Goal: Task Accomplishment & Management: Complete application form

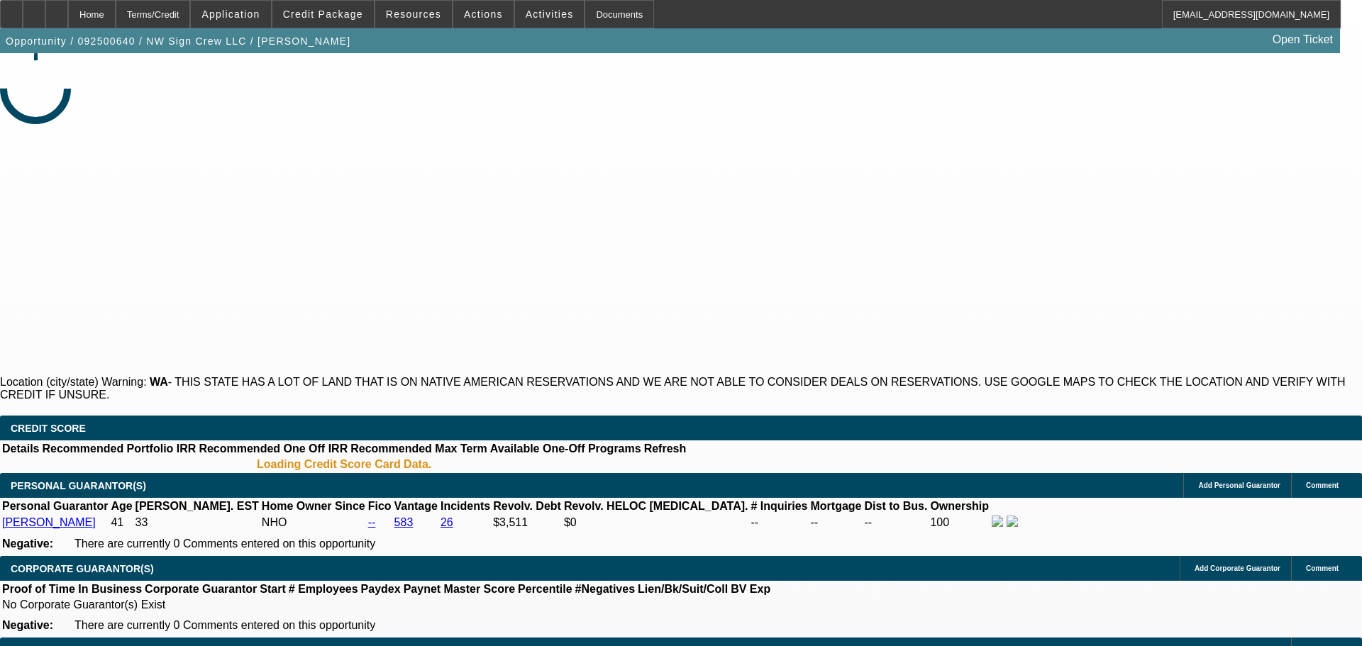
select select "0.1"
select select "2"
select select "0"
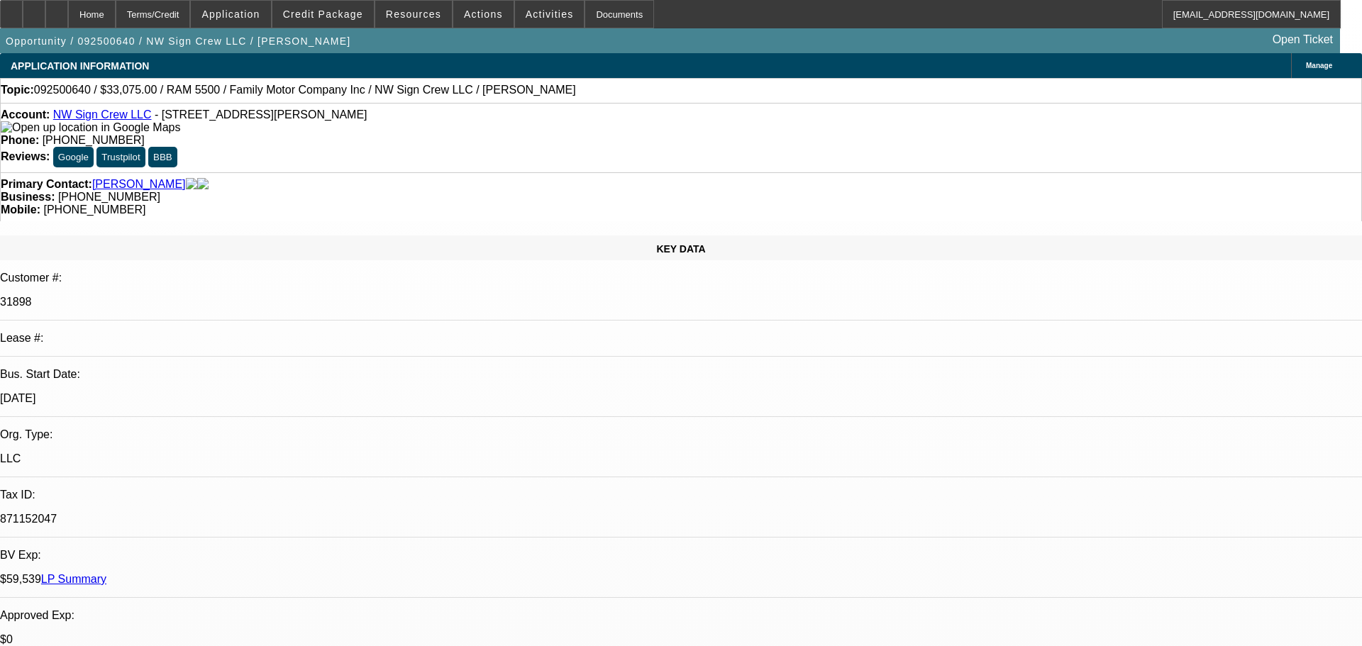
select select "1"
select select "2"
select select "6"
click at [334, 8] on span at bounding box center [322, 14] width 101 height 34
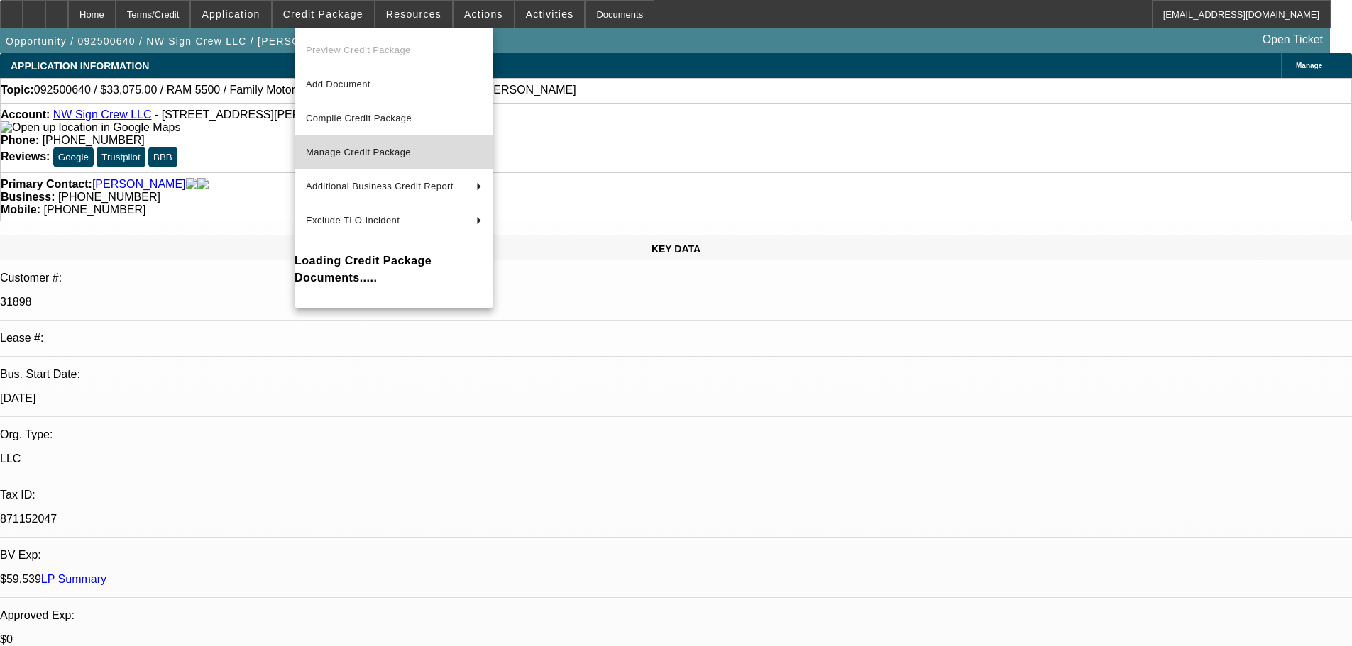
click at [337, 155] on span "Manage Credit Package" at bounding box center [358, 152] width 105 height 11
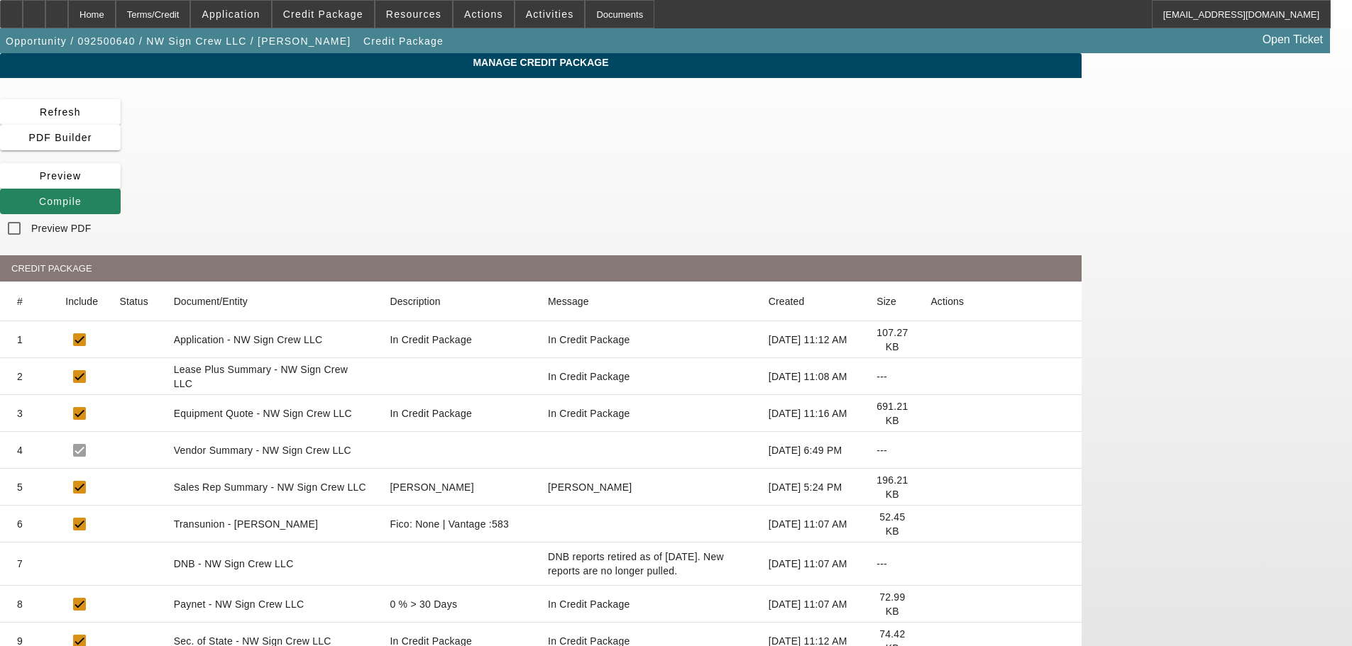
click at [930, 377] on icon at bounding box center [930, 377] width 0 height 0
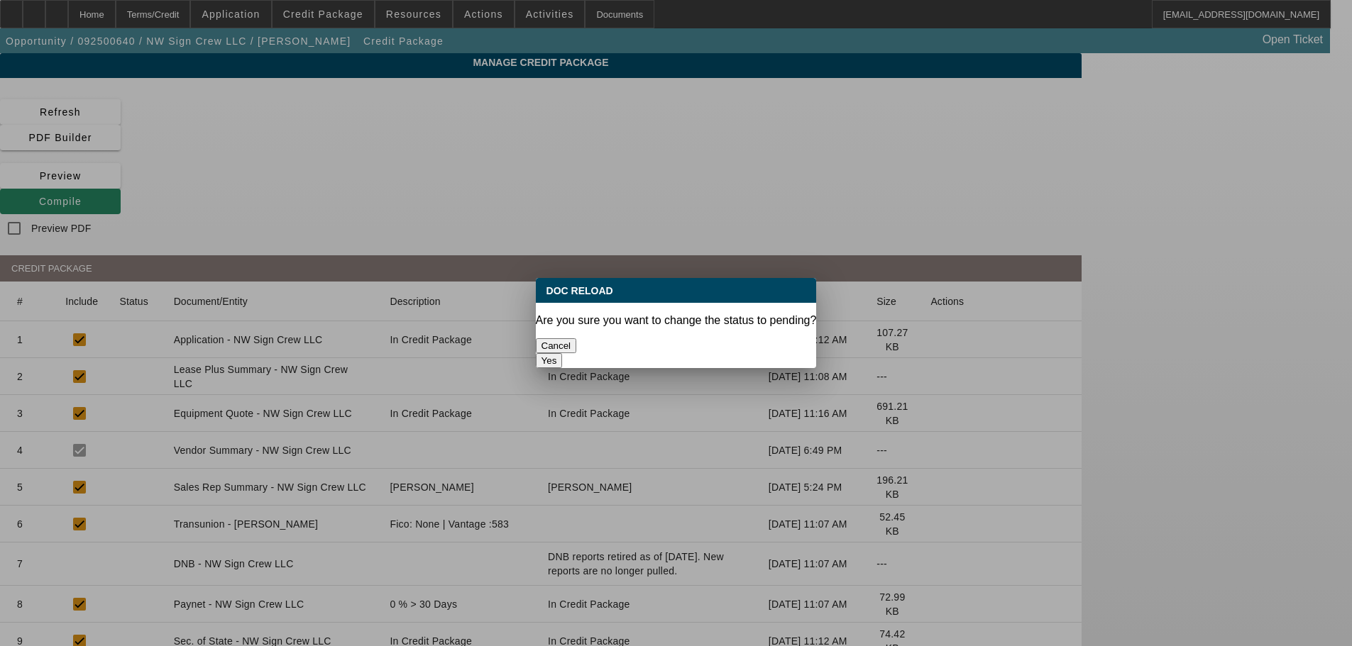
click at [563, 353] on button "Yes" at bounding box center [549, 360] width 27 height 15
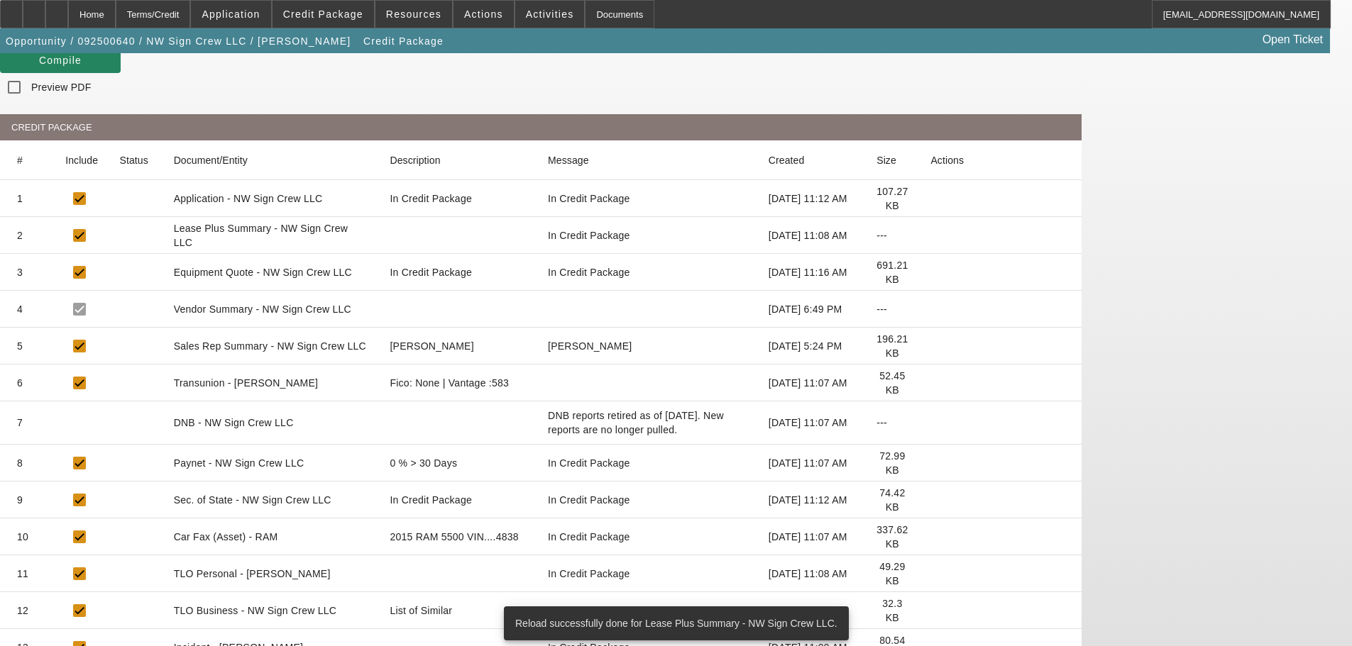
scroll to position [142, 0]
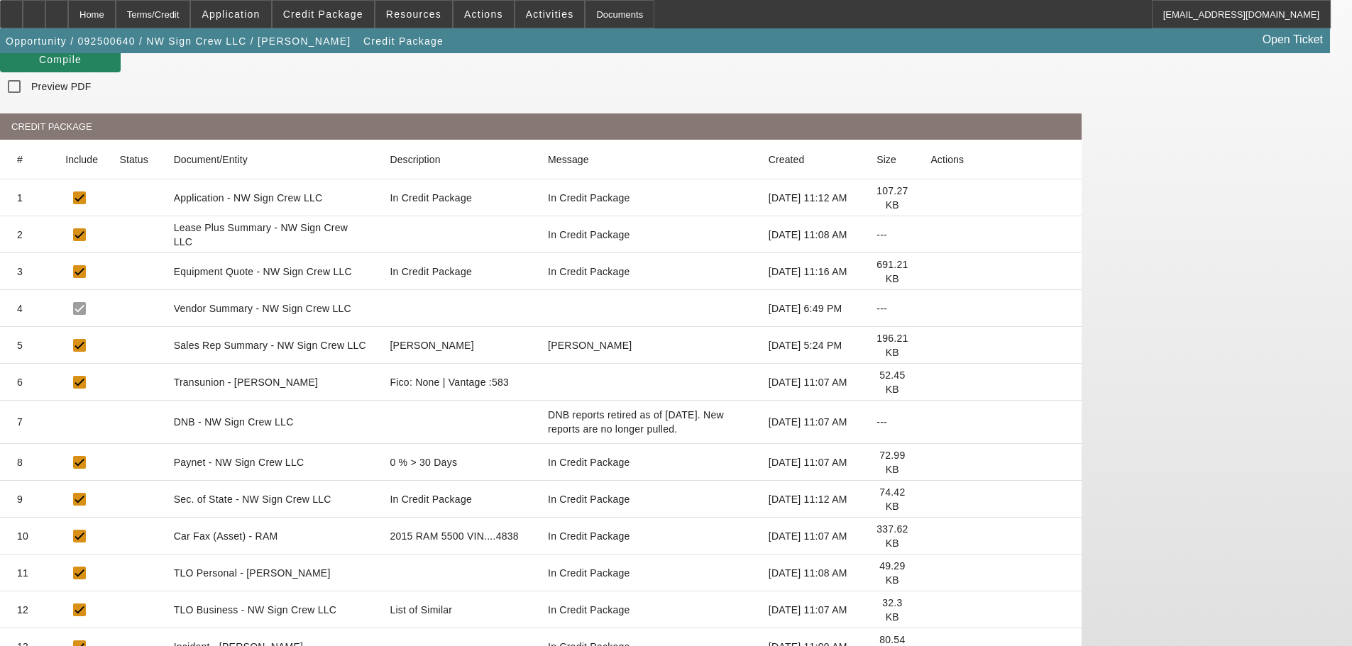
click at [930, 610] on icon at bounding box center [930, 610] width 0 height 0
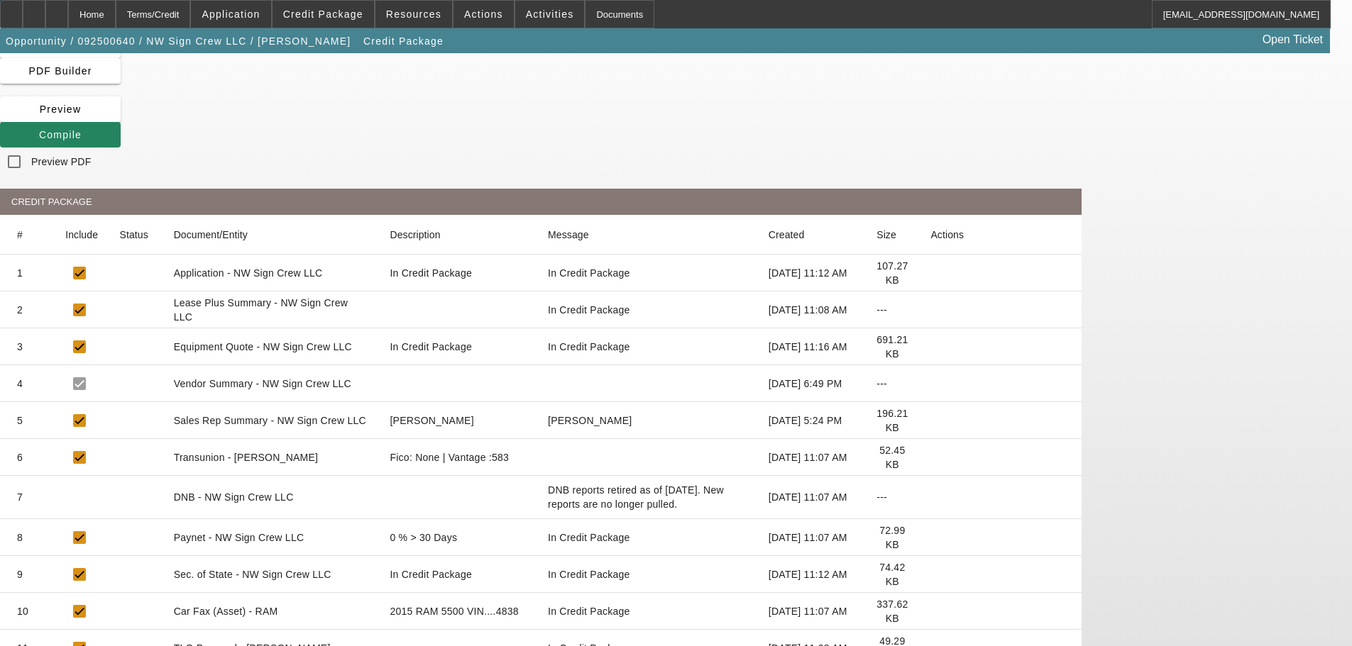
scroll to position [0, 0]
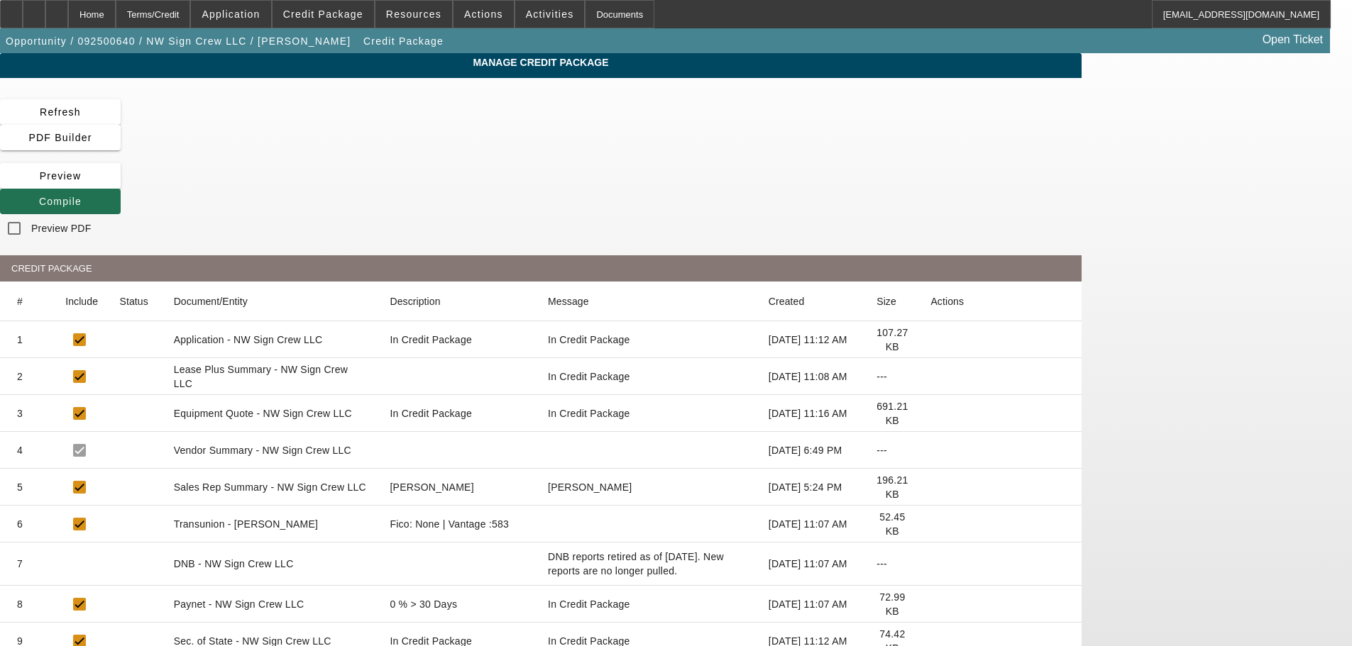
click at [82, 196] on span "Compile" at bounding box center [60, 201] width 43 height 11
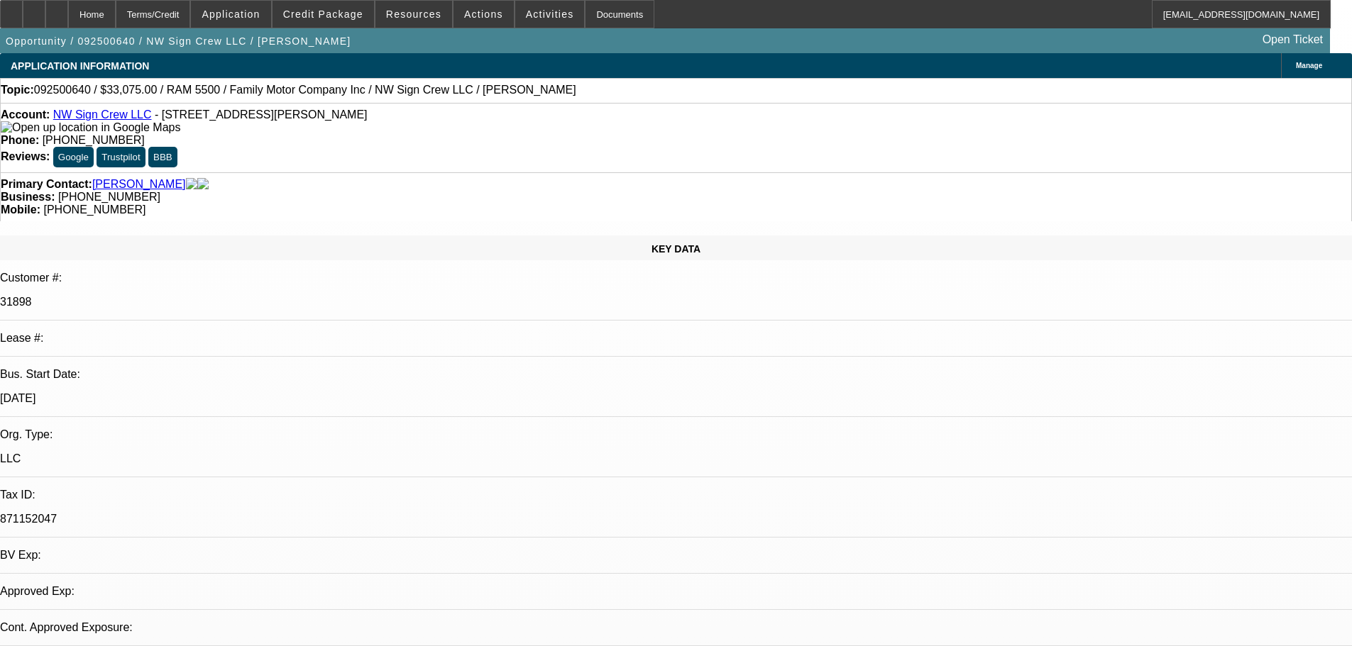
select select "0.1"
select select "2"
select select "0"
select select "6"
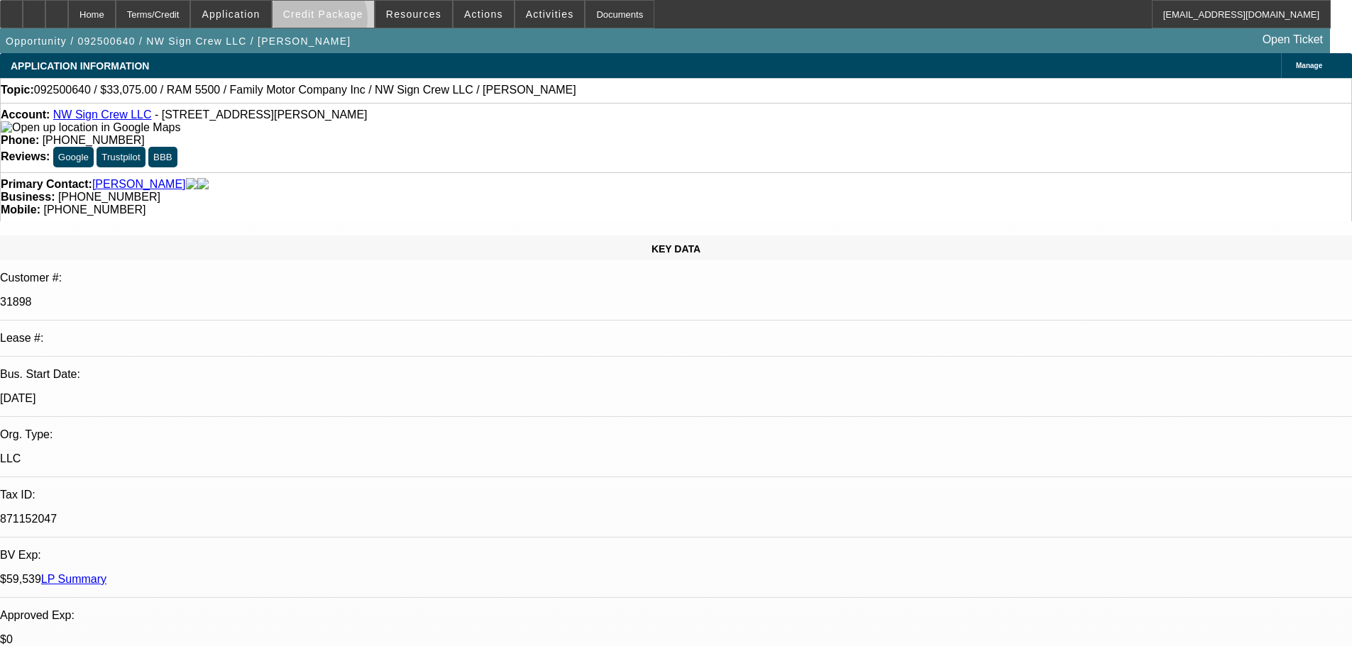
click at [341, 22] on span at bounding box center [322, 14] width 101 height 34
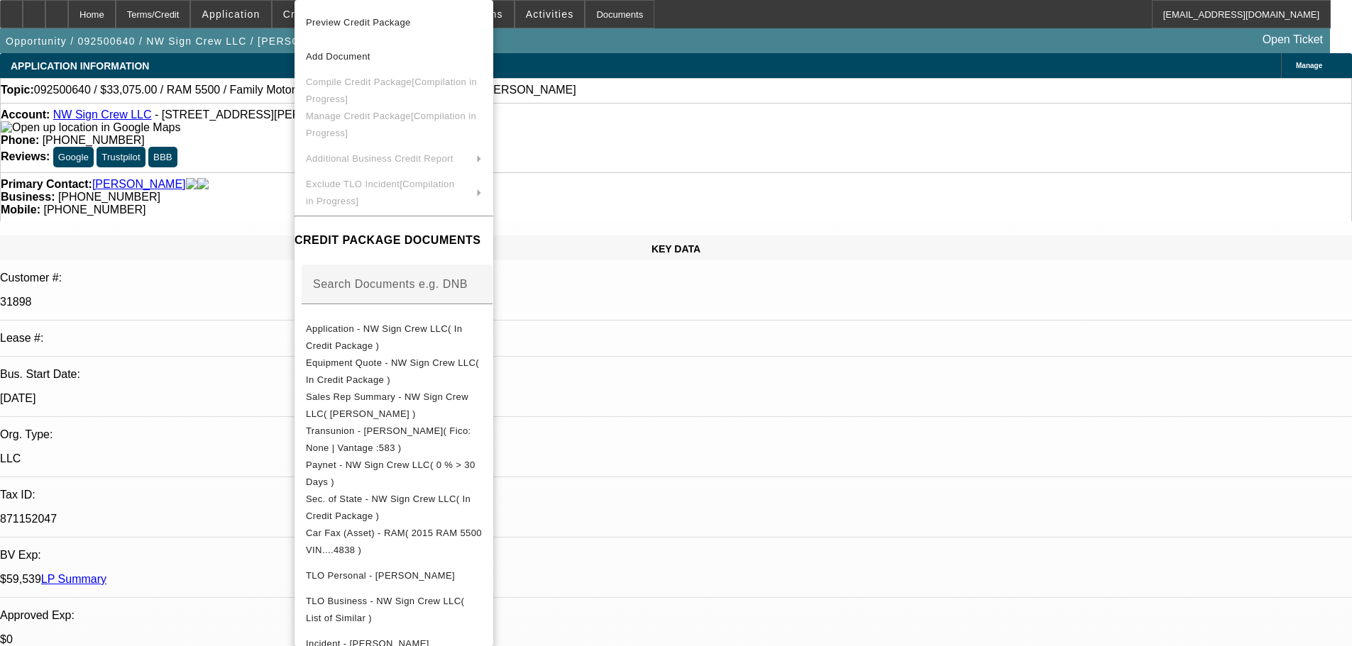
click at [250, 213] on div at bounding box center [676, 323] width 1352 height 646
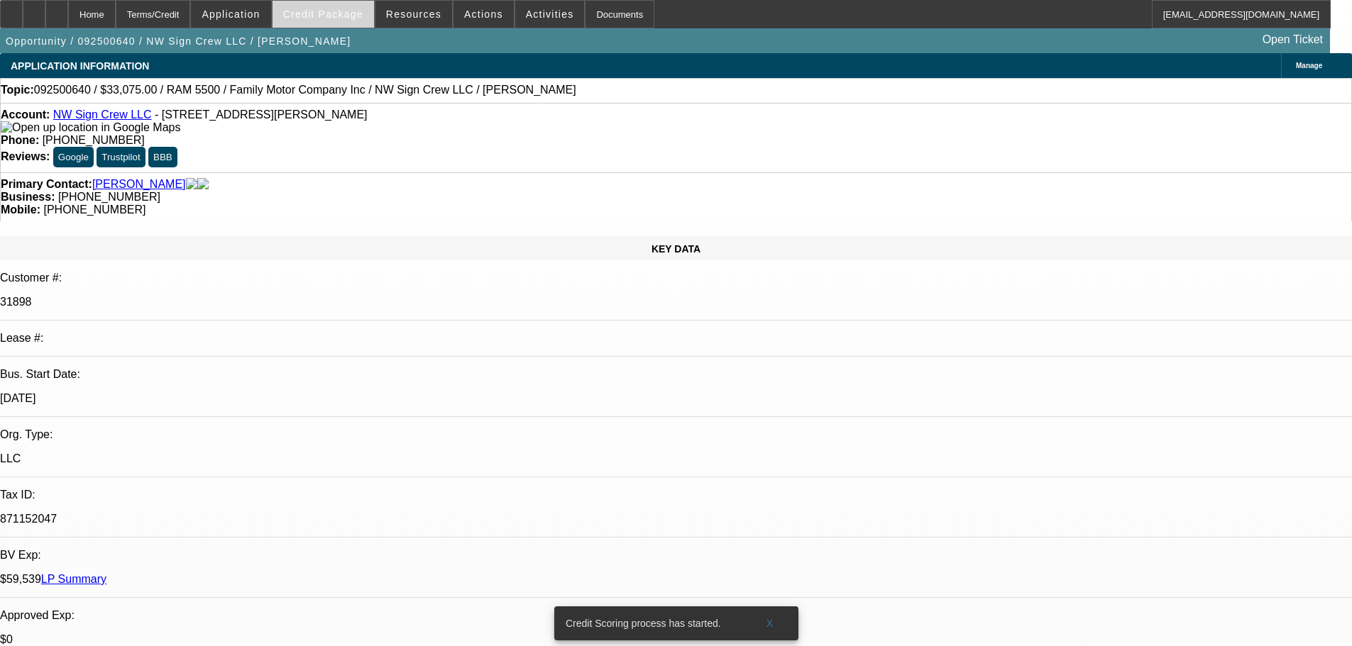
click at [341, 14] on span "Credit Package" at bounding box center [323, 14] width 80 height 11
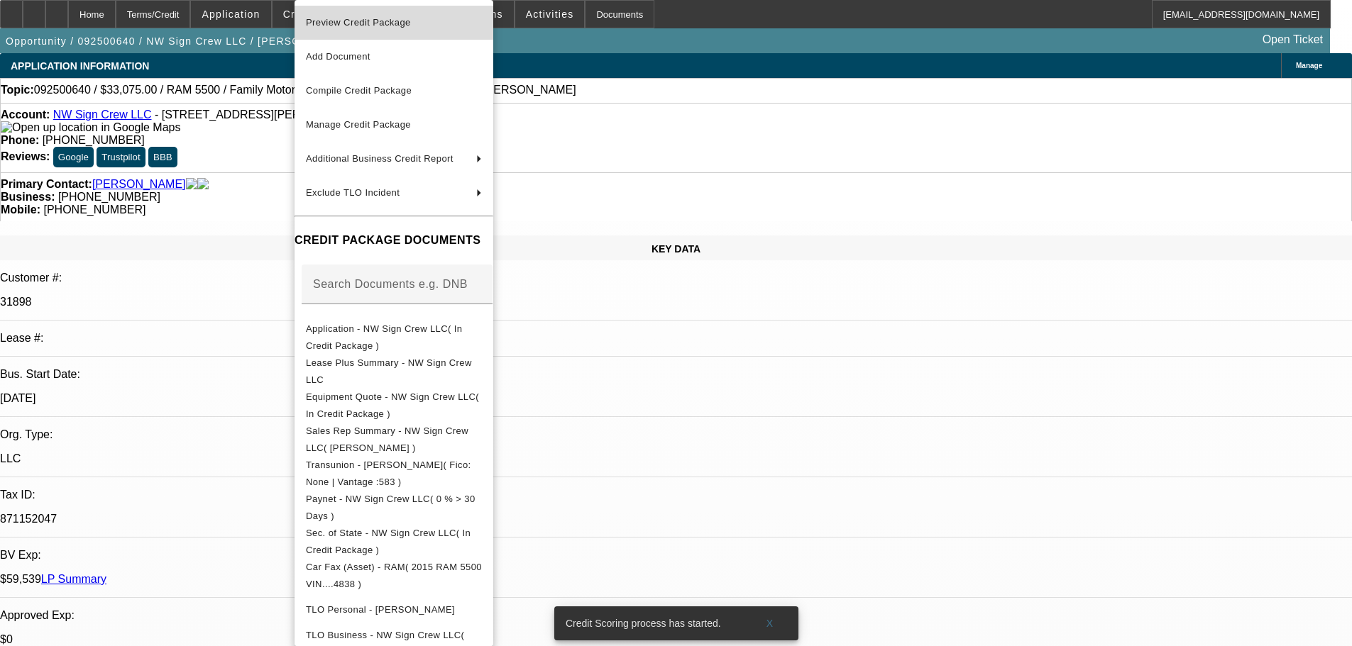
click at [357, 32] on button "Preview Credit Package" at bounding box center [393, 23] width 199 height 34
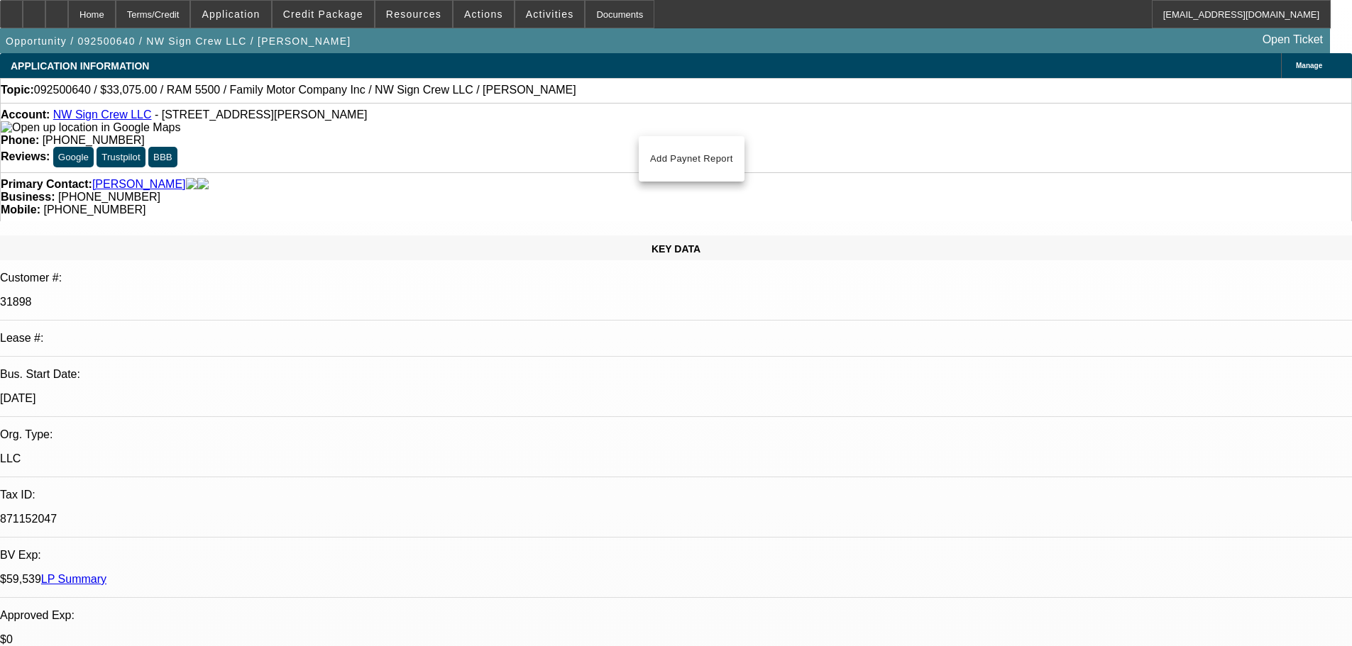
click at [31, 133] on img at bounding box center [90, 127] width 179 height 13
click at [99, 119] on link "NW Sign Crew LLC" at bounding box center [102, 115] width 99 height 12
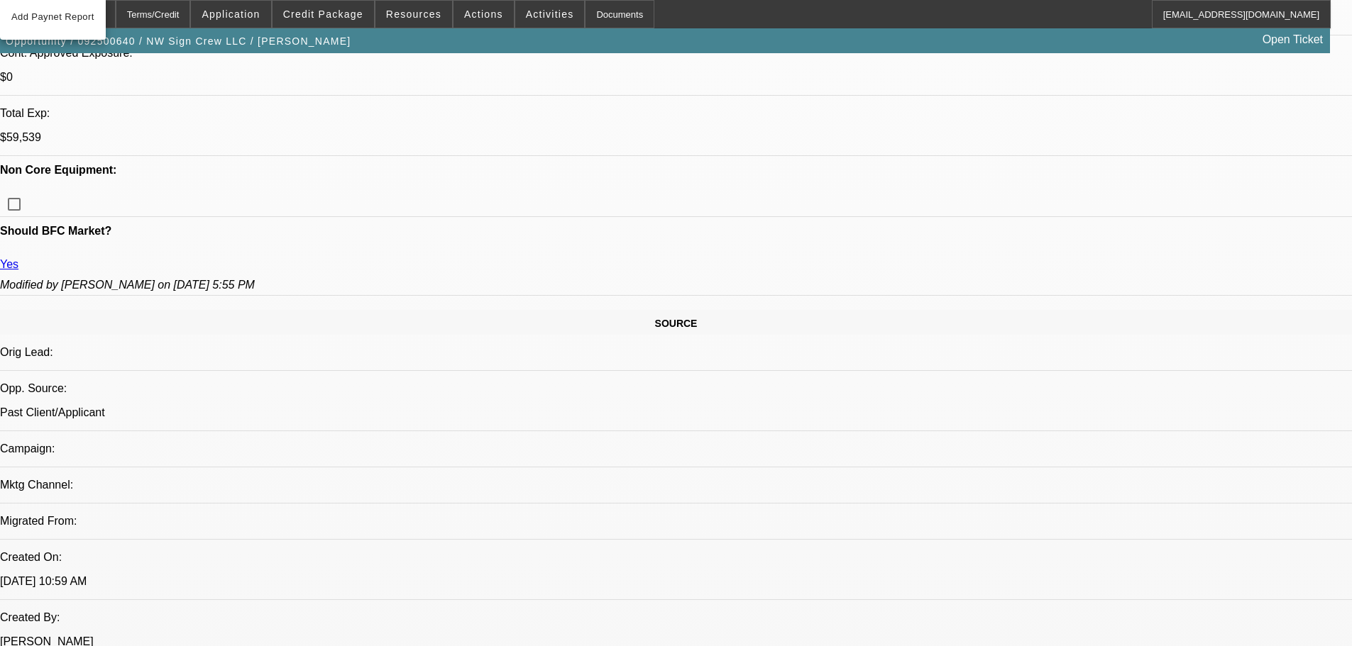
scroll to position [851, 0]
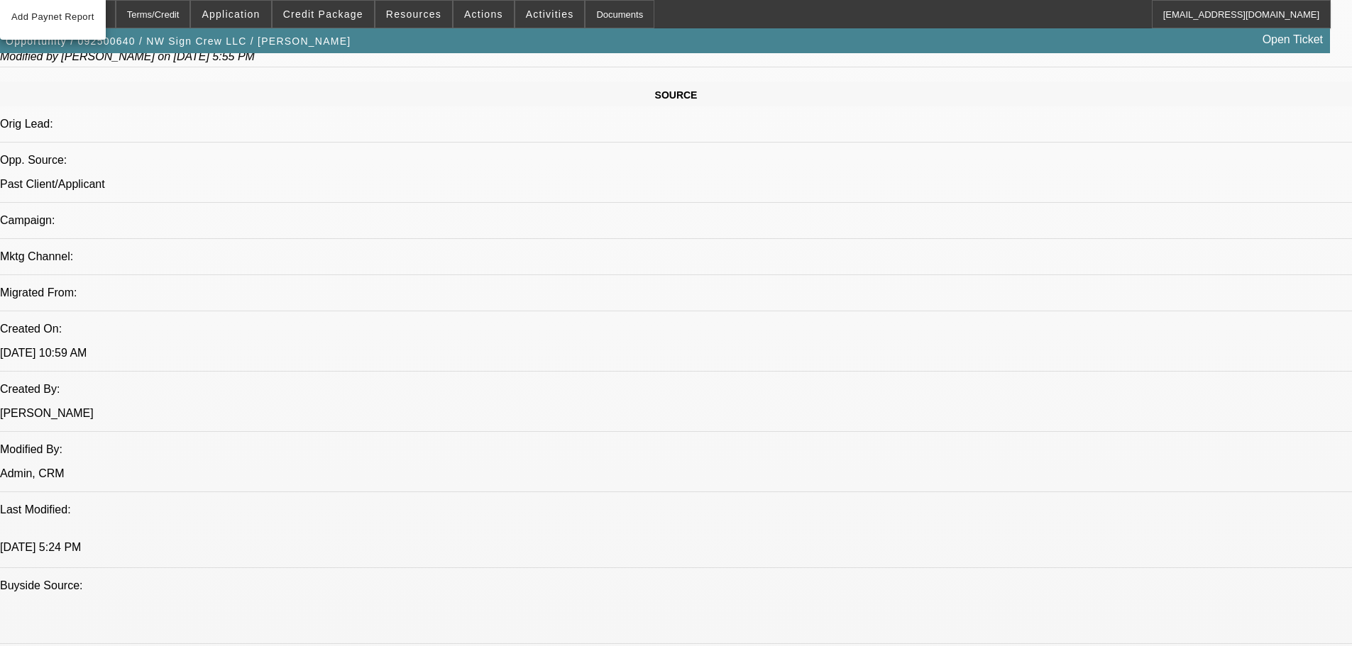
click at [336, 16] on span "Credit Package" at bounding box center [323, 14] width 80 height 11
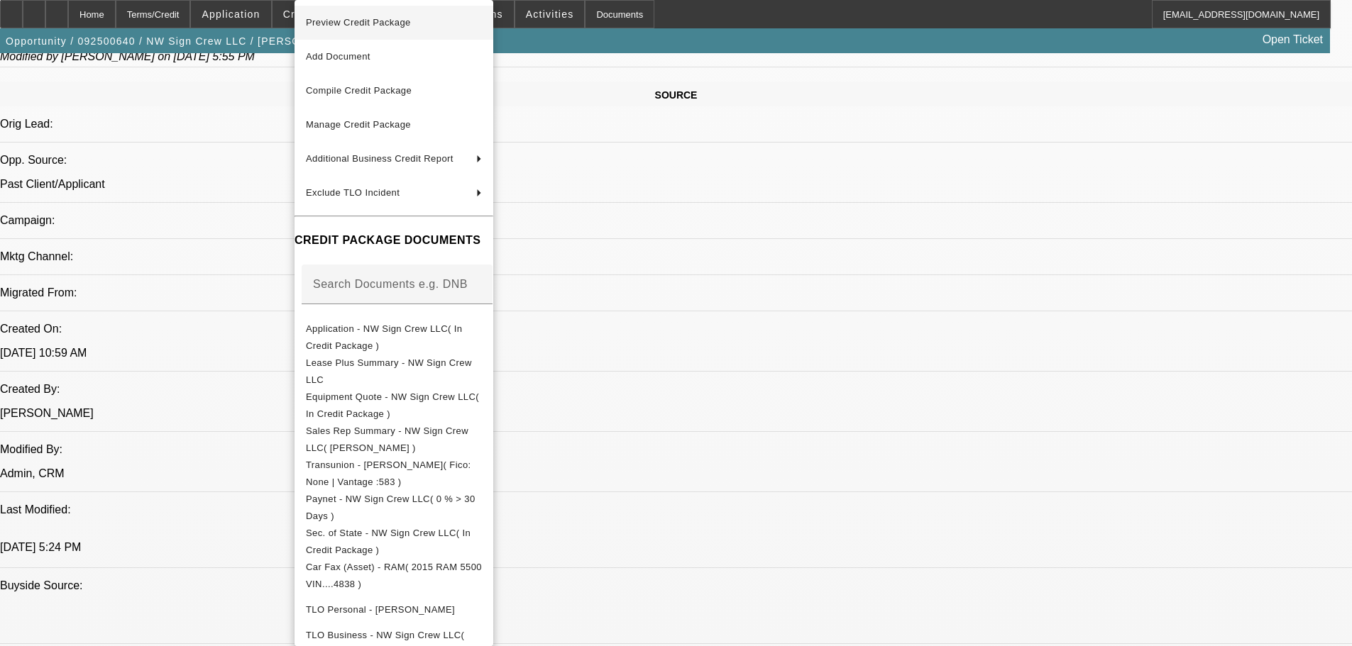
click at [351, 26] on span "Preview Credit Package" at bounding box center [358, 22] width 105 height 11
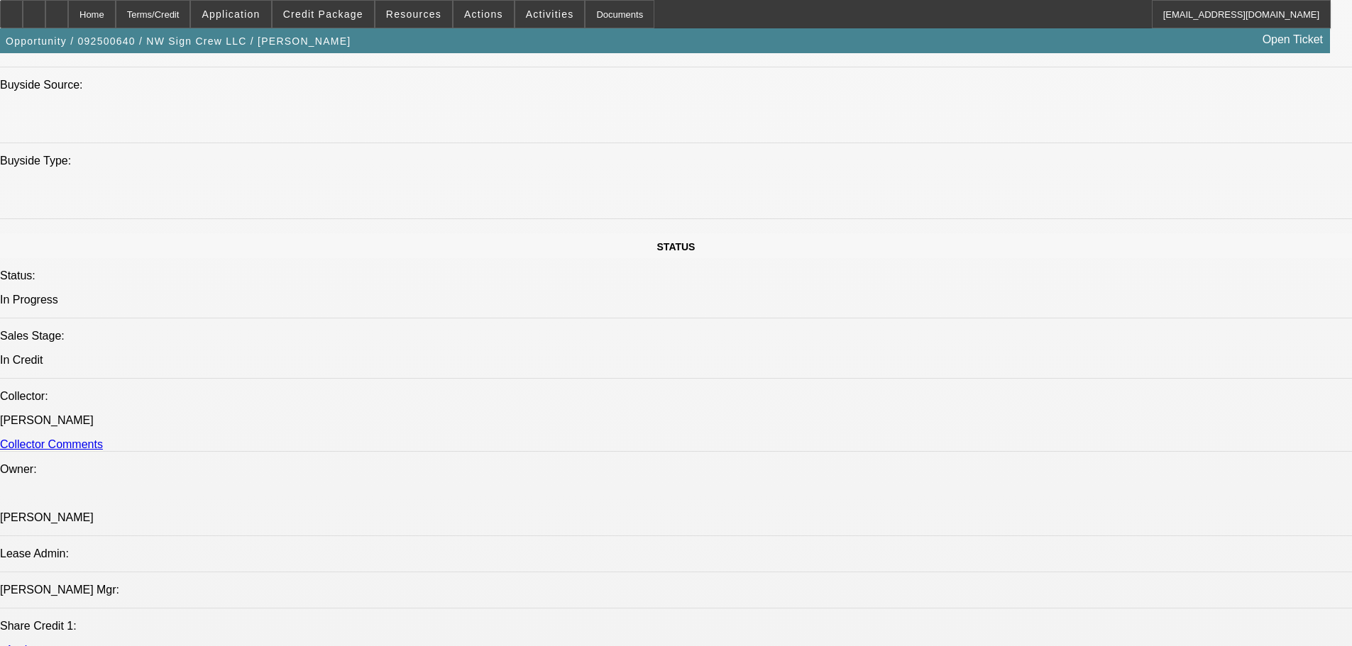
scroll to position [1348, 0]
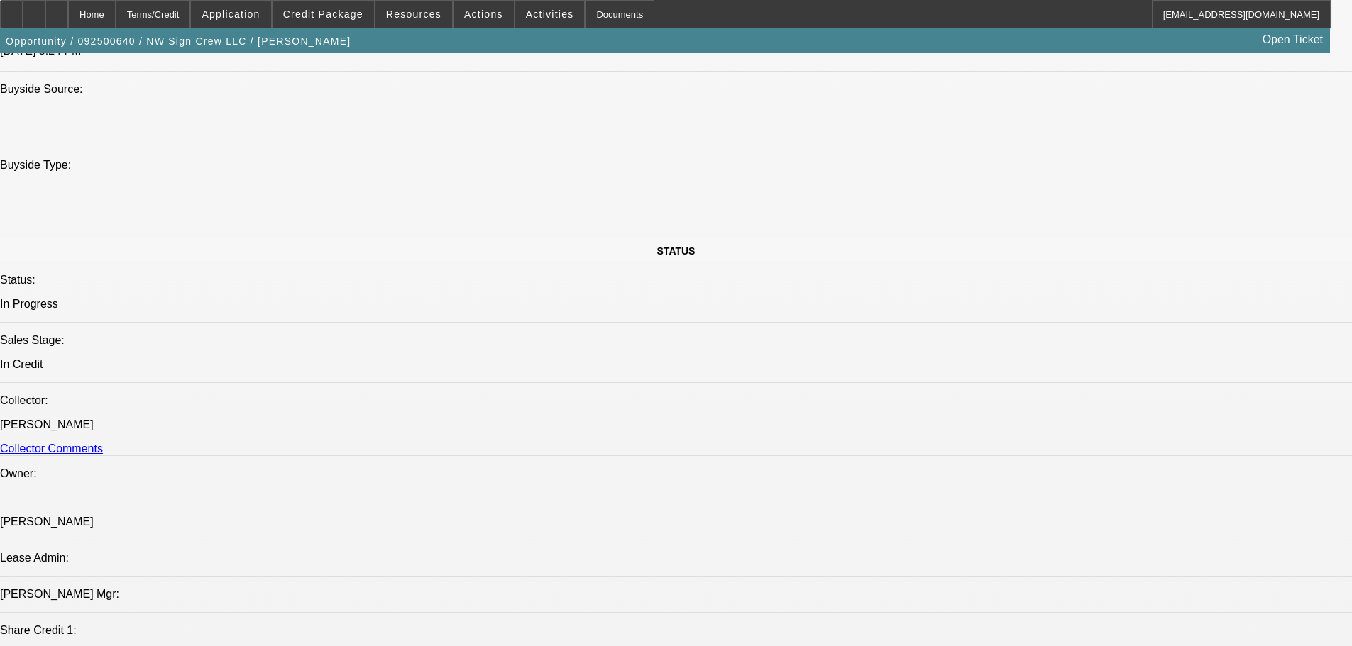
paste textarea "4 DEAD DEALS SINCE THE APPROVED DEAL; NEW VENDOR RELATIONSHIP; 10 YEAR OLD TRUC…"
type textarea "4 DEAD DEALS SINCE THE APPROVED DEAL; NEW VENDOR RELATIONSHIP; 10 YEAR OLD TRUC…"
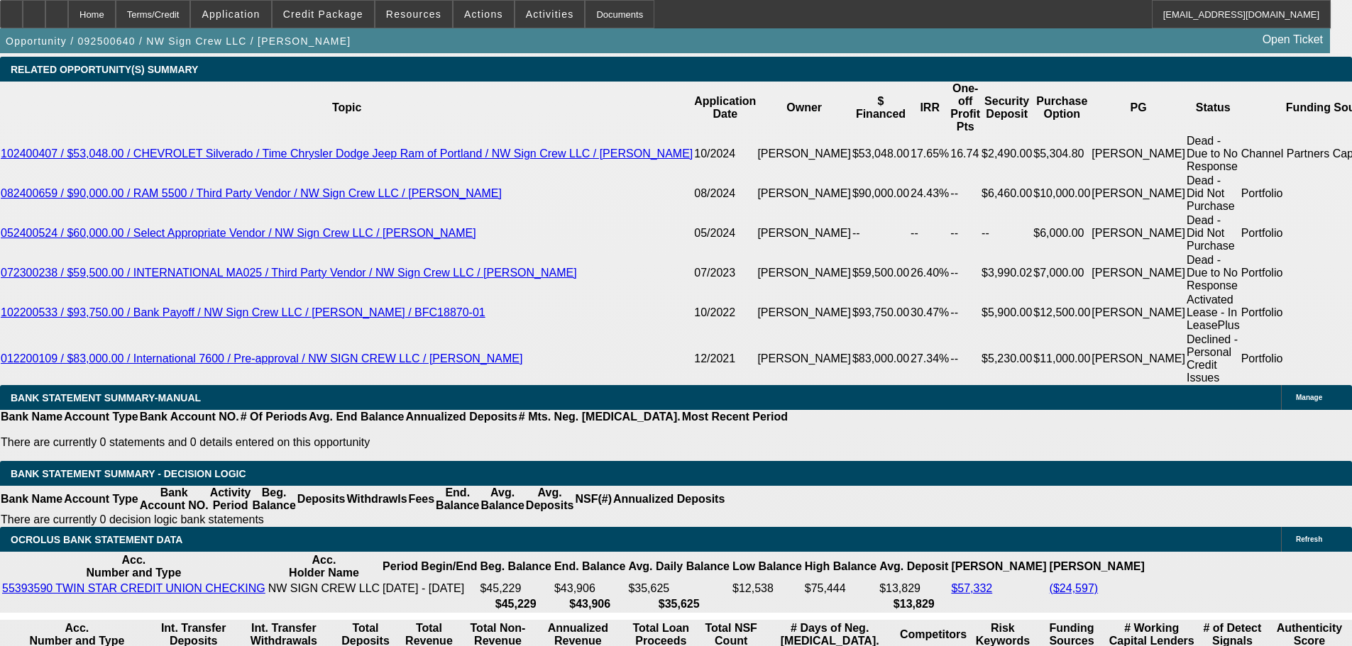
scroll to position [2900, 0]
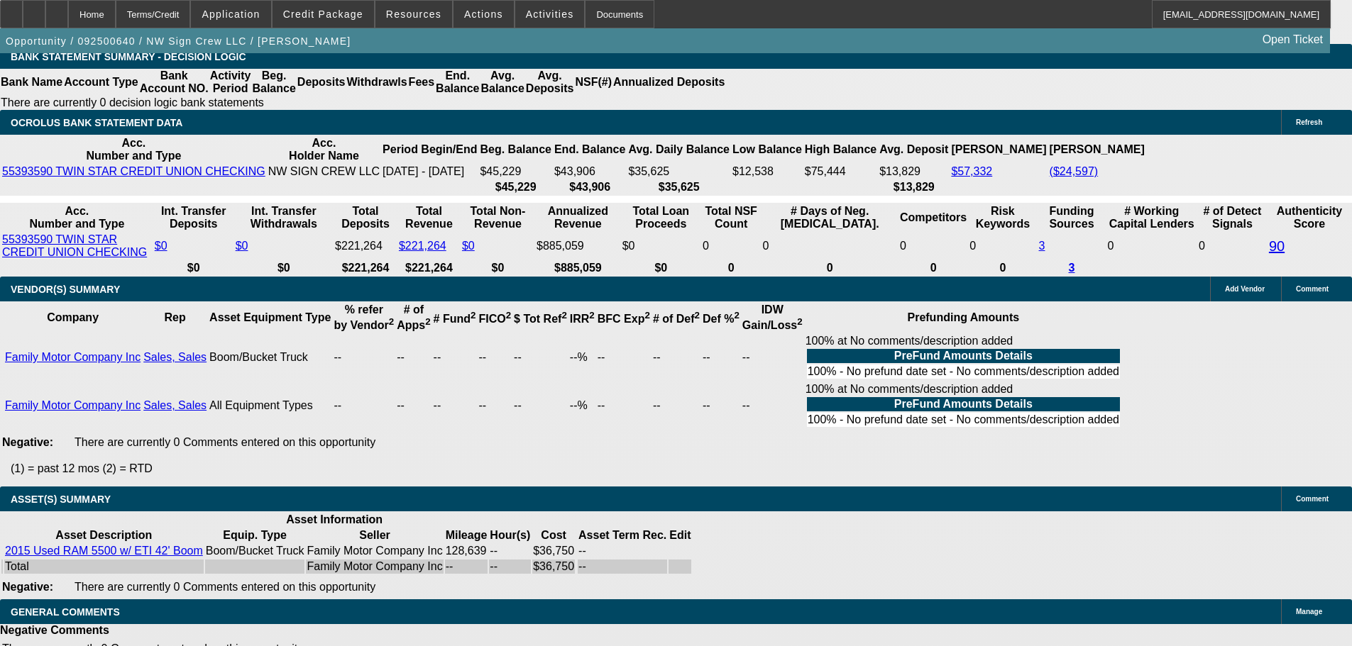
select select "5"
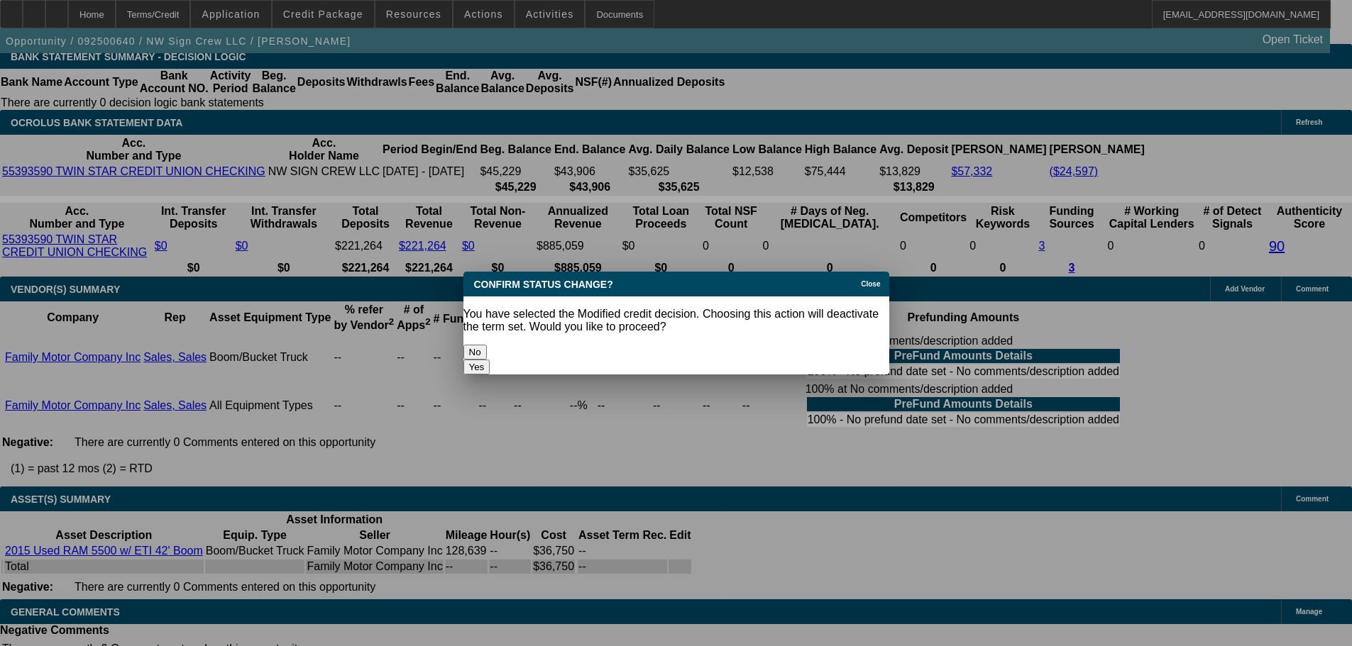
click at [490, 360] on button "Yes" at bounding box center [476, 367] width 27 height 15
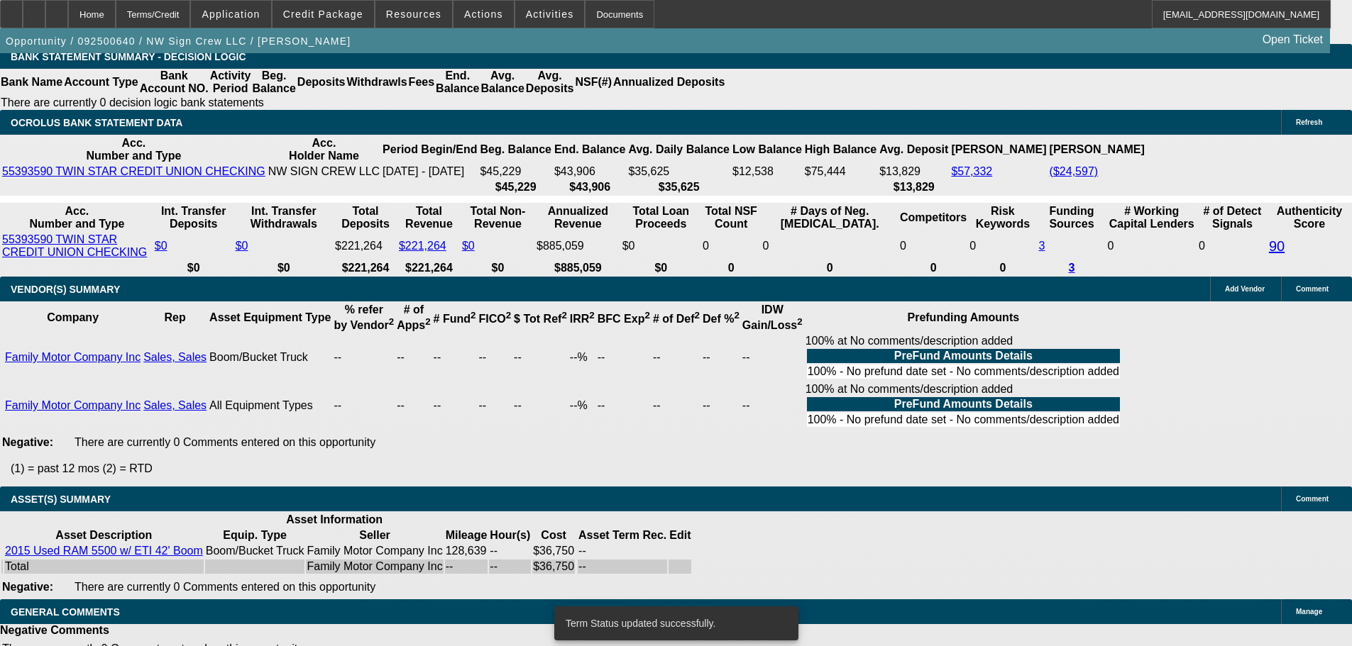
scroll to position [2870, 0]
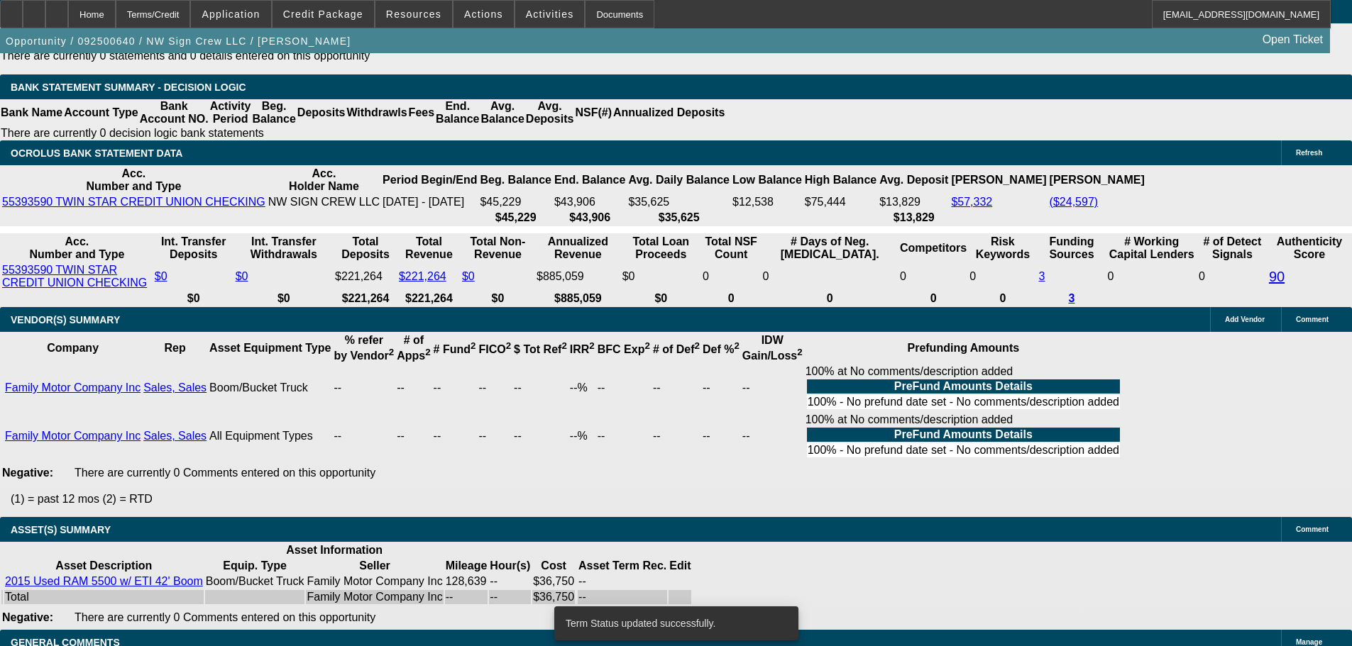
select select "0.1"
select select "2"
select select "0"
select select "6"
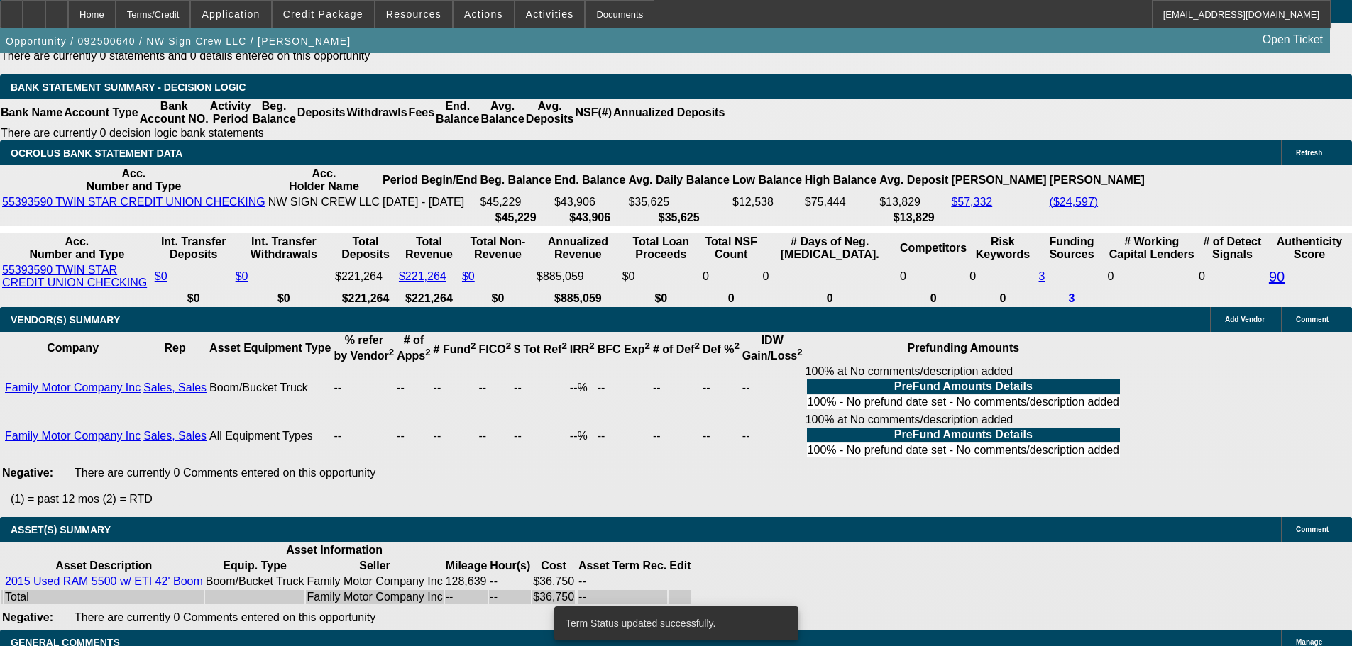
select select "0.1"
select select "2"
select select "0"
select select "6"
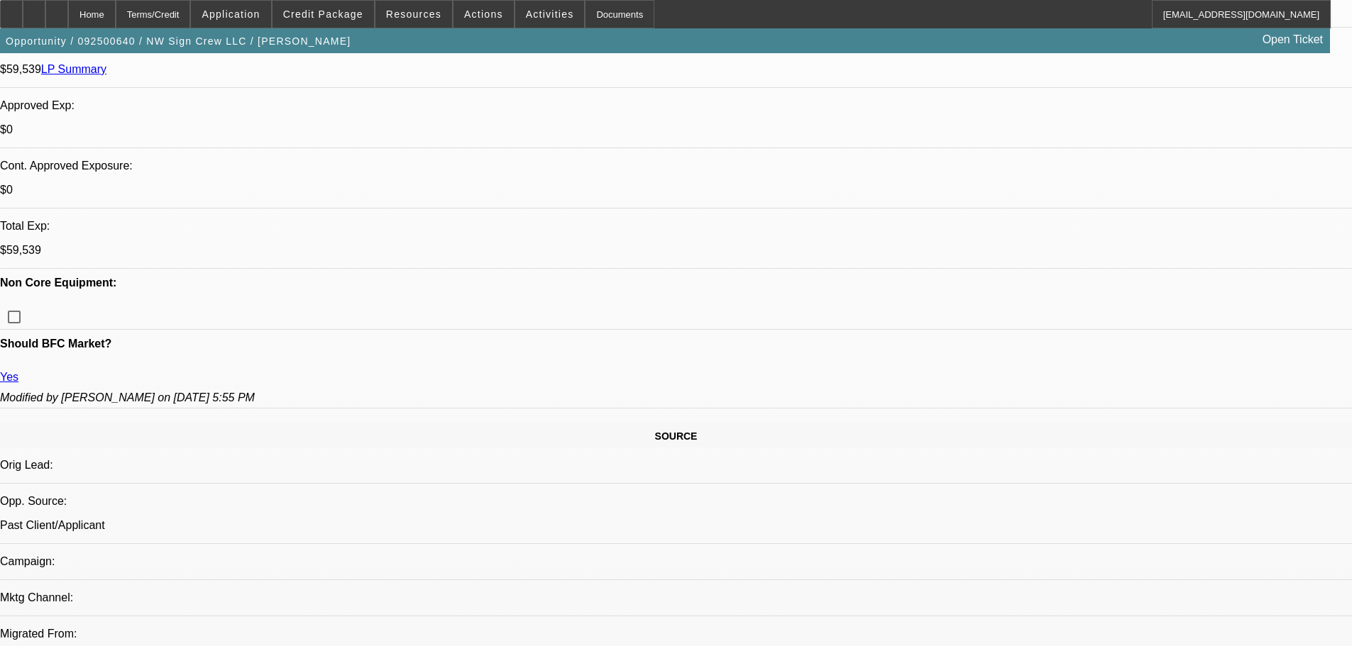
scroll to position [701, 0]
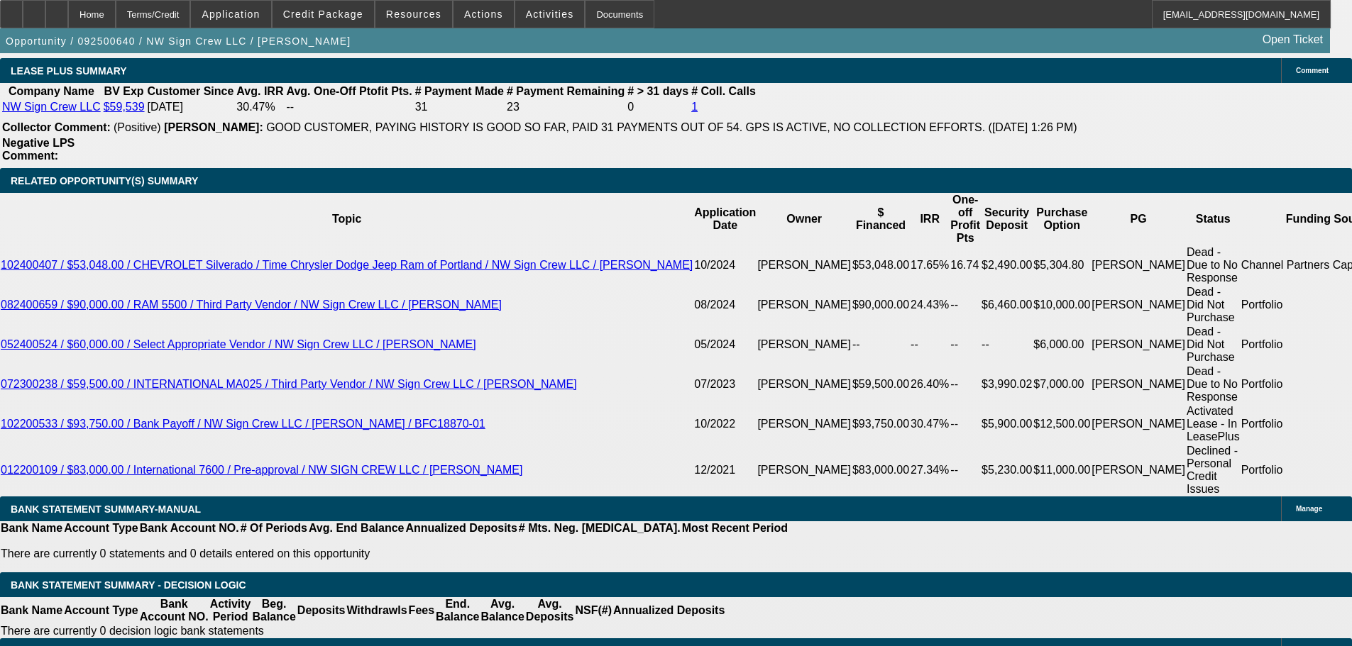
scroll to position [2404, 0]
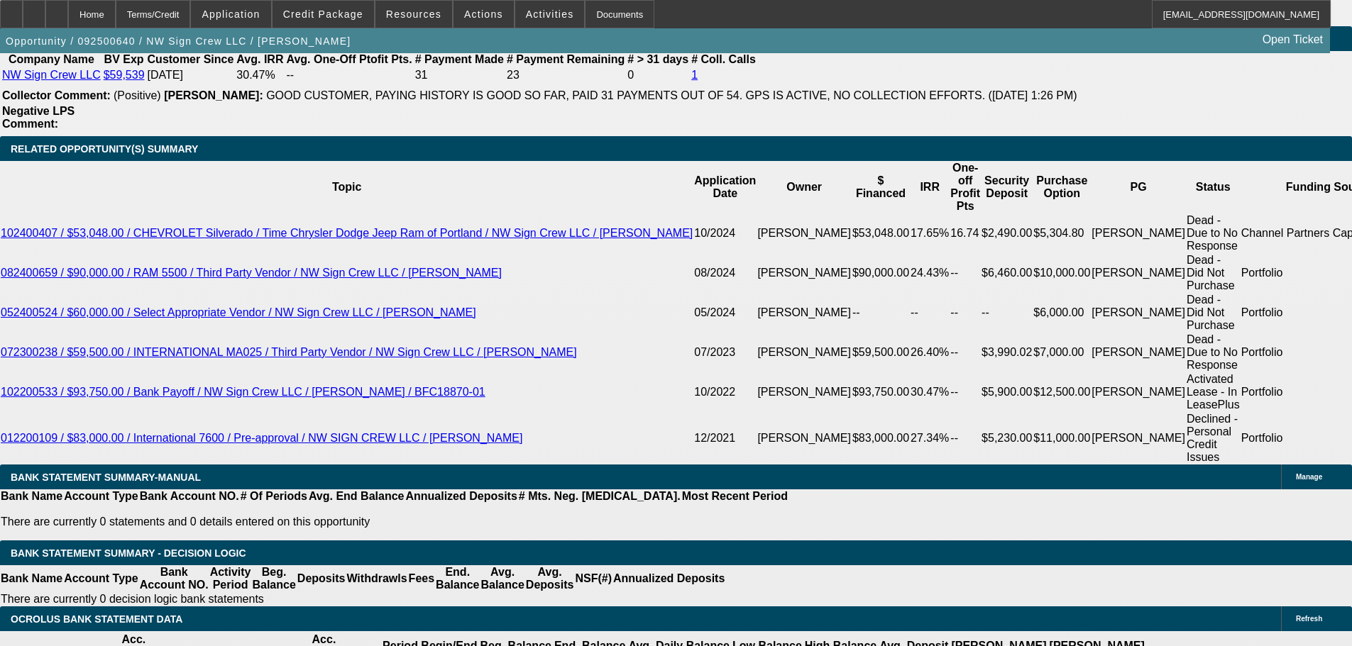
drag, startPoint x: 274, startPoint y: 422, endPoint x: 339, endPoint y: 420, distance: 65.3
type input "3"
type input "UNKNOWN"
type input "36"
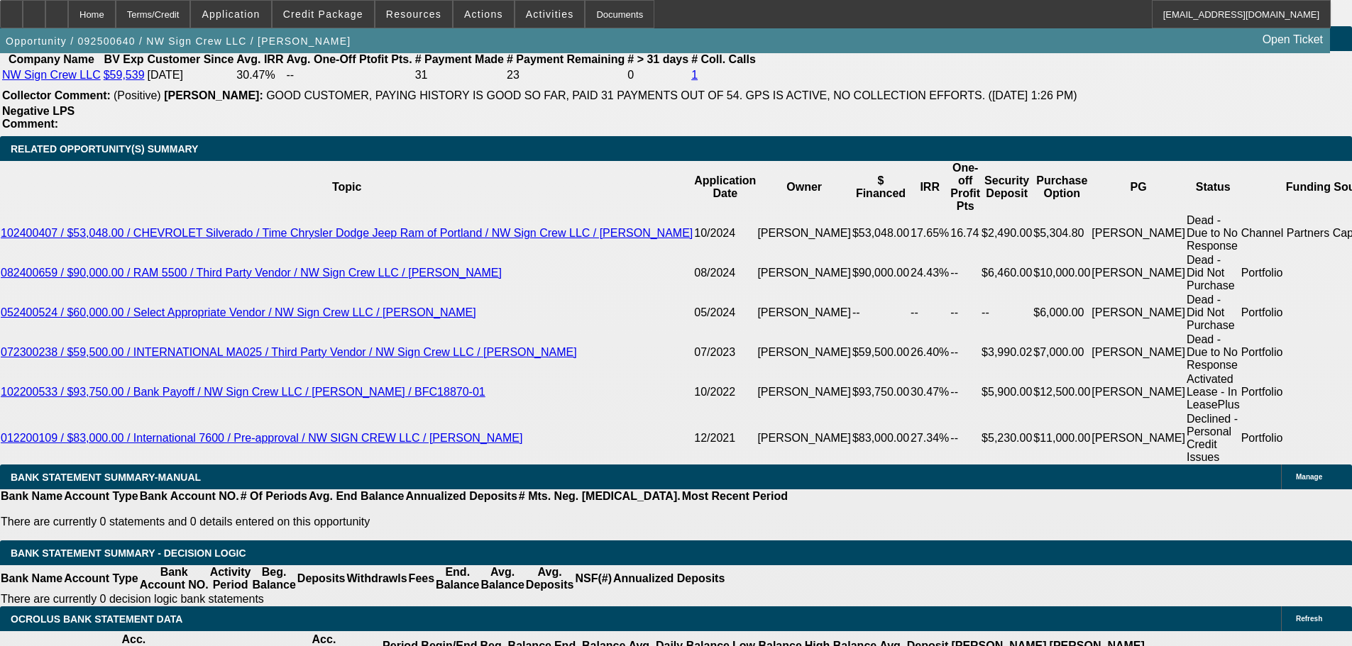
type input "$11,365.98"
type input "$22,731.96"
type input "$1,203.44"
type input "$2,406.88"
type input "36"
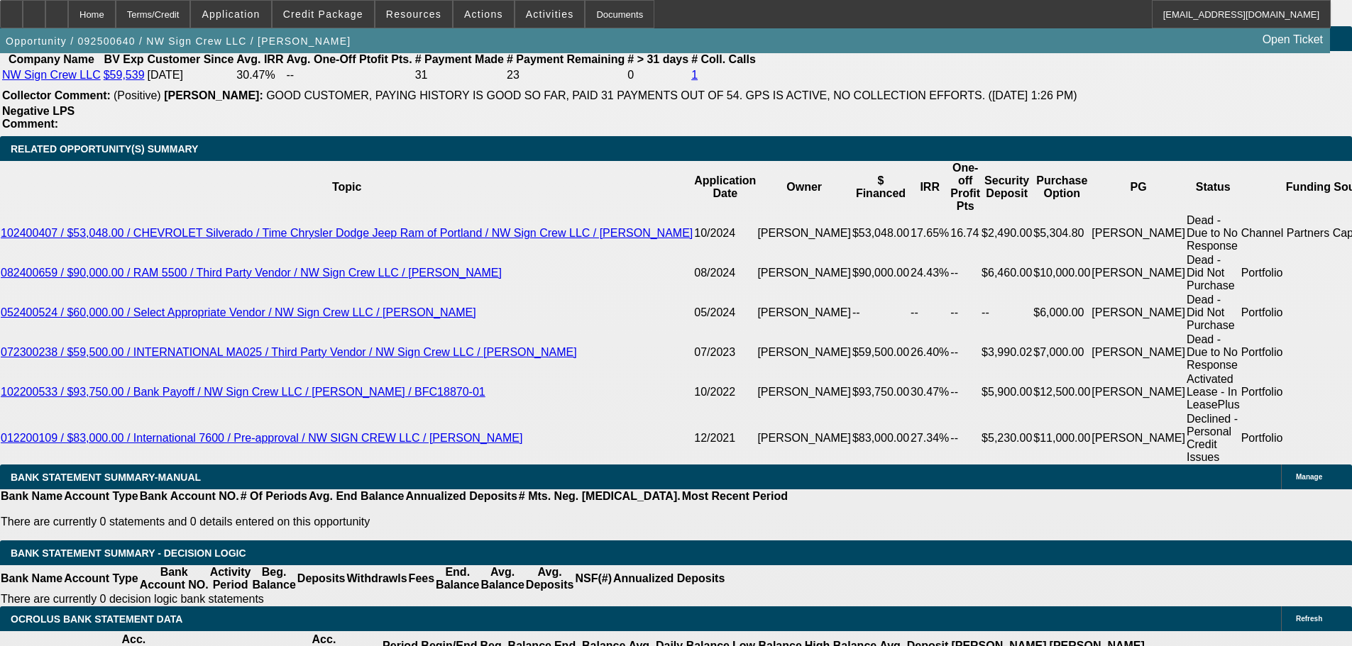
drag, startPoint x: 161, startPoint y: 420, endPoint x: 173, endPoint y: 421, distance: 12.1
drag, startPoint x: 214, startPoint y: 426, endPoint x: 355, endPoint y: 426, distance: 140.5
type input "1"
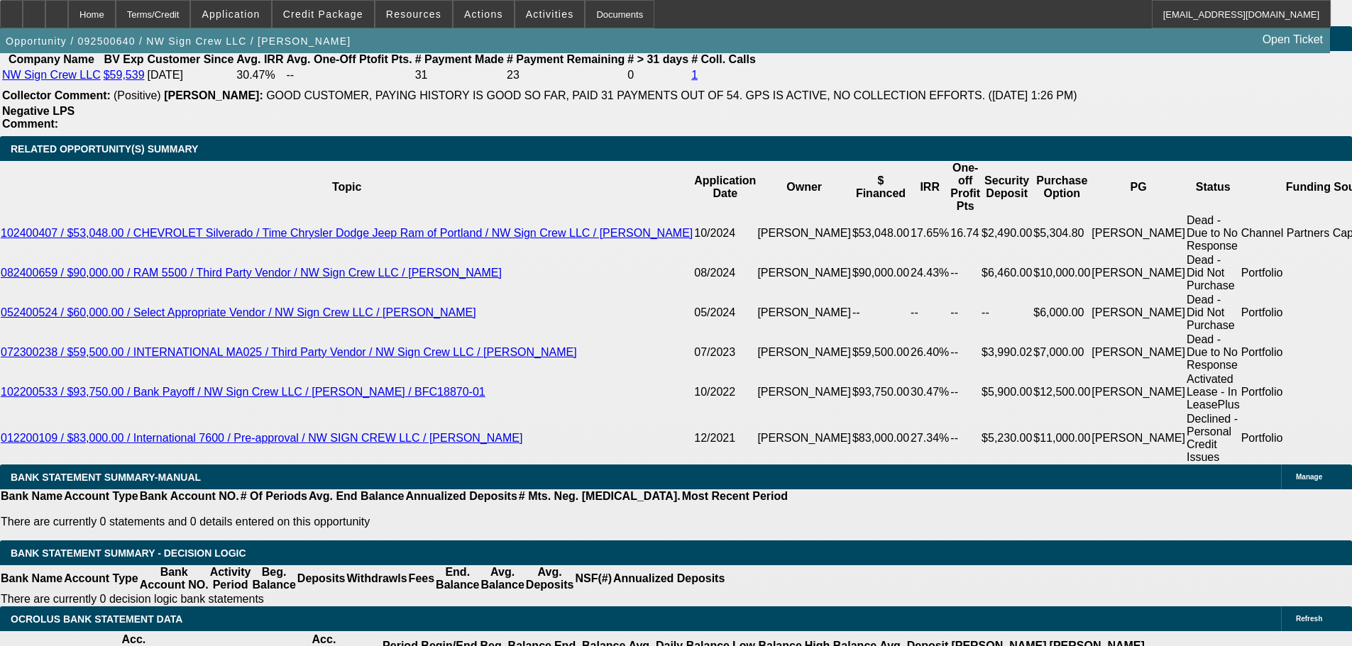
type input "$2.00"
type input "1205"
type input "18.6"
type input "$2,410.00"
type input "$1,205.00"
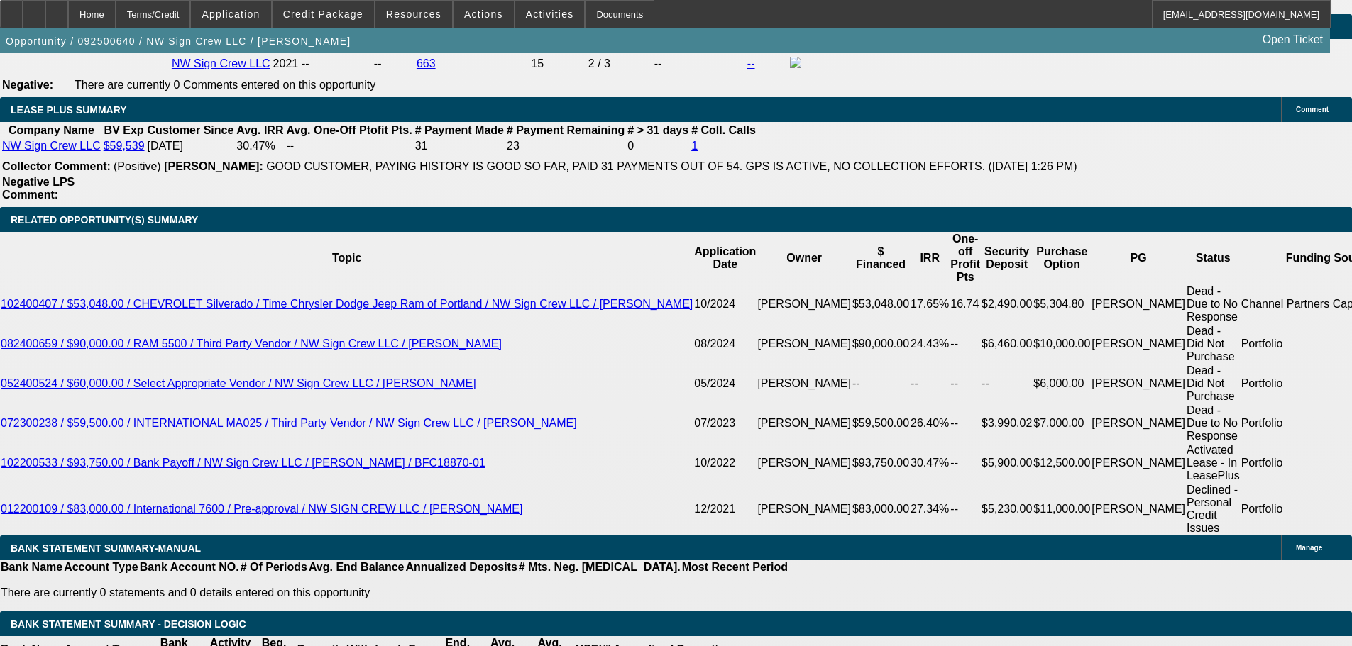
scroll to position [2191, 0]
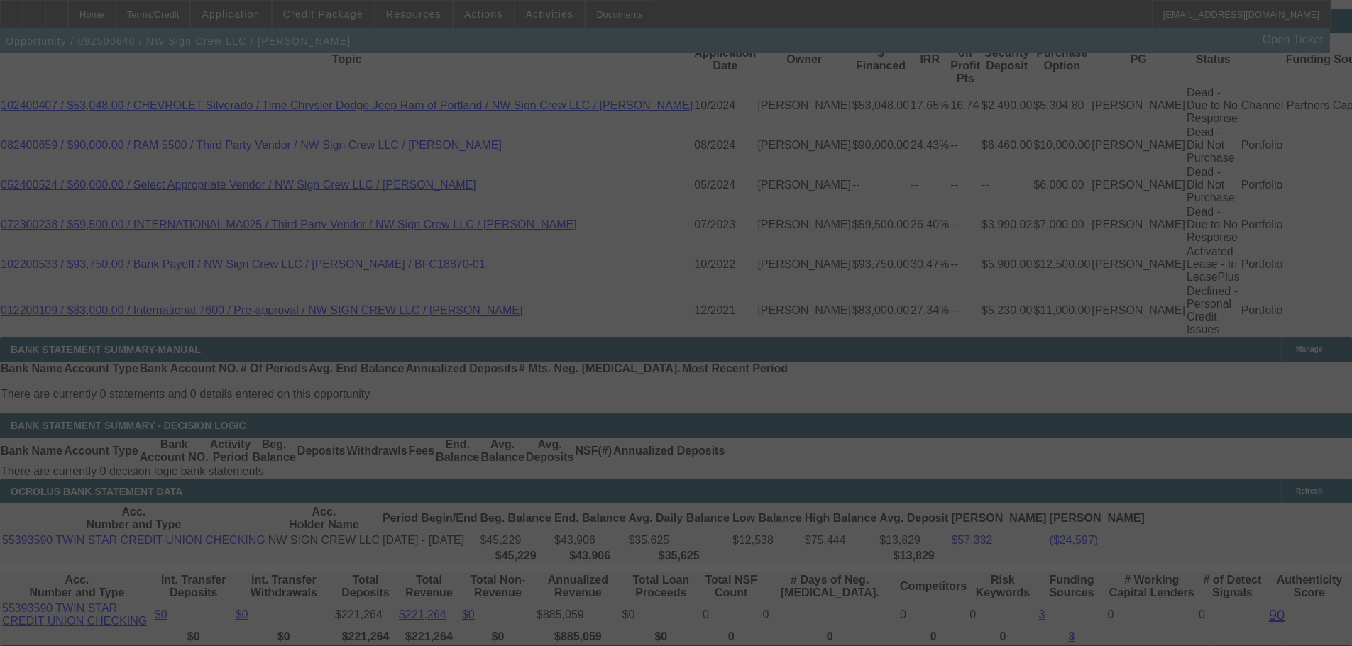
scroll to position [2829, 0]
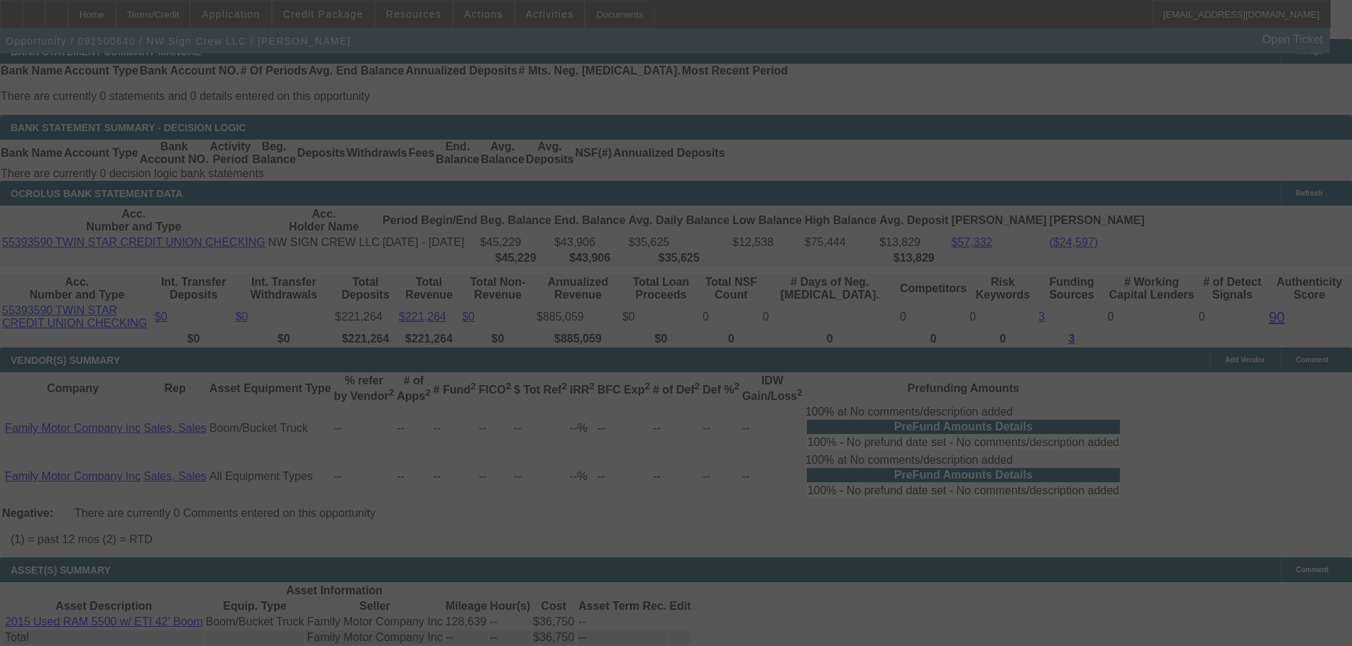
select select "0.1"
select select "2"
select select "0"
select select "6"
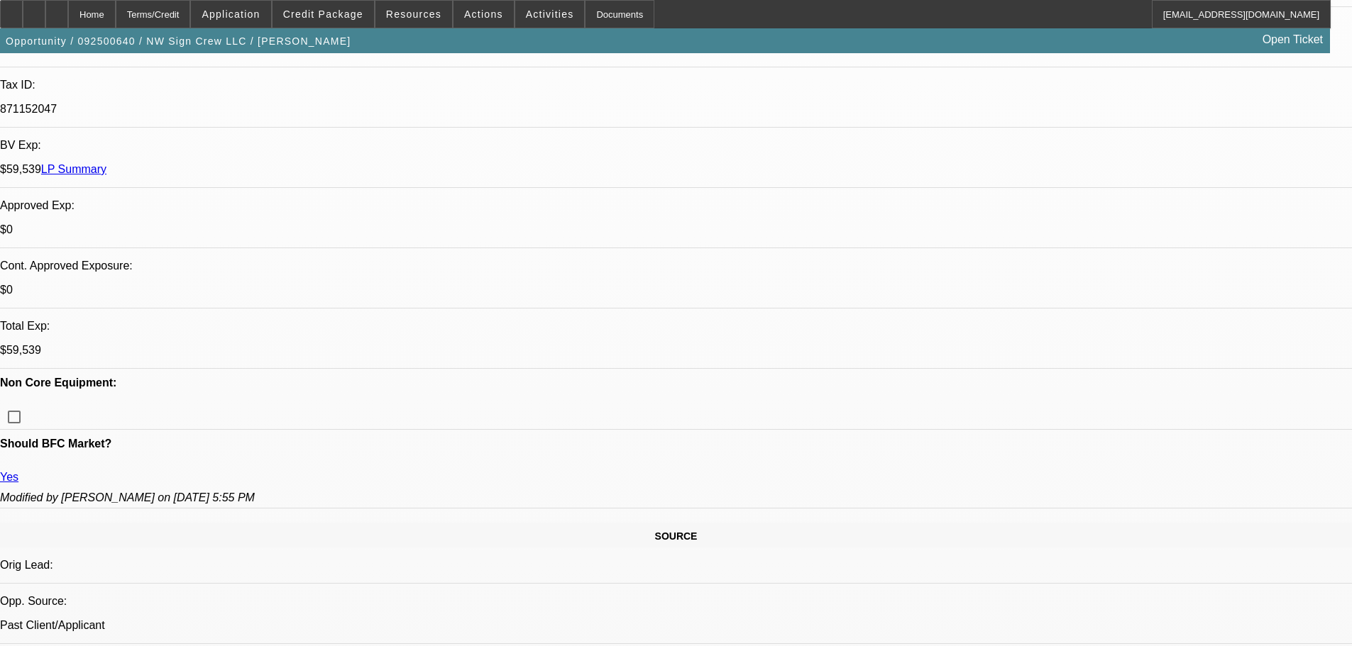
scroll to position [204, 0]
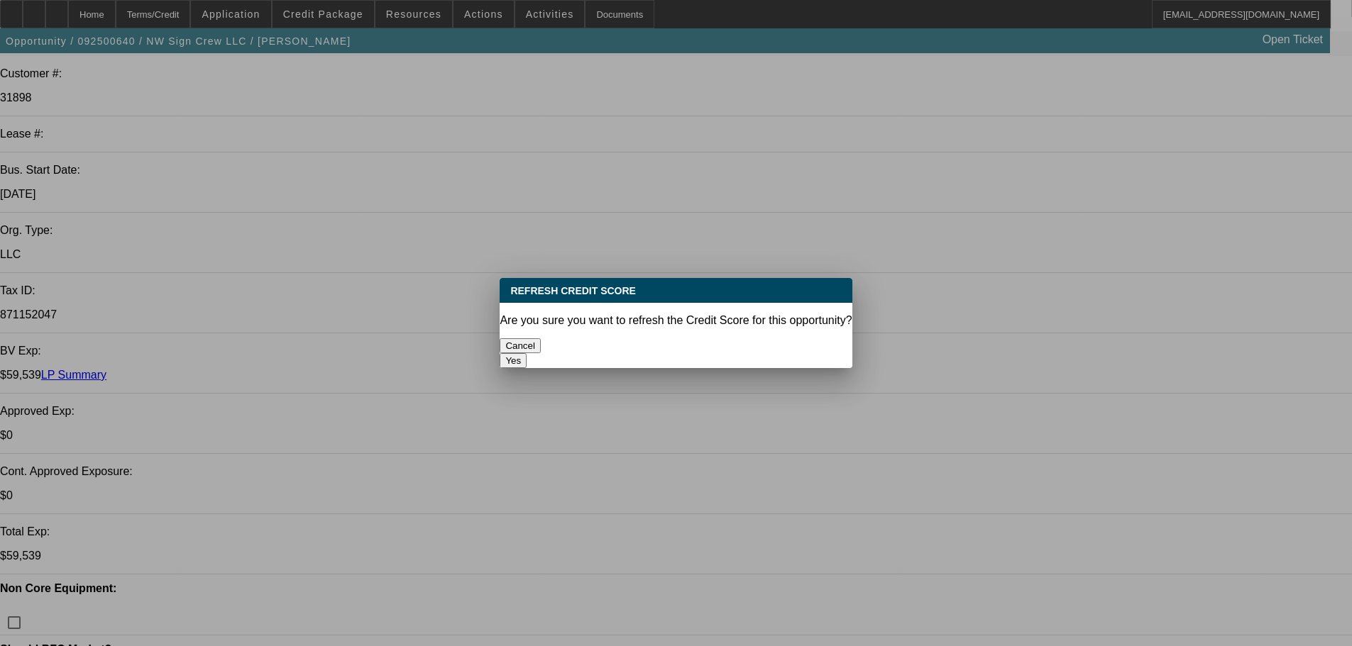
click at [526, 353] on button "Yes" at bounding box center [512, 360] width 27 height 15
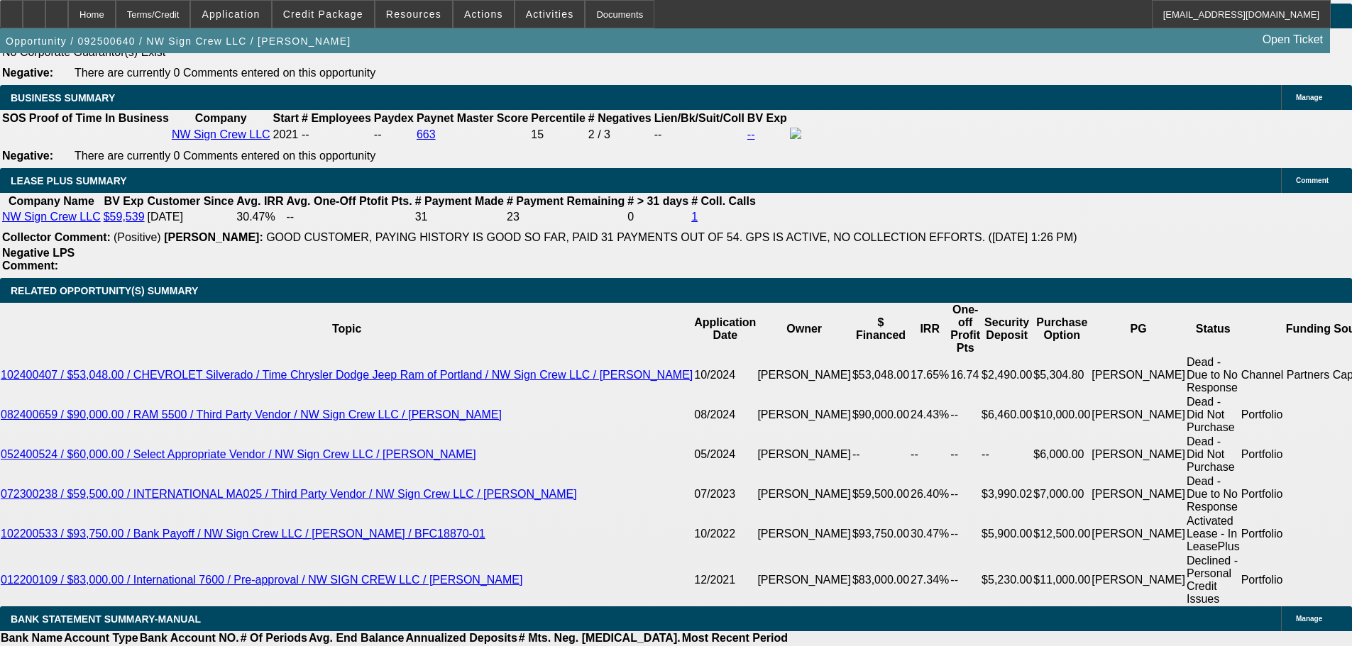
scroll to position [2546, 0]
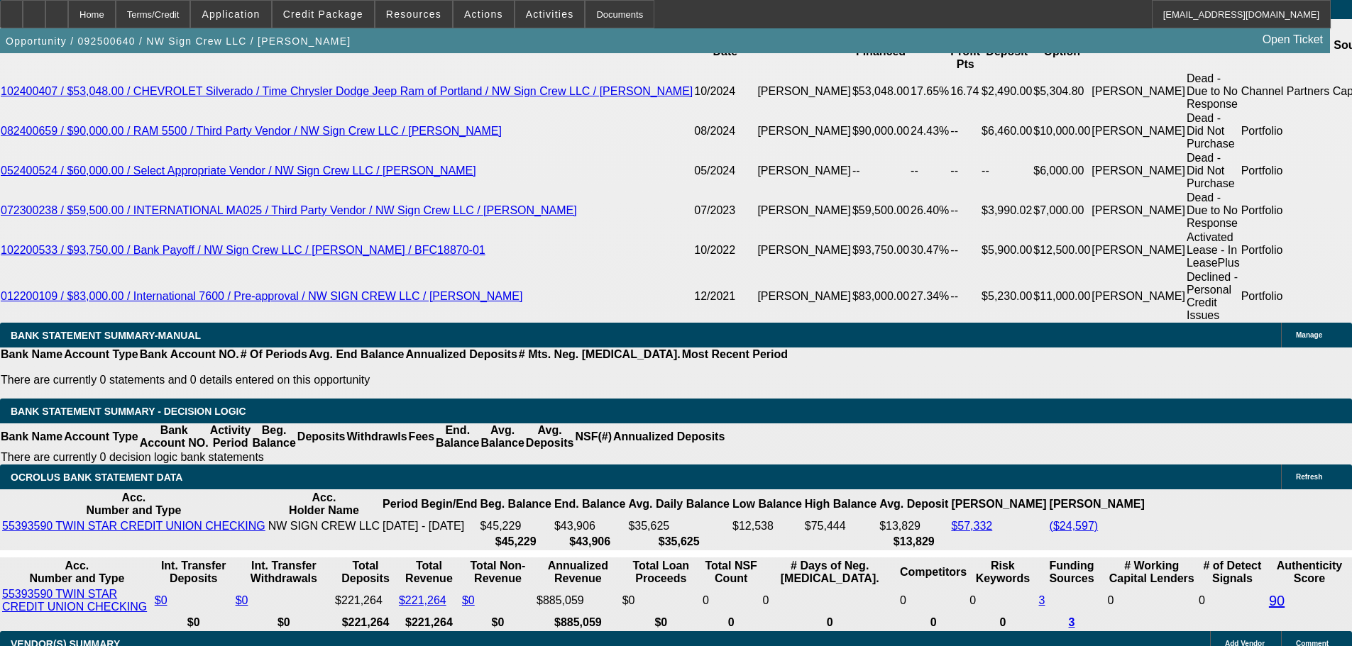
drag, startPoint x: 301, startPoint y: 286, endPoint x: 472, endPoint y: 258, distance: 173.3
type input "2"
type input "UNKNOWN"
type input "$947.35"
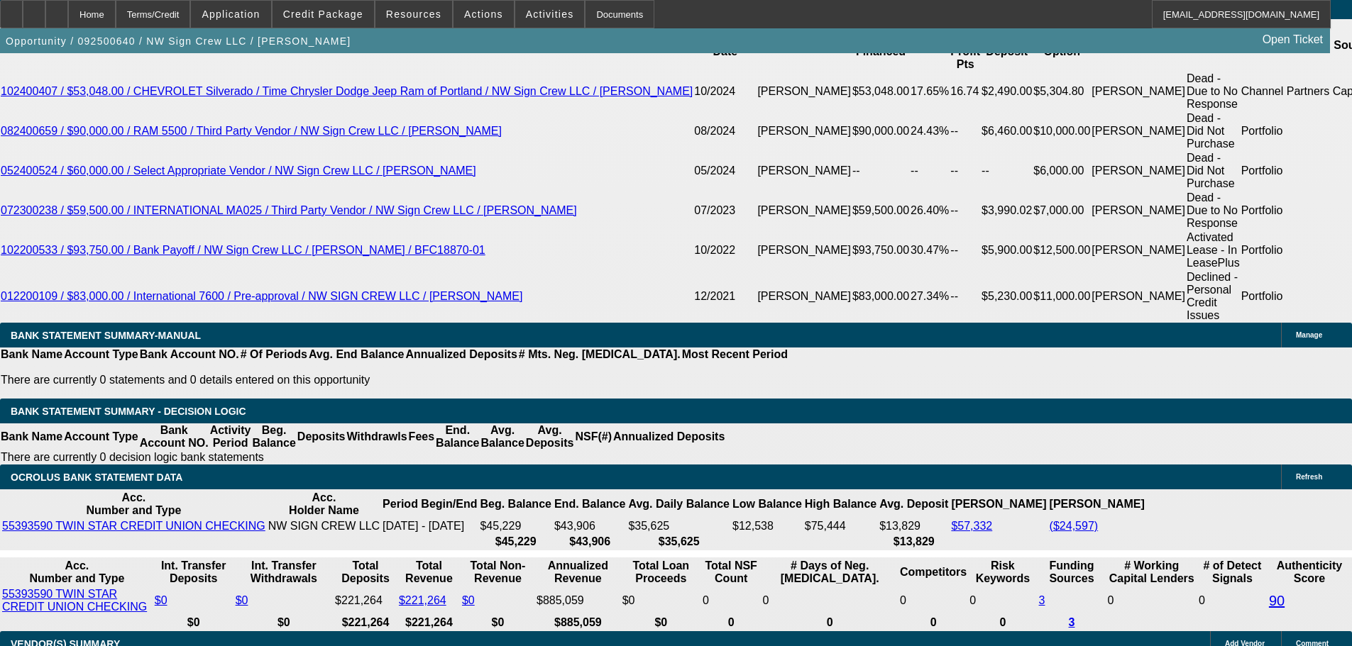
type input "$1,894.70"
type input "24"
type input "$1,297.63"
type input "$2,595.26"
type input "24"
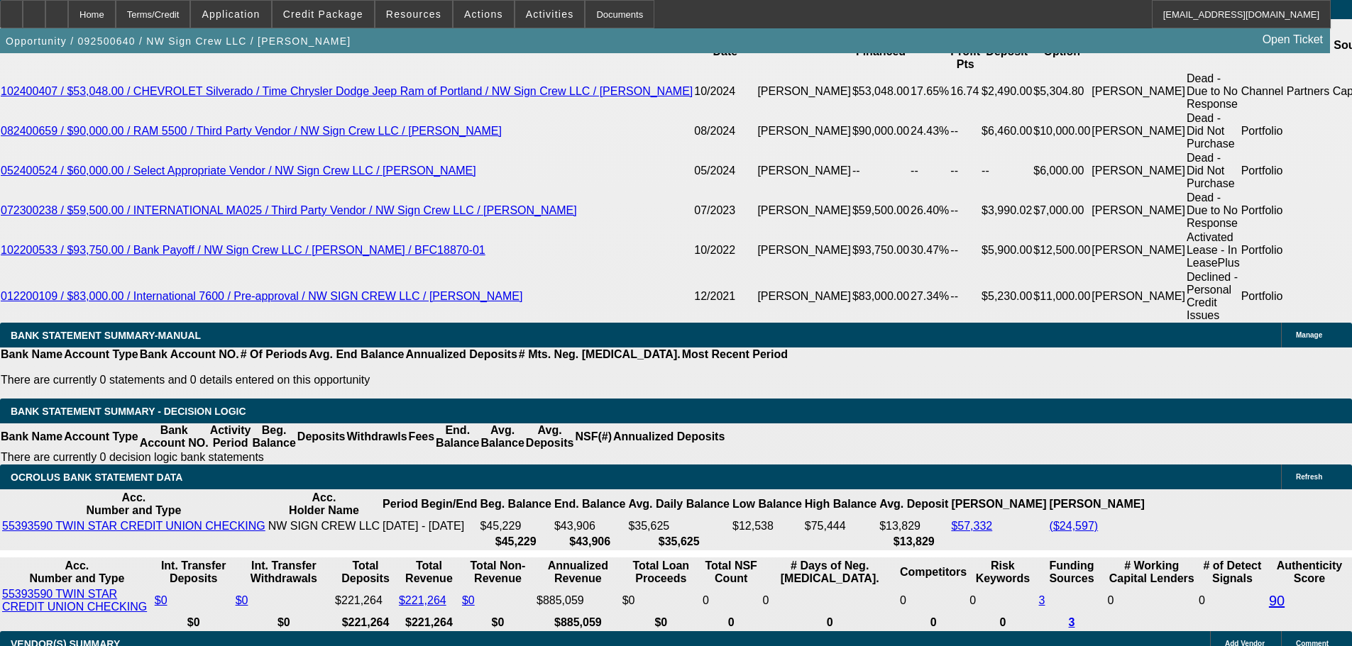
drag, startPoint x: 214, startPoint y: 287, endPoint x: 534, endPoint y: 298, distance: 319.5
type input "12"
type input "$24.00"
type input "1295"
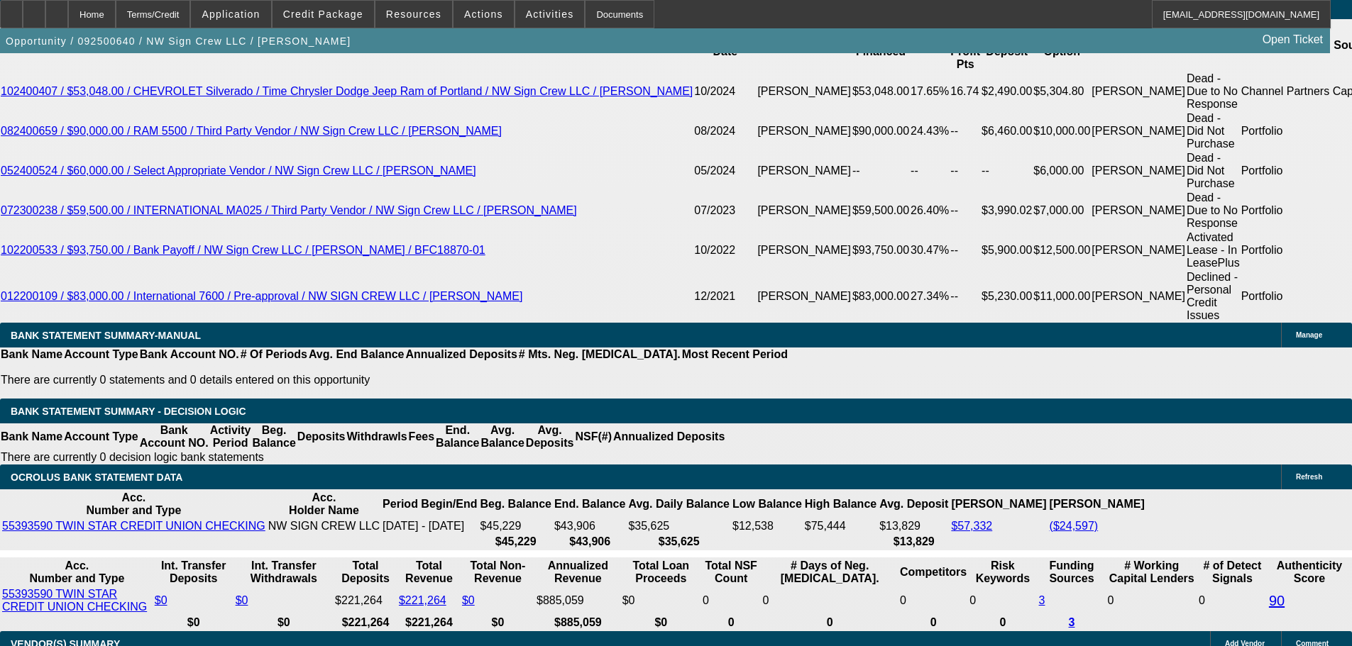
type input "23.8"
type input "$2,590.00"
type input "$1,295.00"
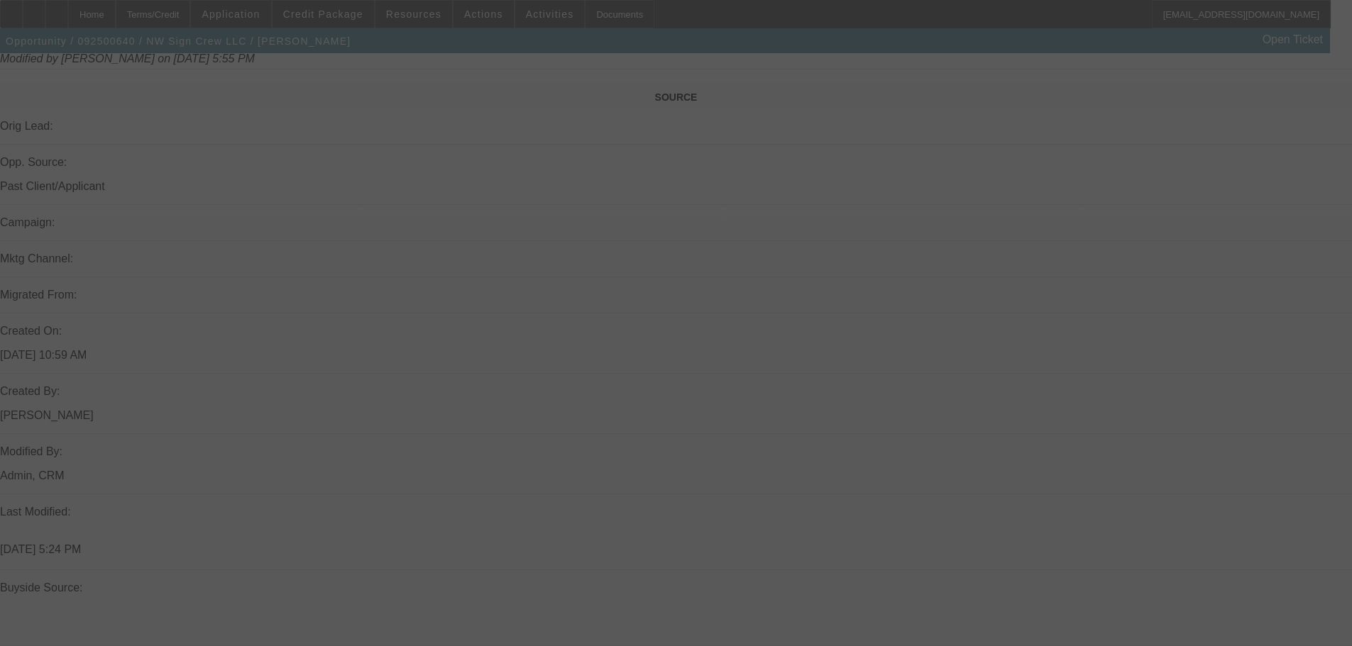
scroll to position [843, 0]
select select "0.1"
select select "2"
select select "0"
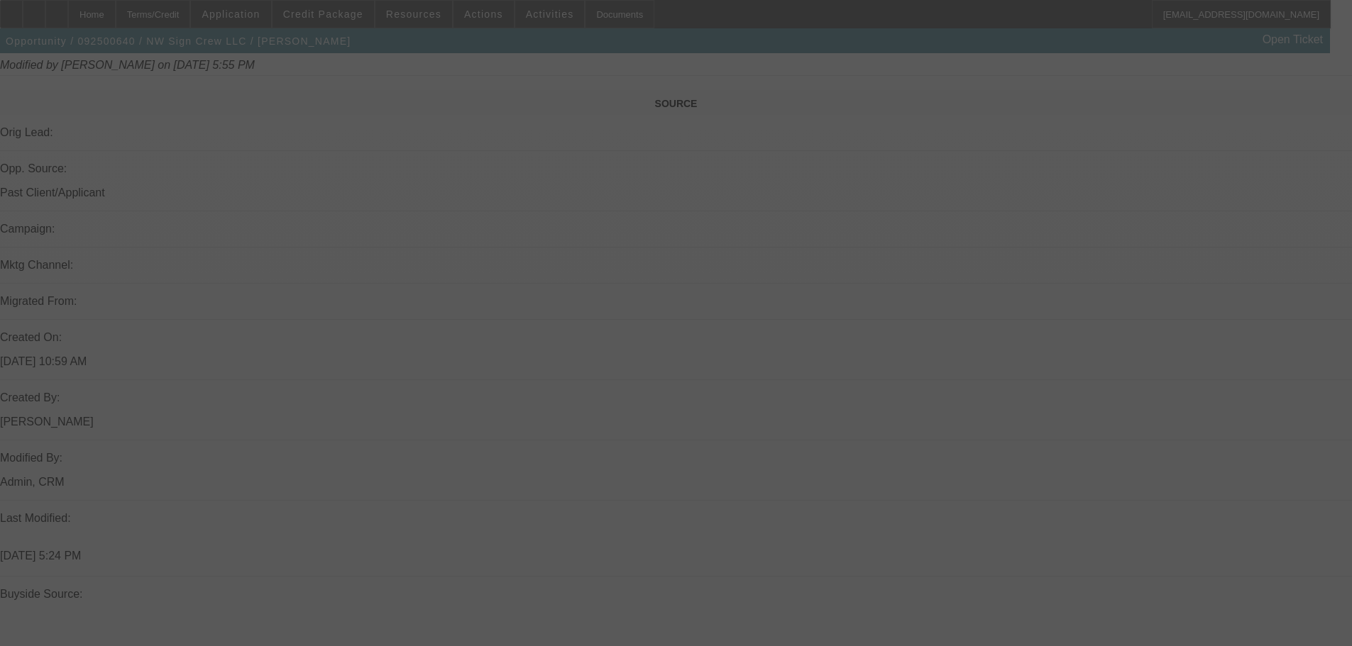
select select "6"
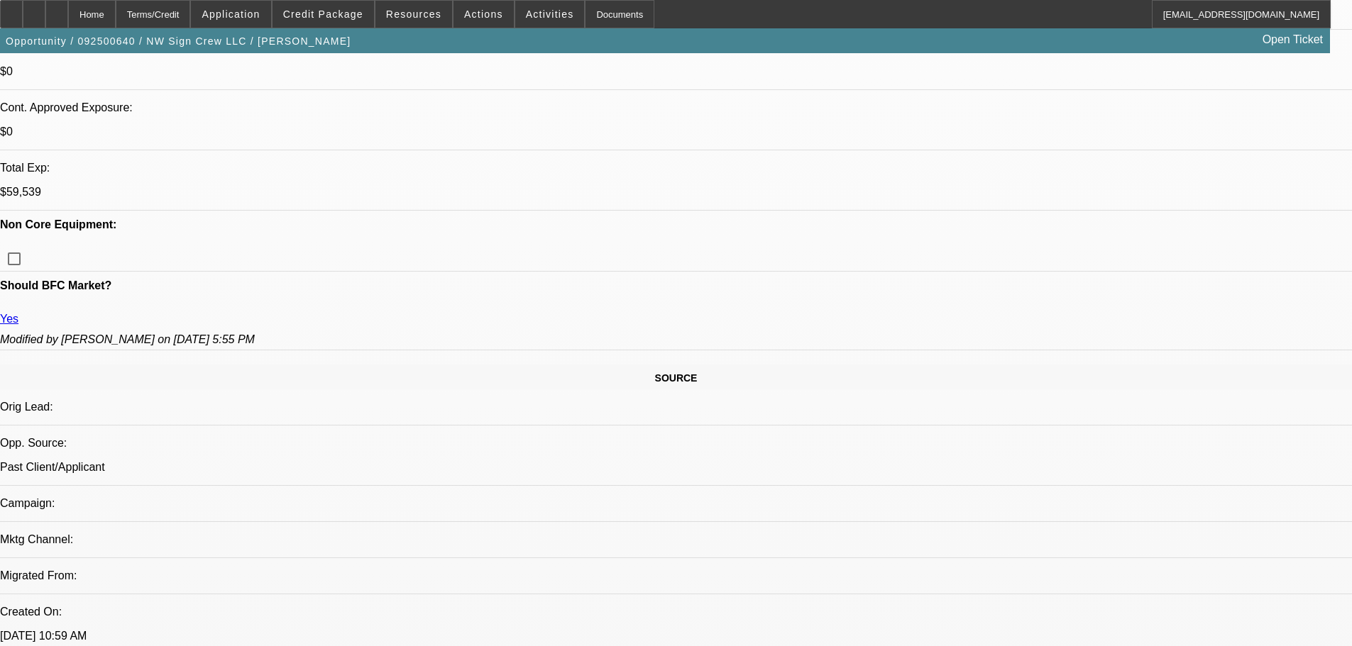
scroll to position [701, 0]
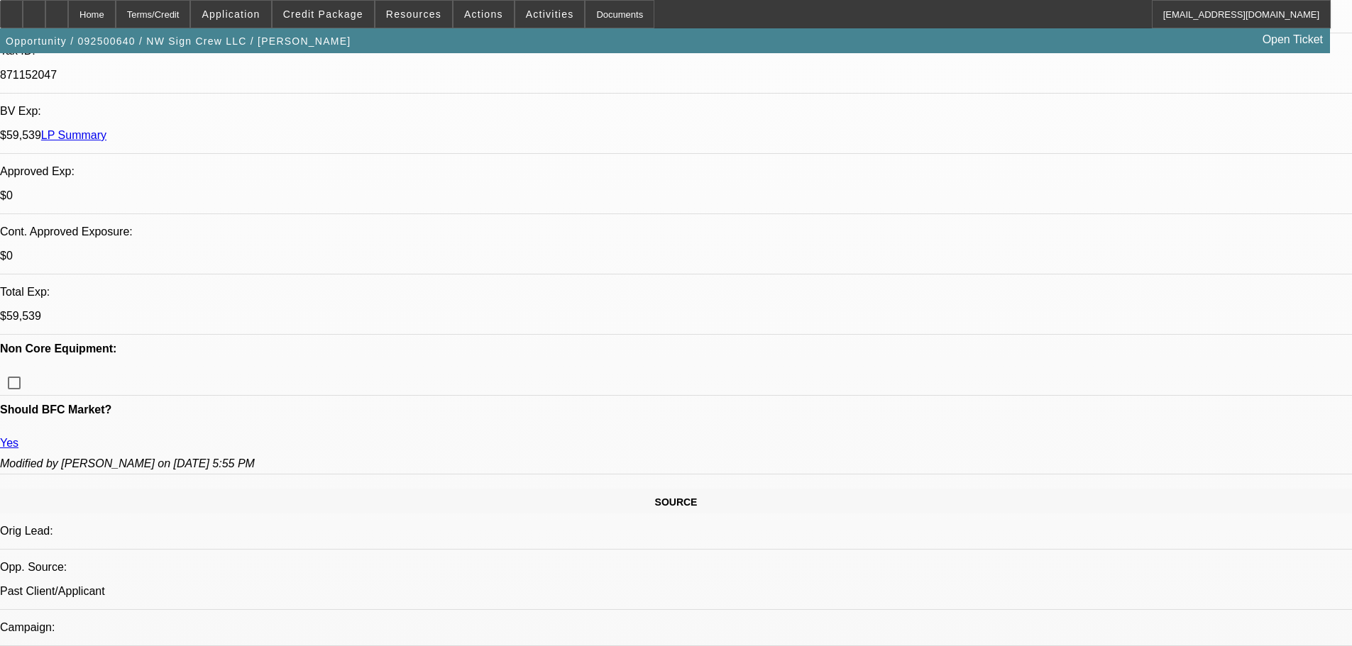
scroll to position [62, 0]
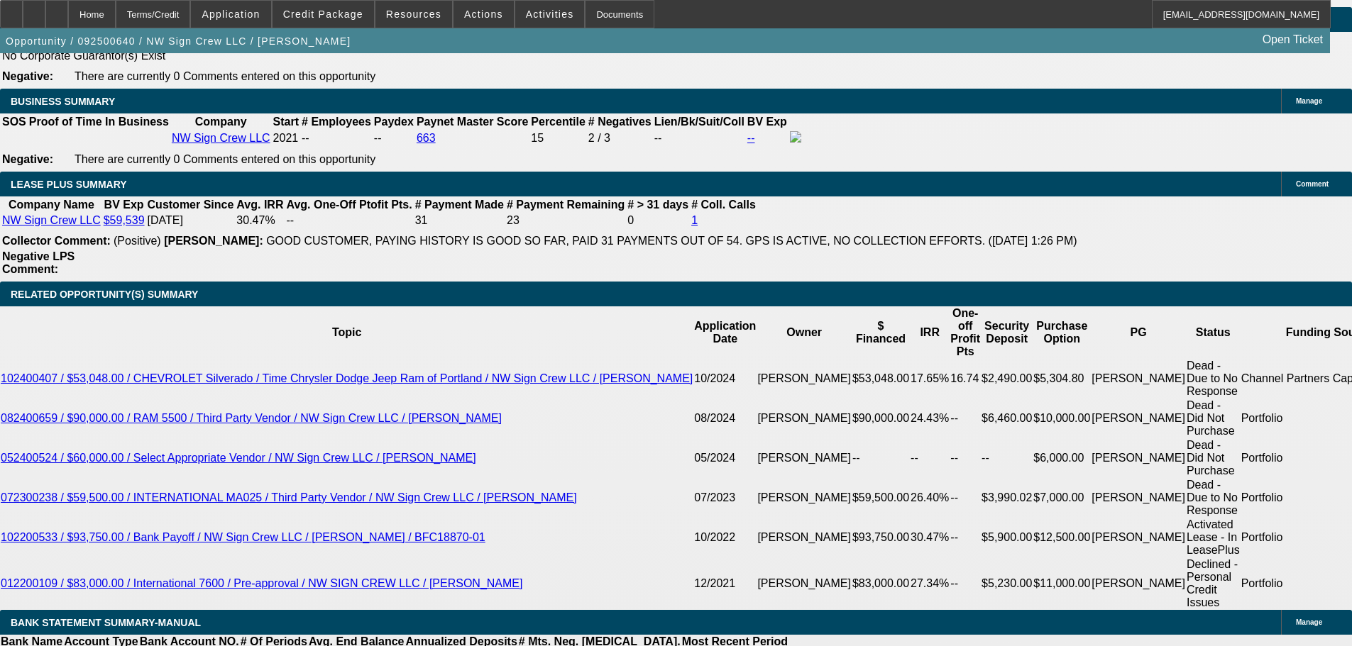
scroll to position [2412, 0]
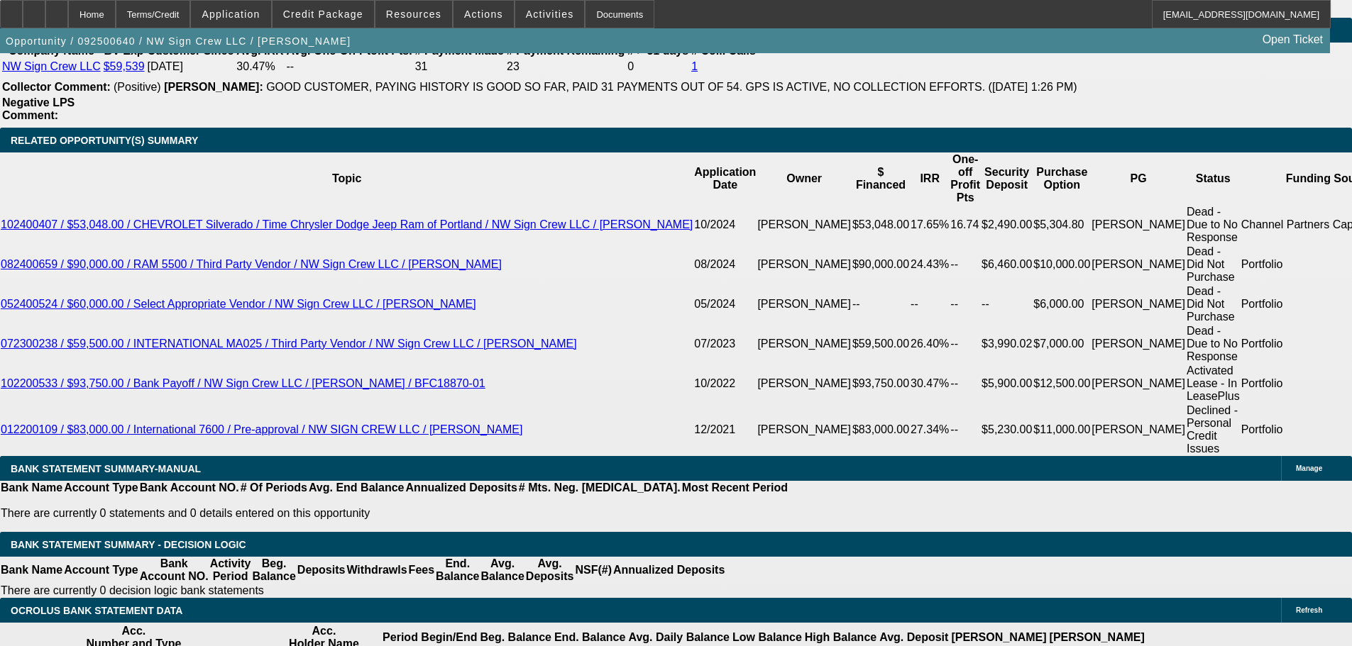
drag, startPoint x: 247, startPoint y: 309, endPoint x: 427, endPoint y: 305, distance: 180.3
type input "$4,750.00"
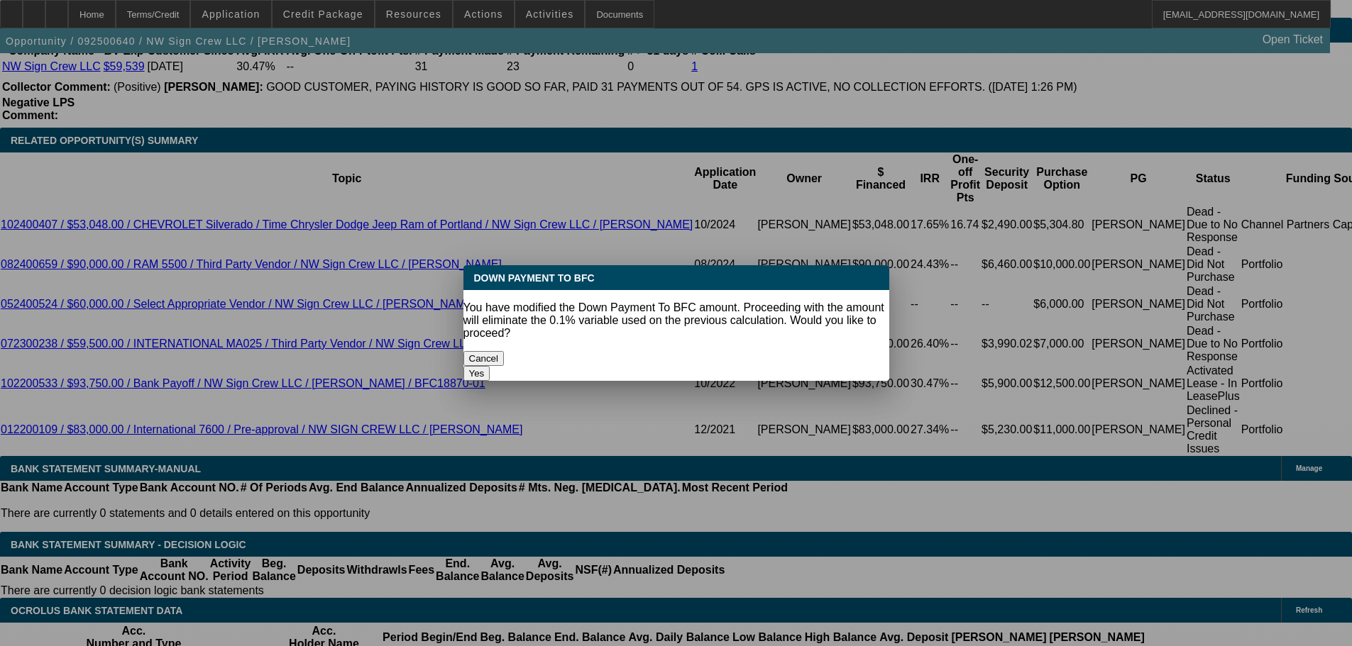
click at [490, 366] on button "Yes" at bounding box center [476, 373] width 27 height 15
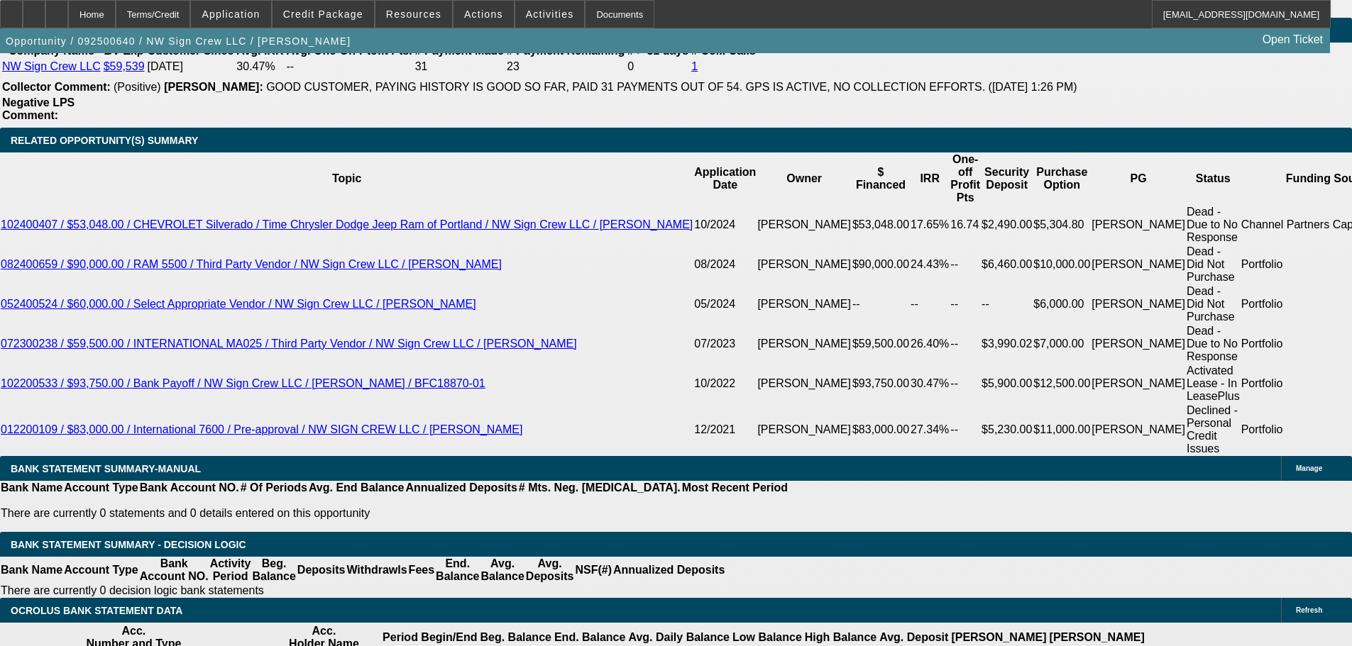
select select "0"
type input "UNKNOWN"
type input "$1,252.92"
type input "$2,505.84"
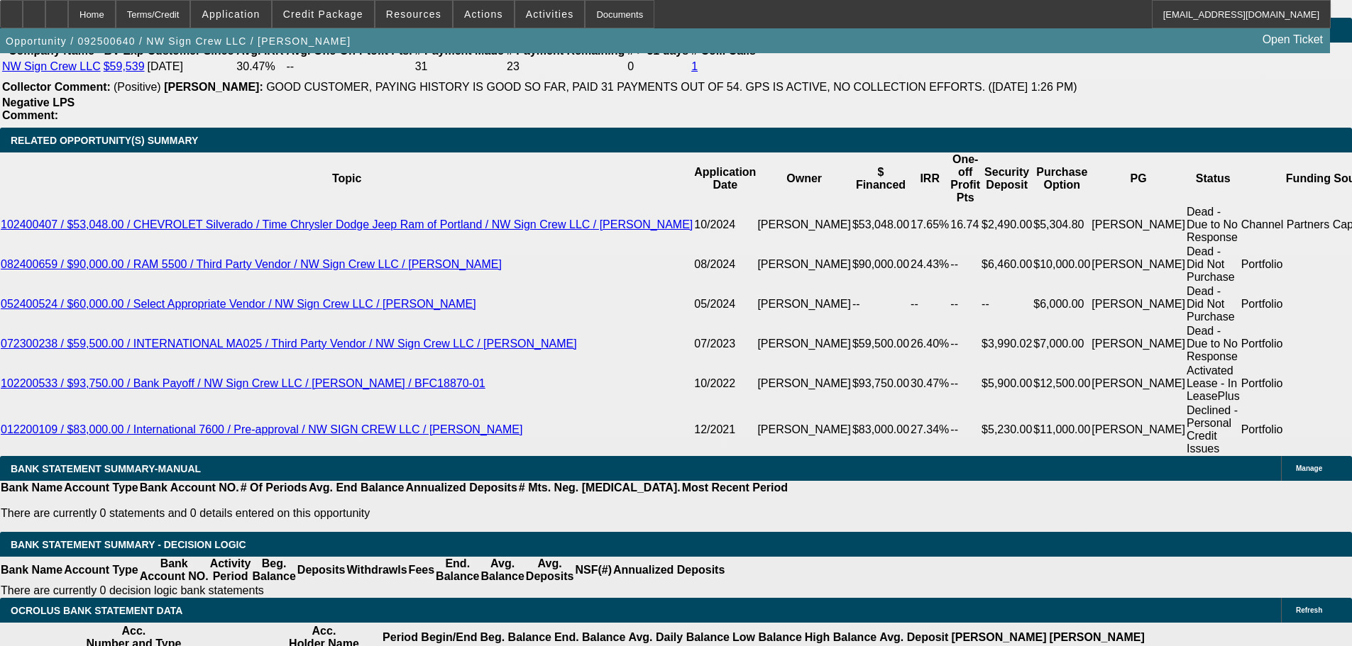
drag, startPoint x: 210, startPoint y: 421, endPoint x: 414, endPoint y: 411, distance: 203.8
type input "1"
type input "$2.00"
type input "1295"
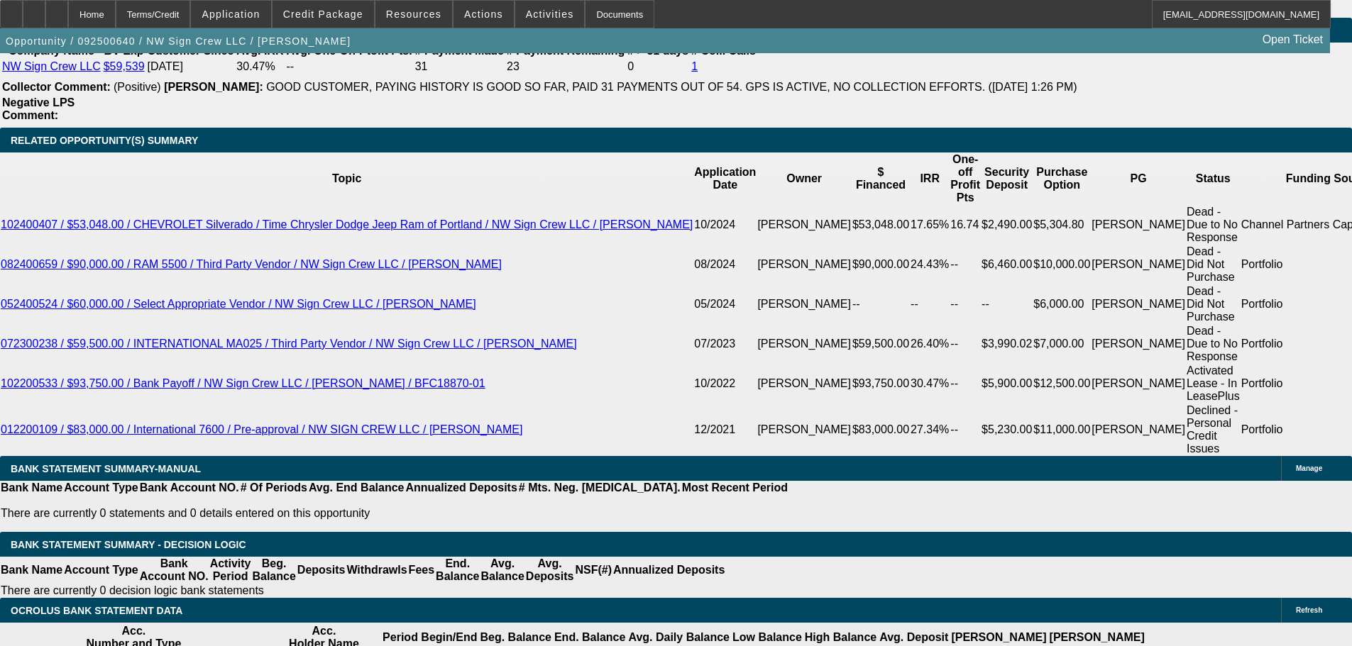
type input "26.3"
type input "$2,590.00"
type input "$1,295.00"
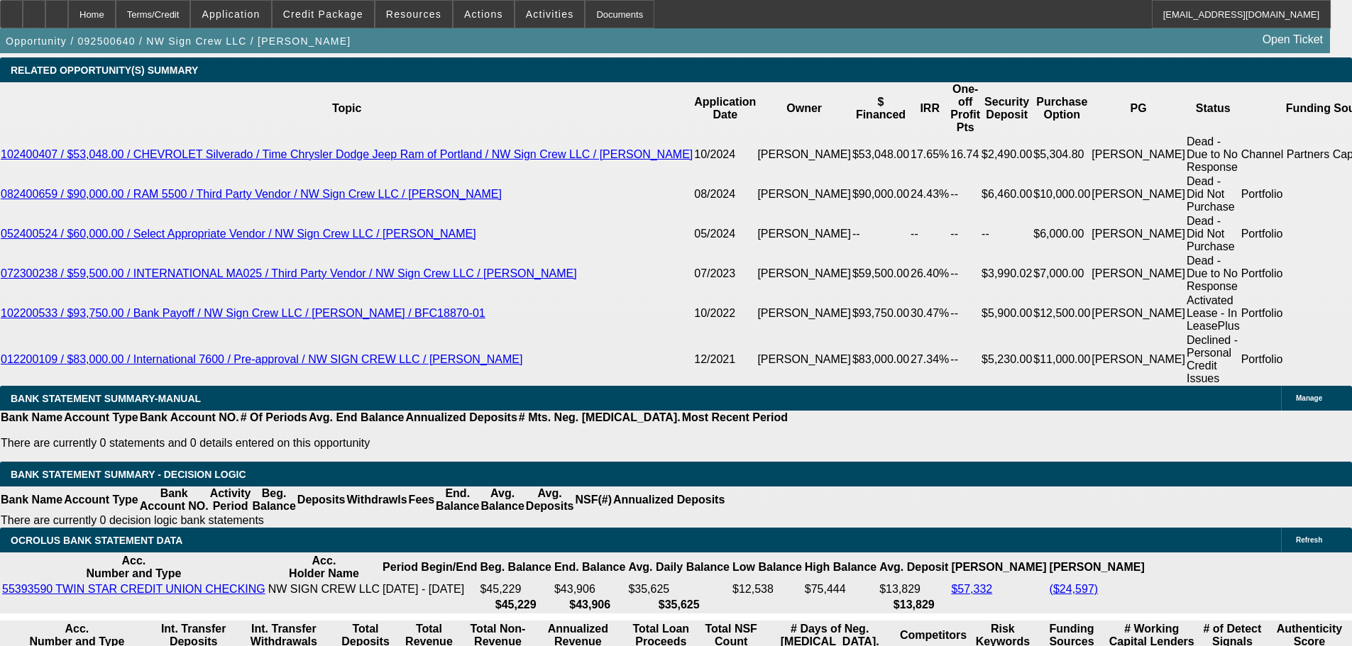
scroll to position [2554, 0]
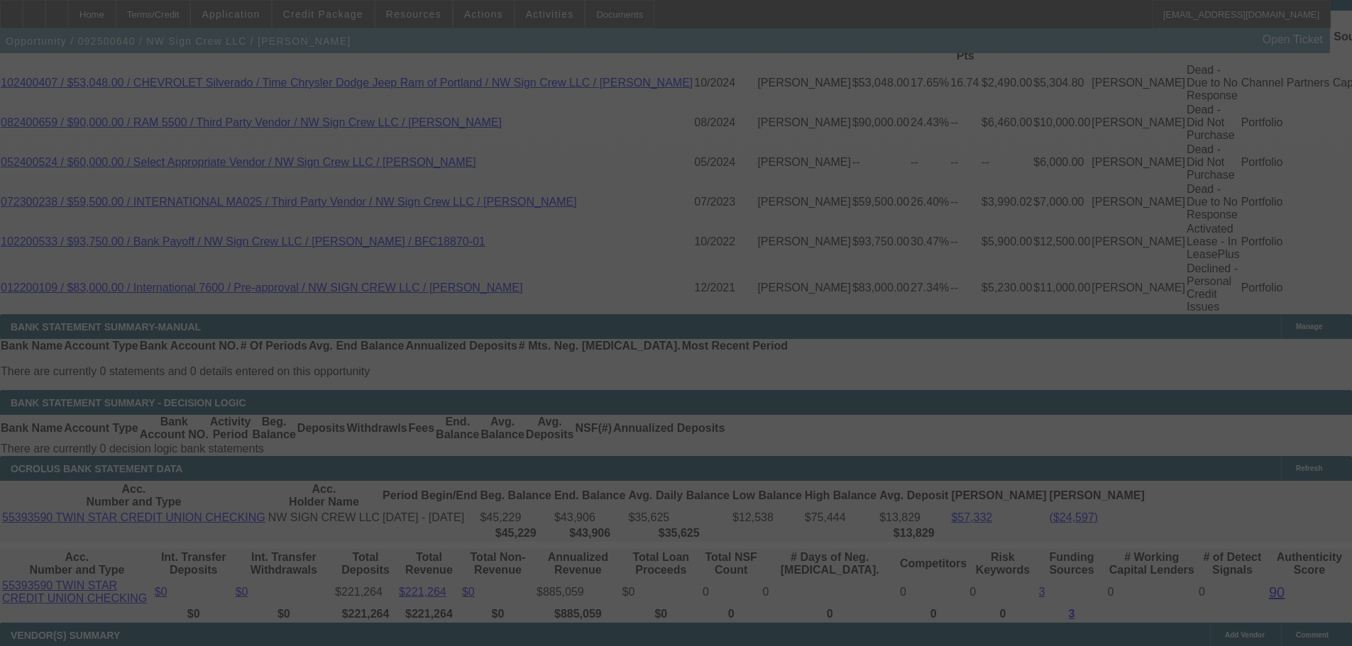
select select "0"
select select "2"
select select "0"
select select "6"
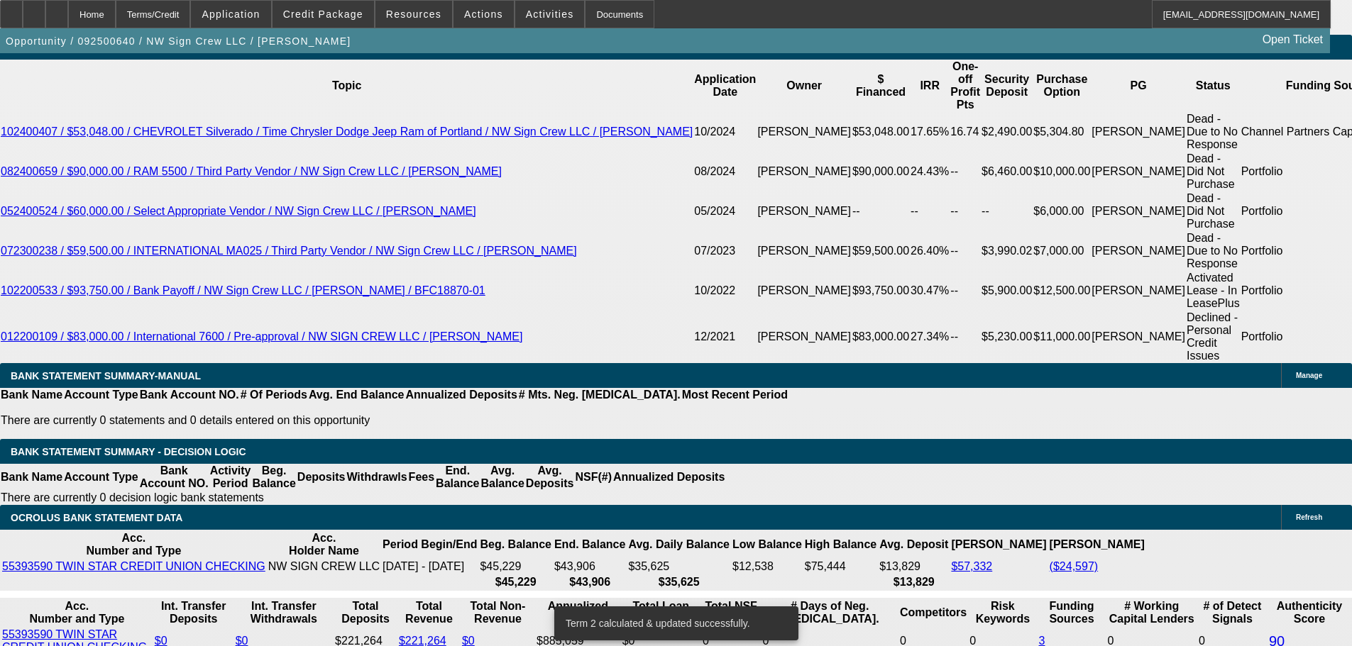
scroll to position [2470, 0]
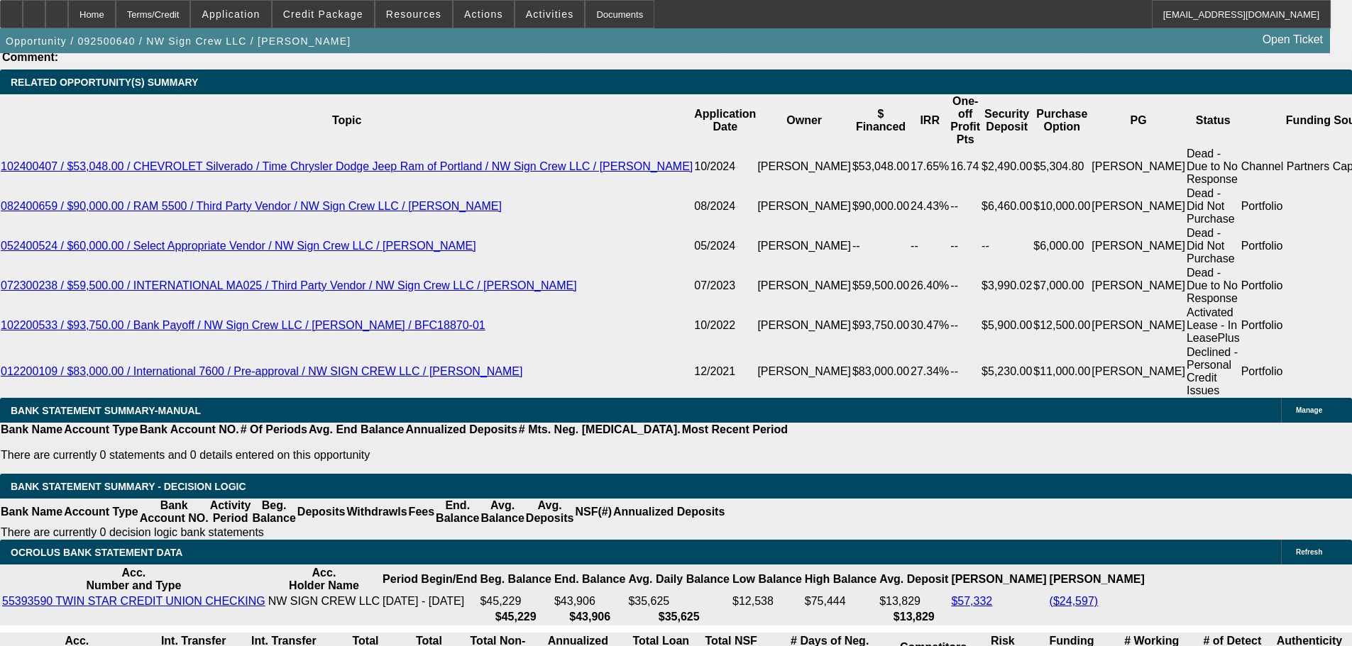
drag, startPoint x: 356, startPoint y: 355, endPoint x: 541, endPoint y: 326, distance: 186.7
type input "12"
type input "$24.00"
type input "UNKNOWN"
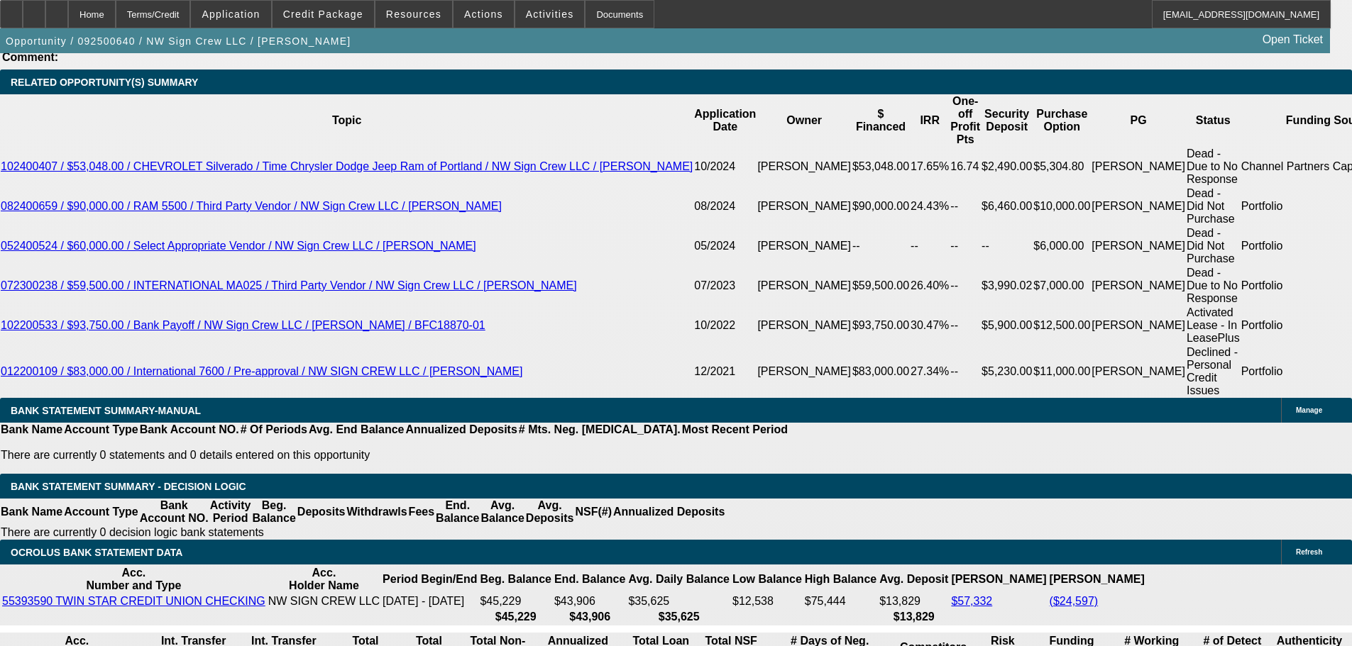
type input "1275"
type input "$2,550.00"
type input "25.2"
type input "$1,275.00"
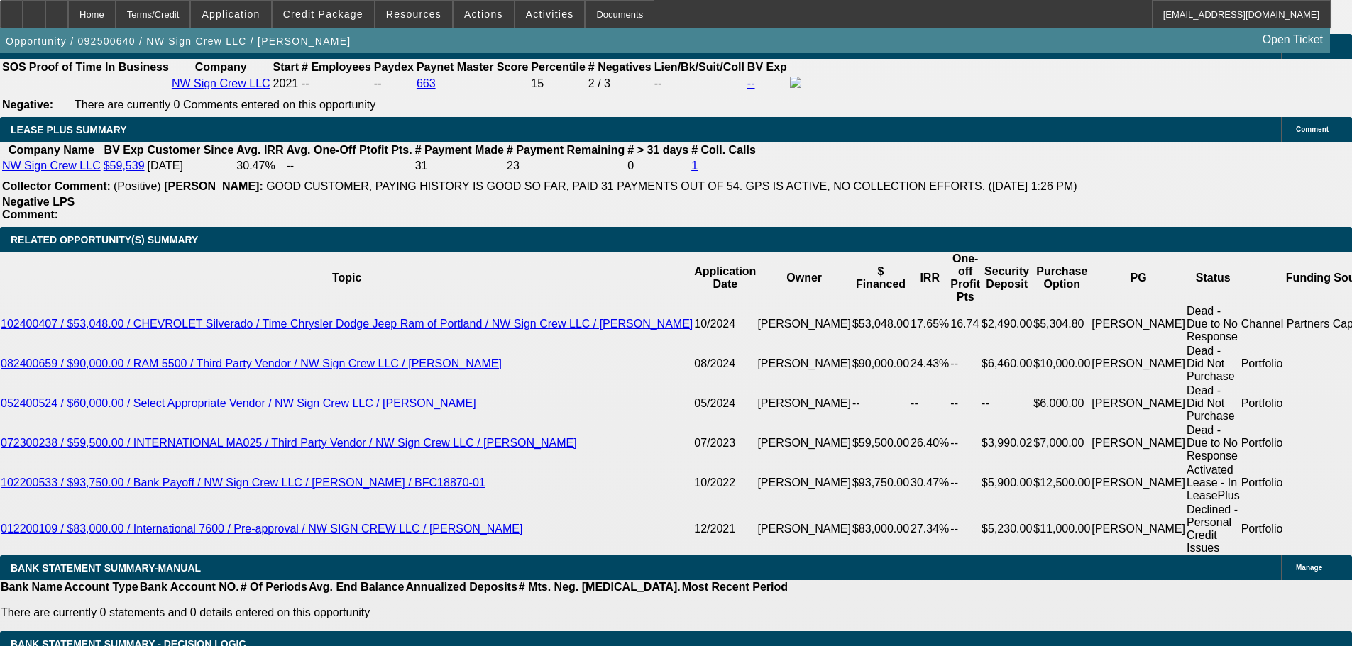
scroll to position [2187, 0]
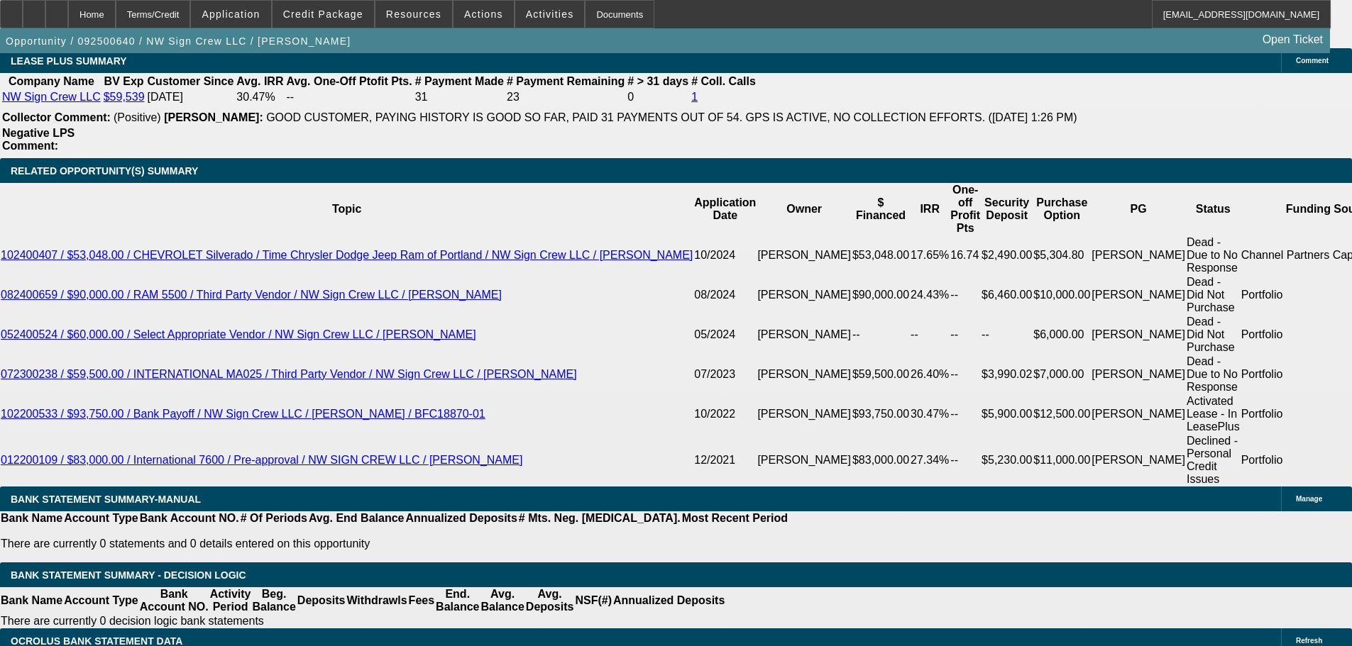
scroll to position [2399, 0]
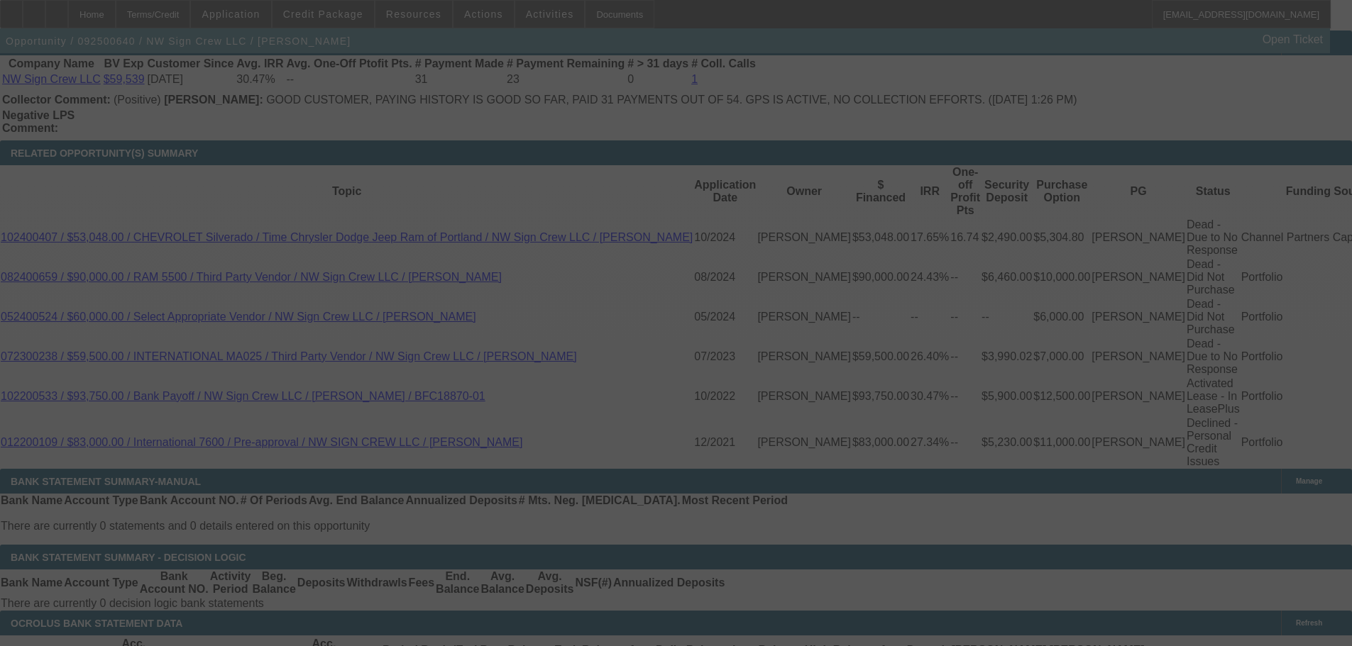
select select "0"
select select "2"
select select "0"
select select "6"
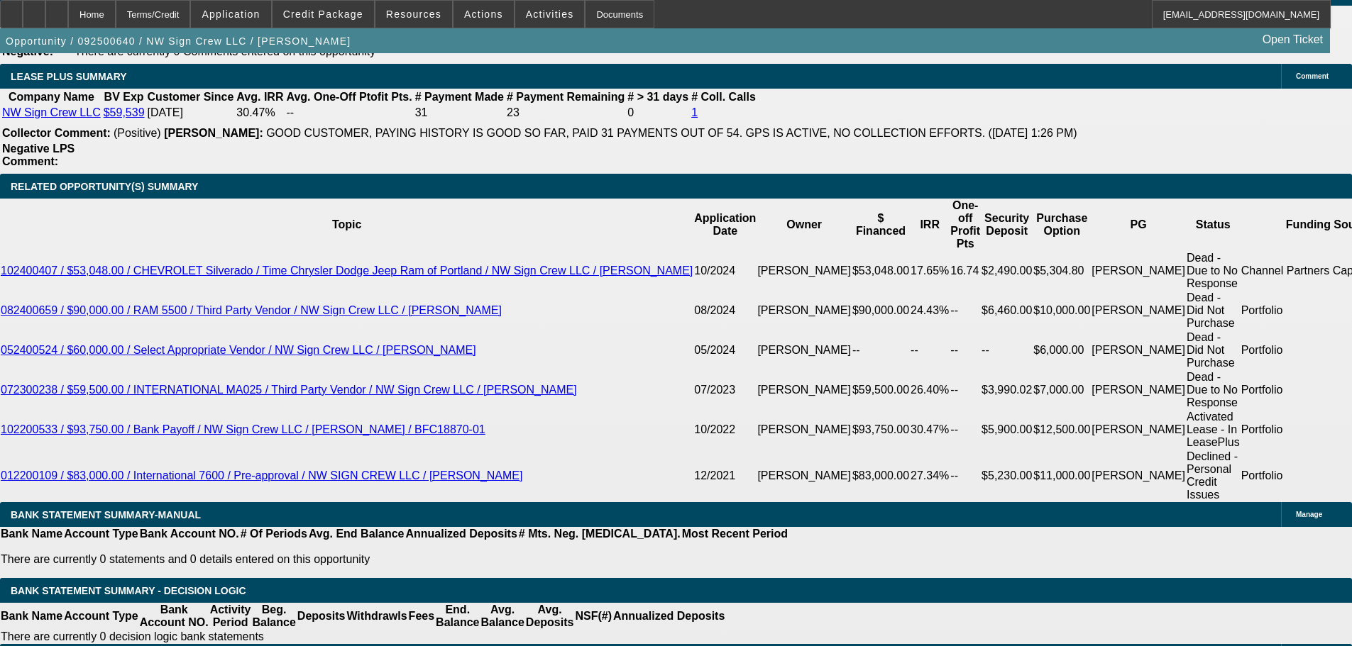
scroll to position [2470, 0]
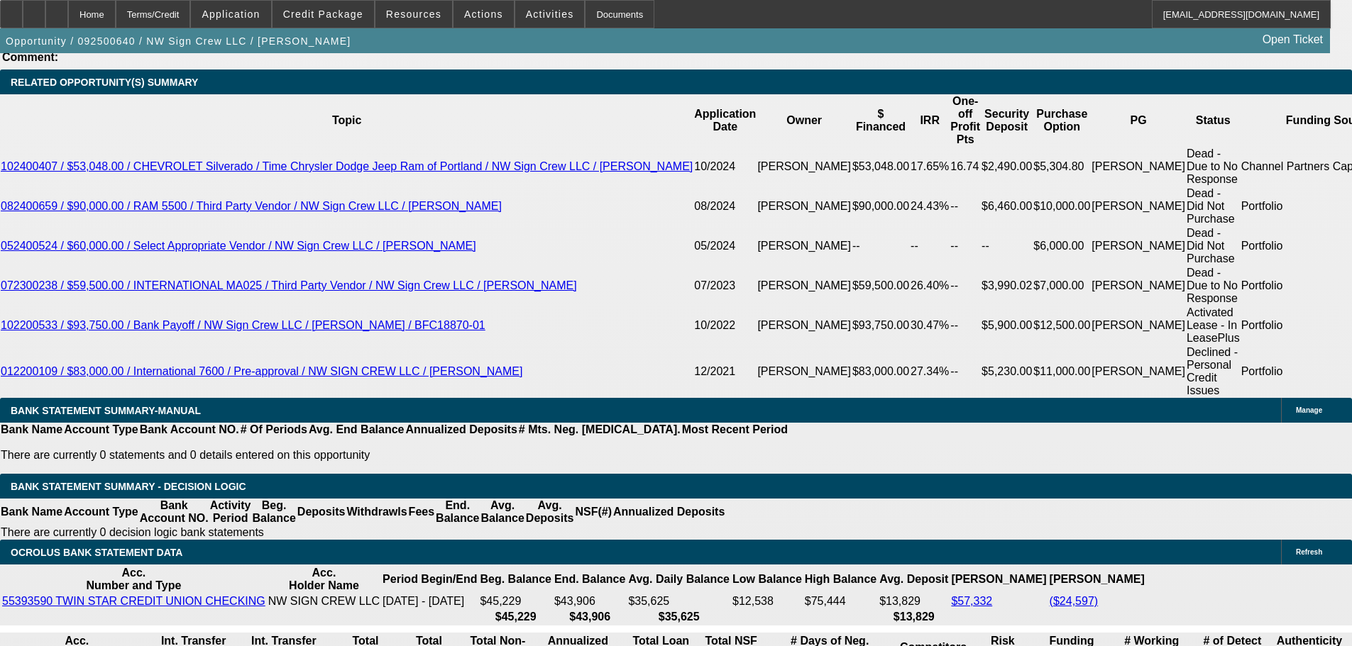
drag, startPoint x: 204, startPoint y: 366, endPoint x: 473, endPoint y: 353, distance: 269.2
type input "12"
type input "$24.00"
type input "UNKNOWN"
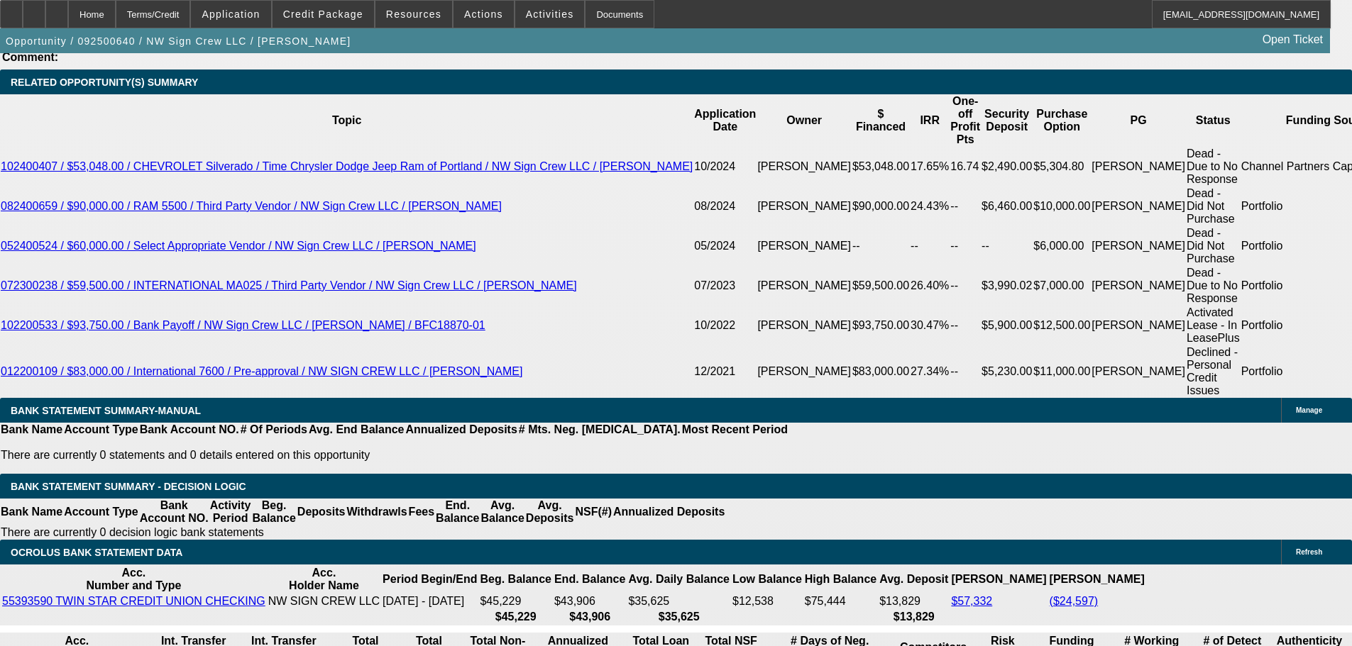
type input "1285"
type input "$2,570.00"
type input "25.7"
type input "$1,285.00"
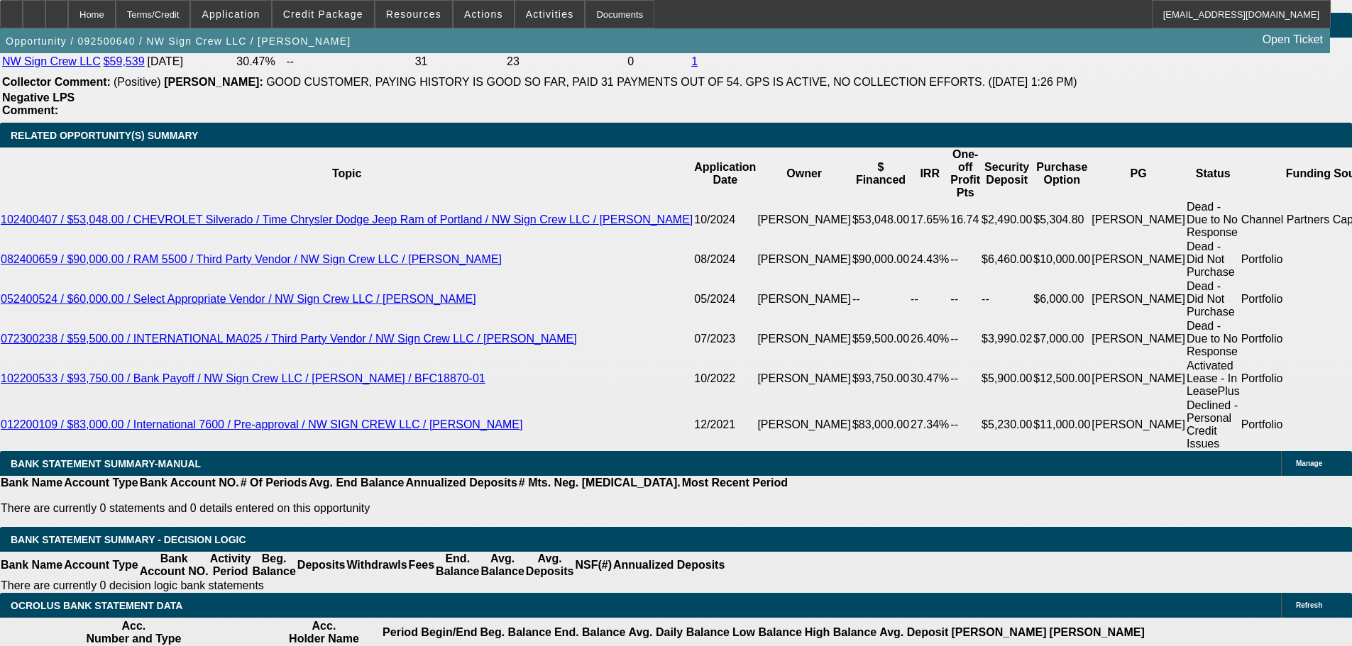
scroll to position [2328, 0]
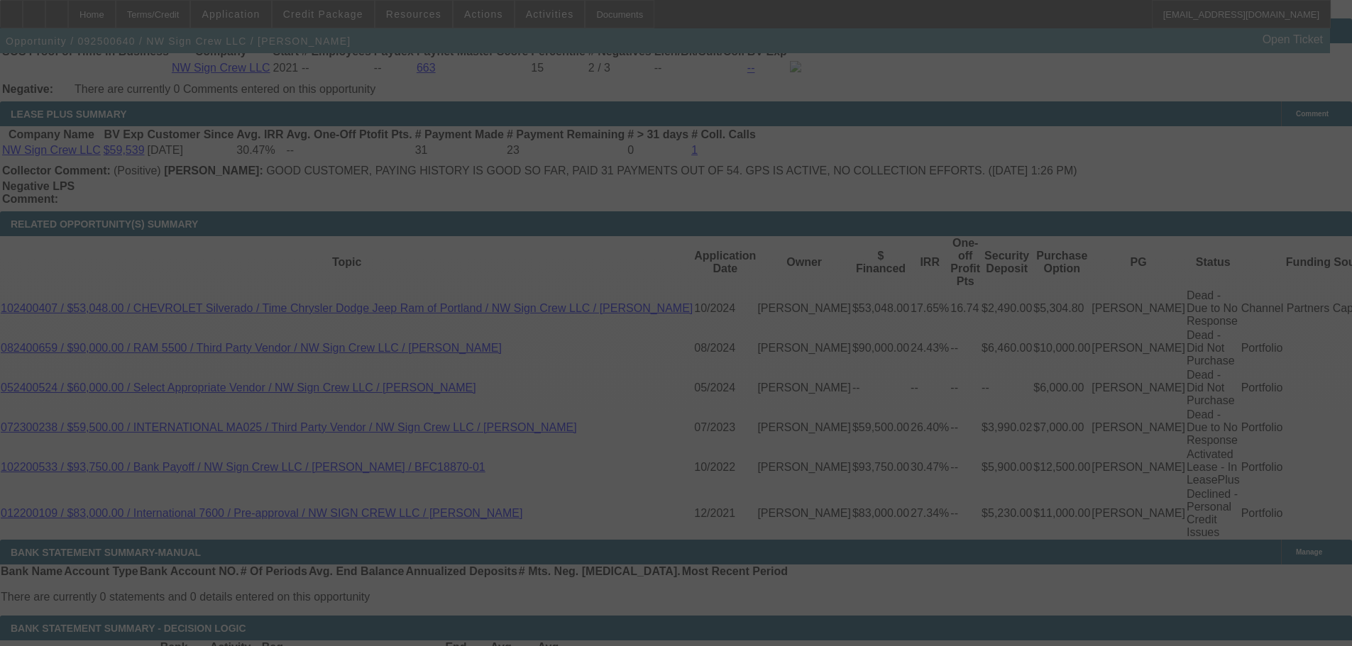
select select "0"
select select "2"
select select "0"
select select "6"
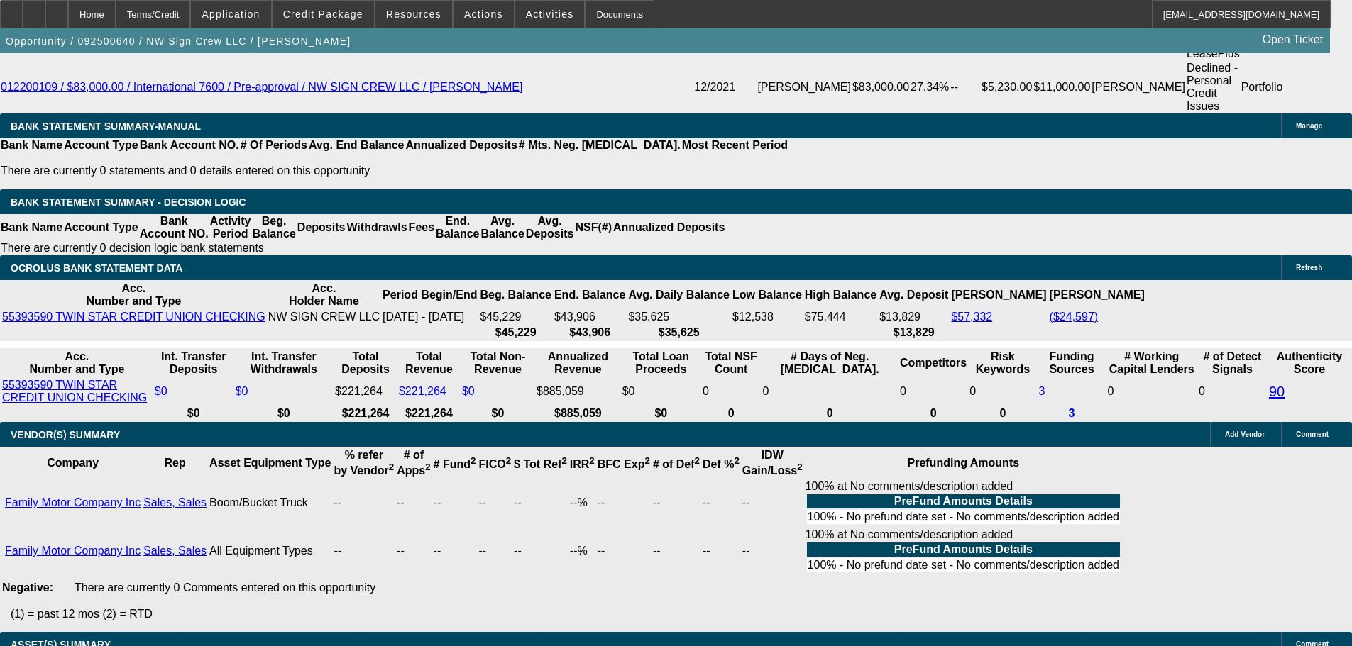
scroll to position [2896, 0]
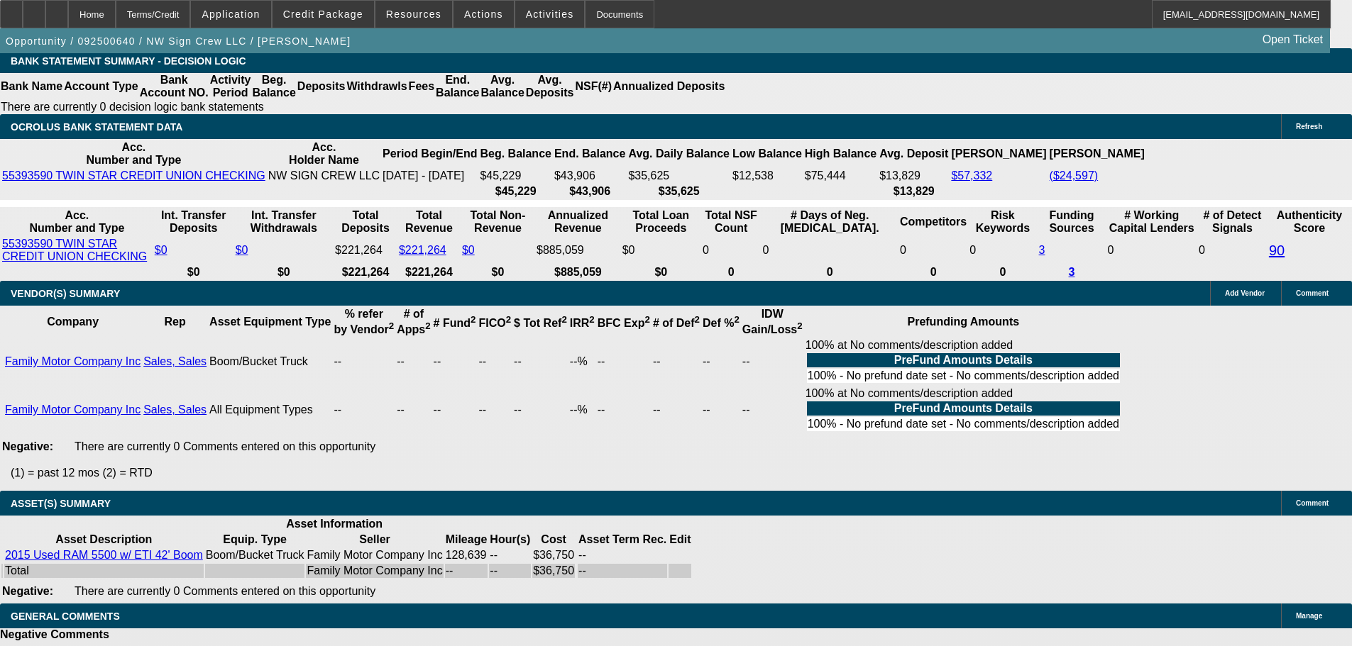
select select "9"
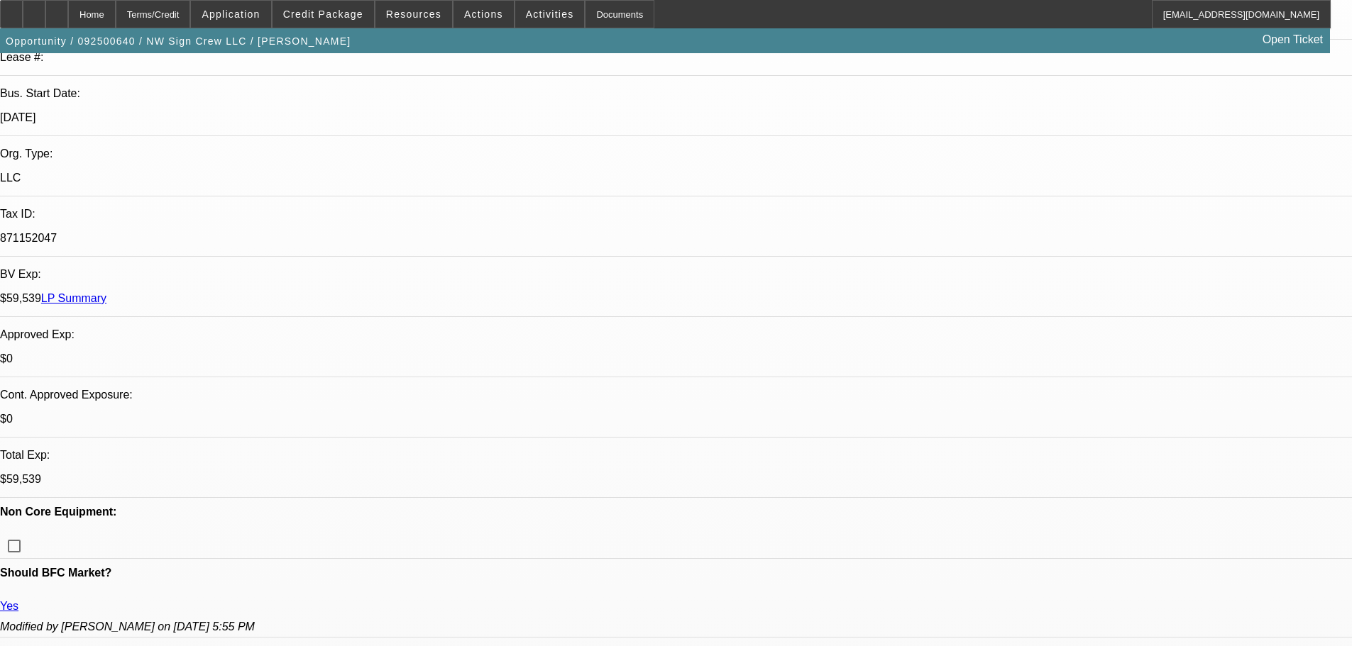
scroll to position [284, 0]
drag, startPoint x: 1028, startPoint y: 437, endPoint x: 1029, endPoint y: 448, distance: 10.7
paste textarea "APPROVED, GPS REQUIRED."
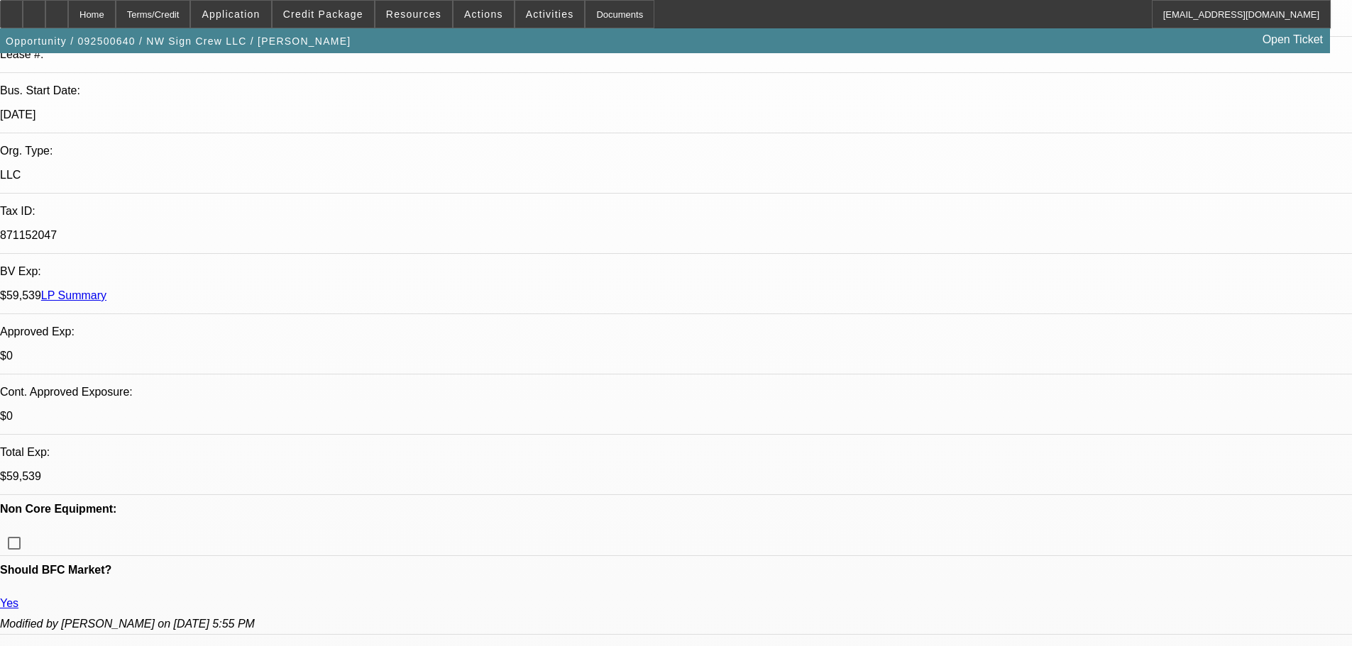
type textarea "APPROVED, GPS REQUIRED."
paste textarea "CONTINGENT ACCEPTABLE BOOM CERTIFICATION. CONTINGENT ON RUNNING VENDOR CREDIT A…"
type textarea "CONTINGENT ACCEPTABLE BOOM CERTIFICATION. CONTINGENT ON RUNNING VENDOR CREDIT A…"
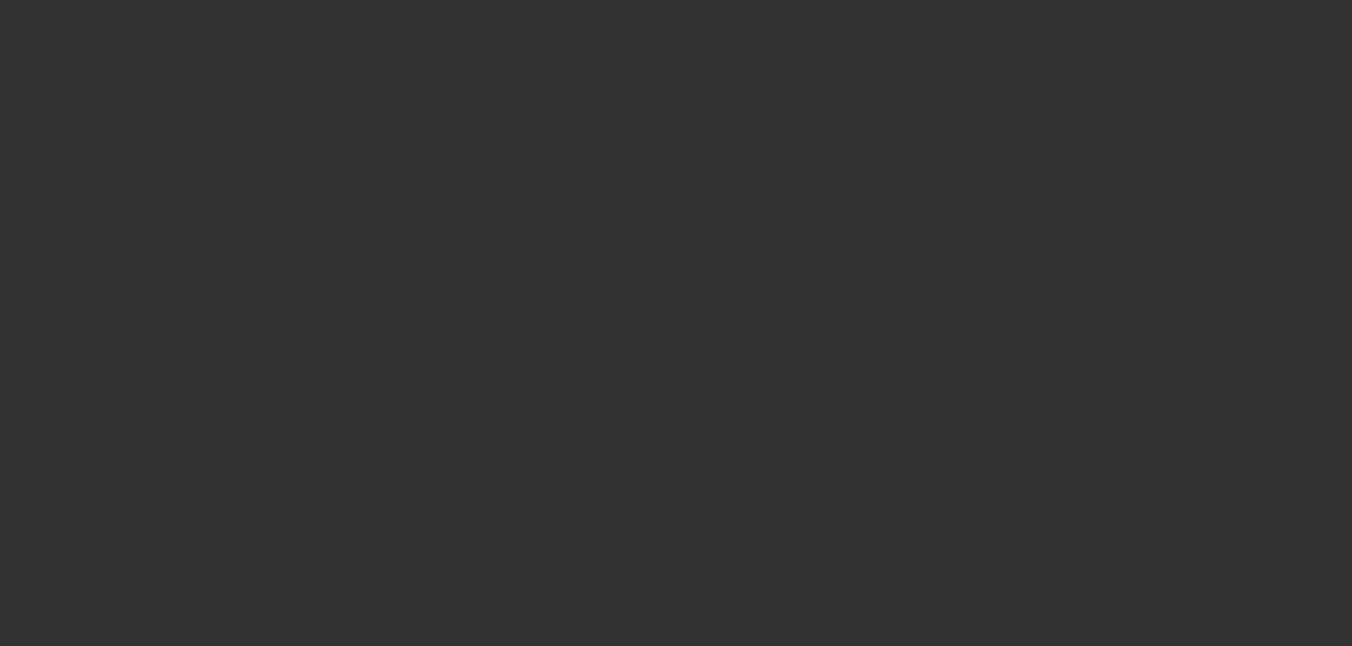
scroll to position [0, 0]
select select "0"
select select "2"
select select "0"
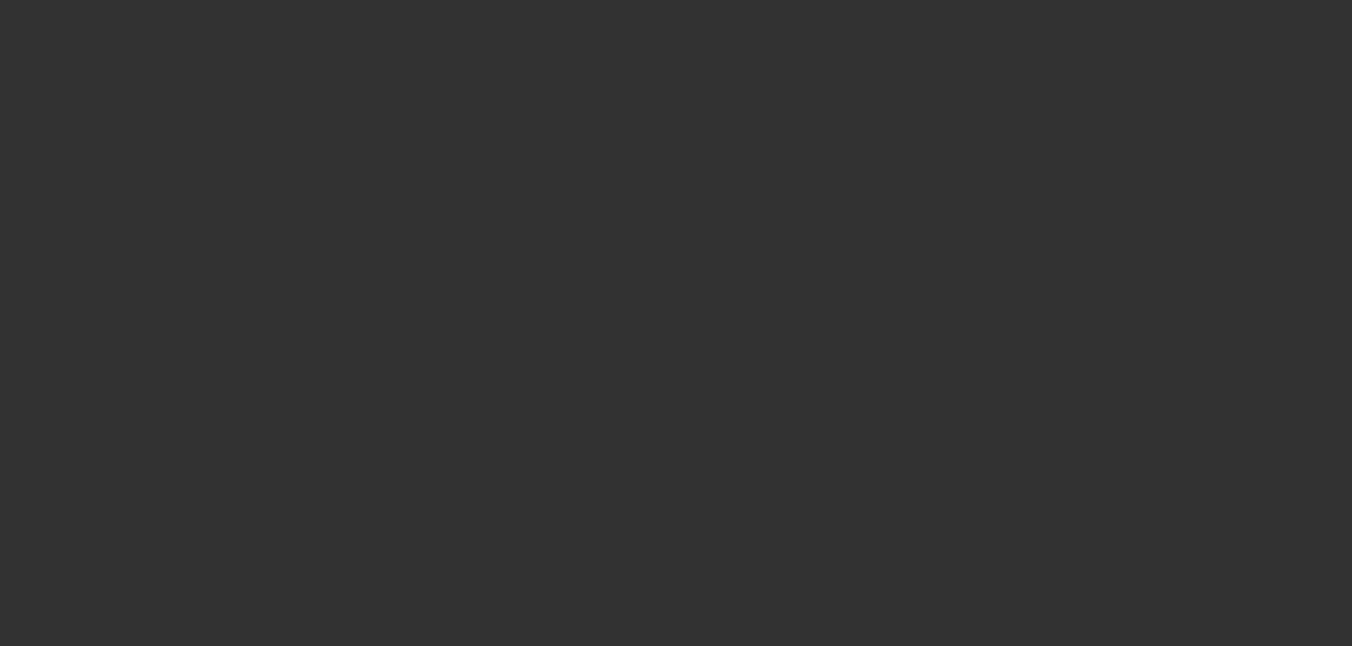
select select "6"
select select "0"
select select "2"
select select "0"
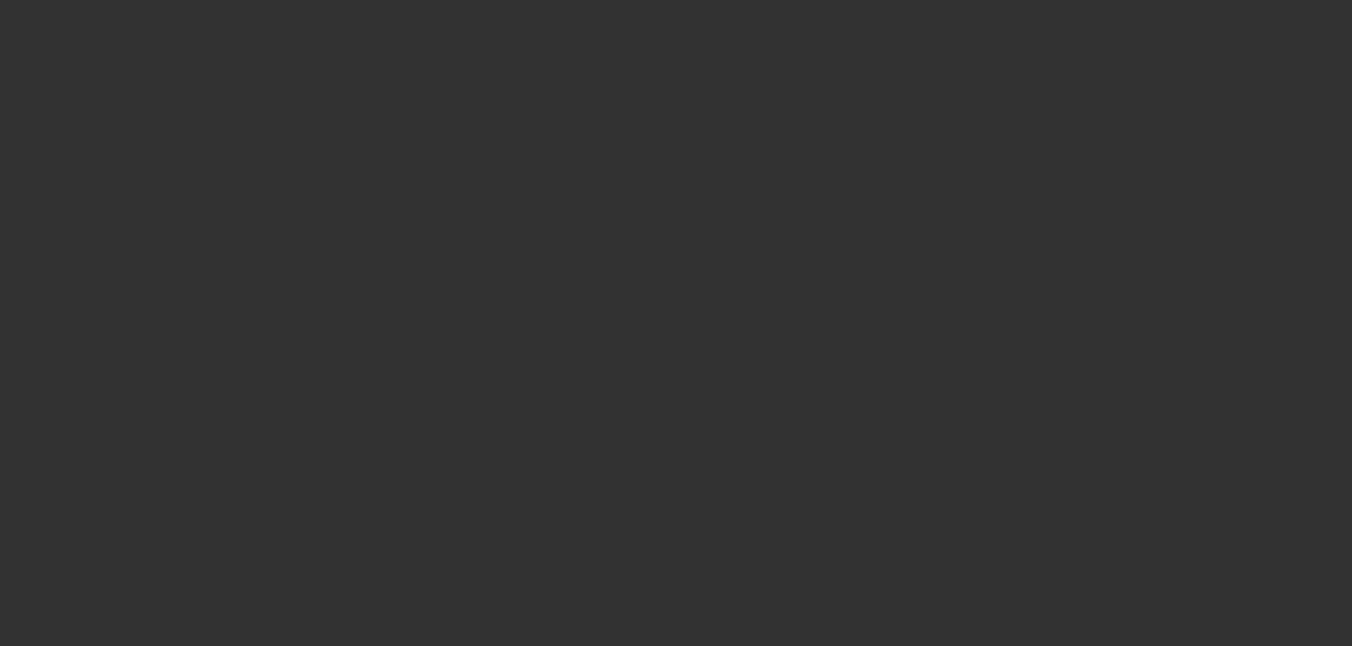
select select "6"
select select "0.1"
select select "2"
select select "0"
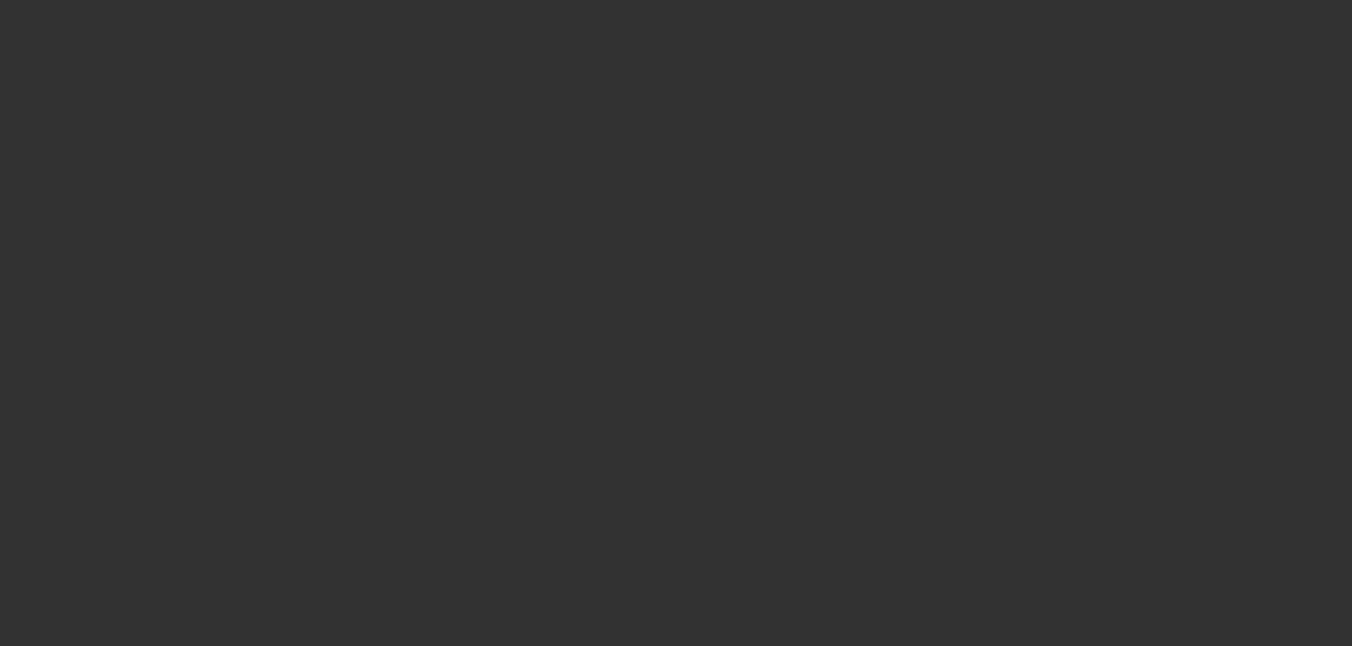
select select "6"
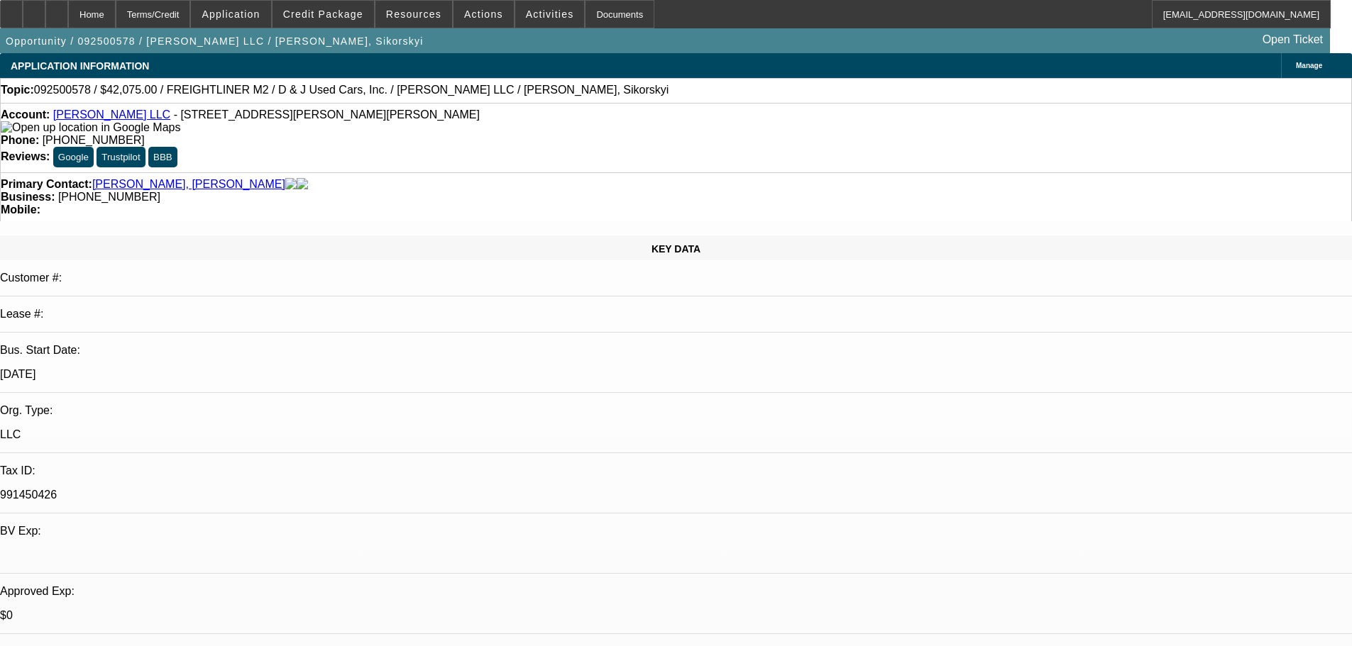
select select "0.15"
select select "2"
select select "0.1"
select select "4"
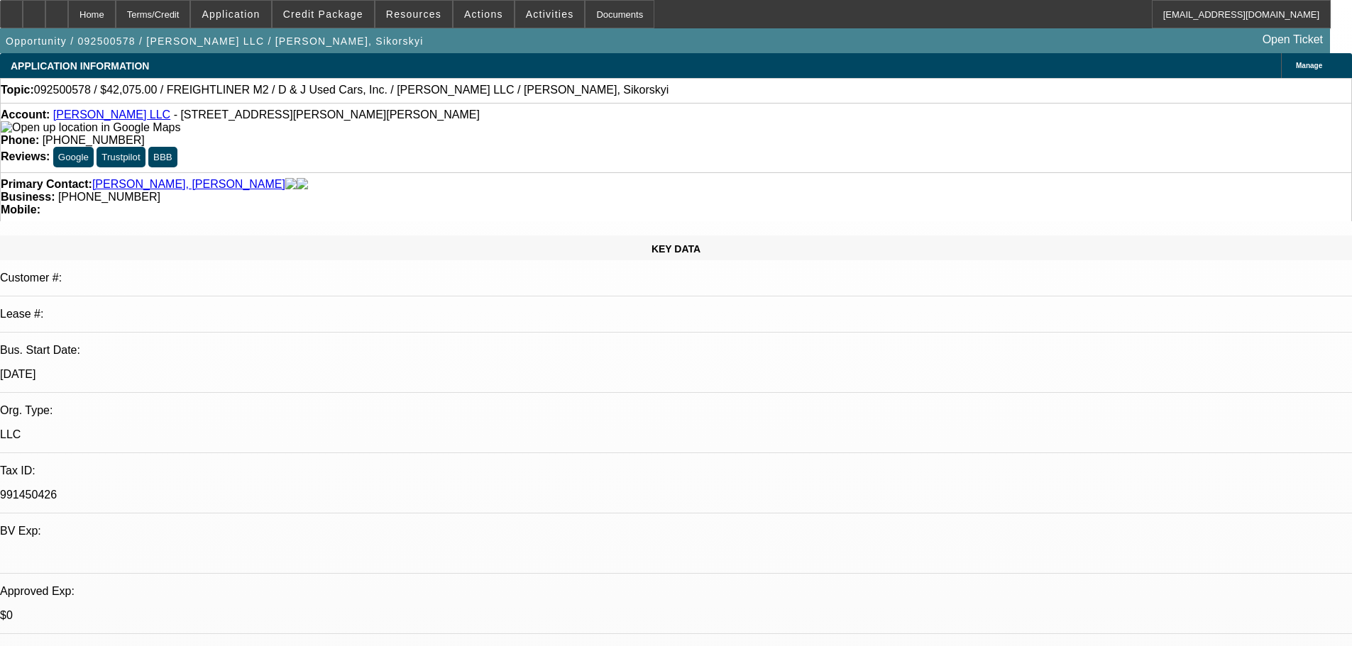
select select "0.15"
select select "2"
select select "0.1"
select select "4"
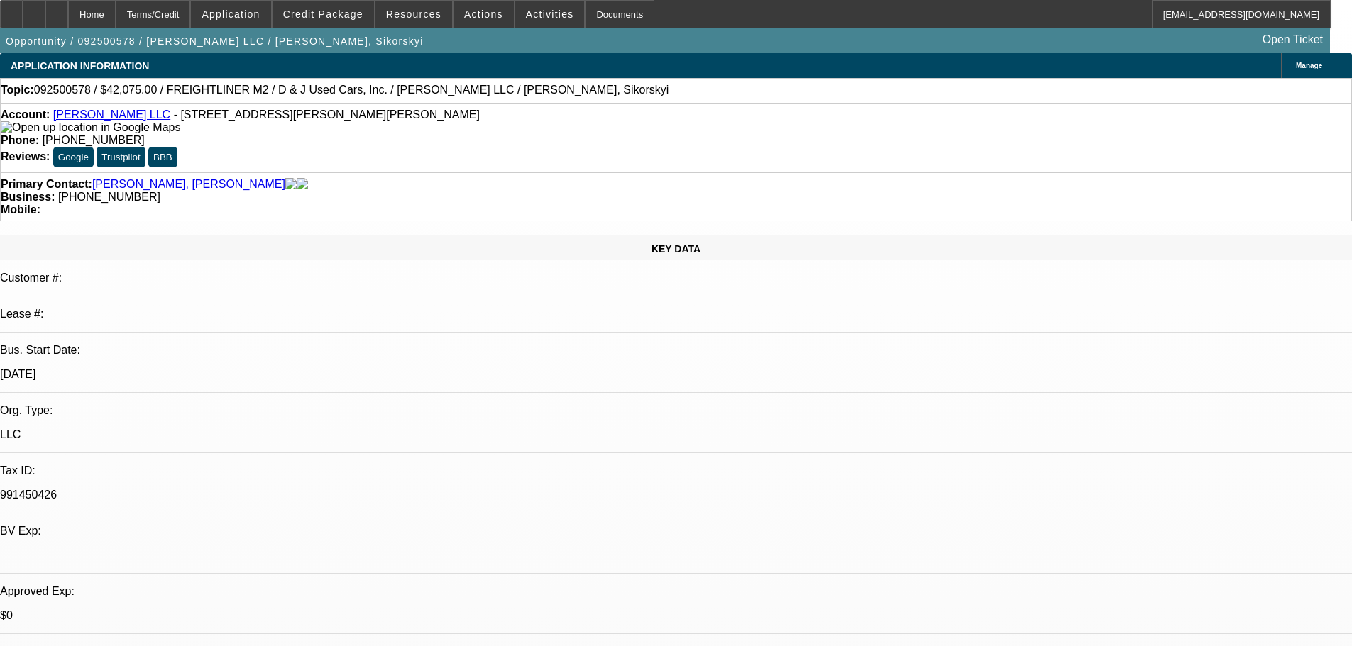
select select "0.1"
select select "2"
select select "0.1"
select select "4"
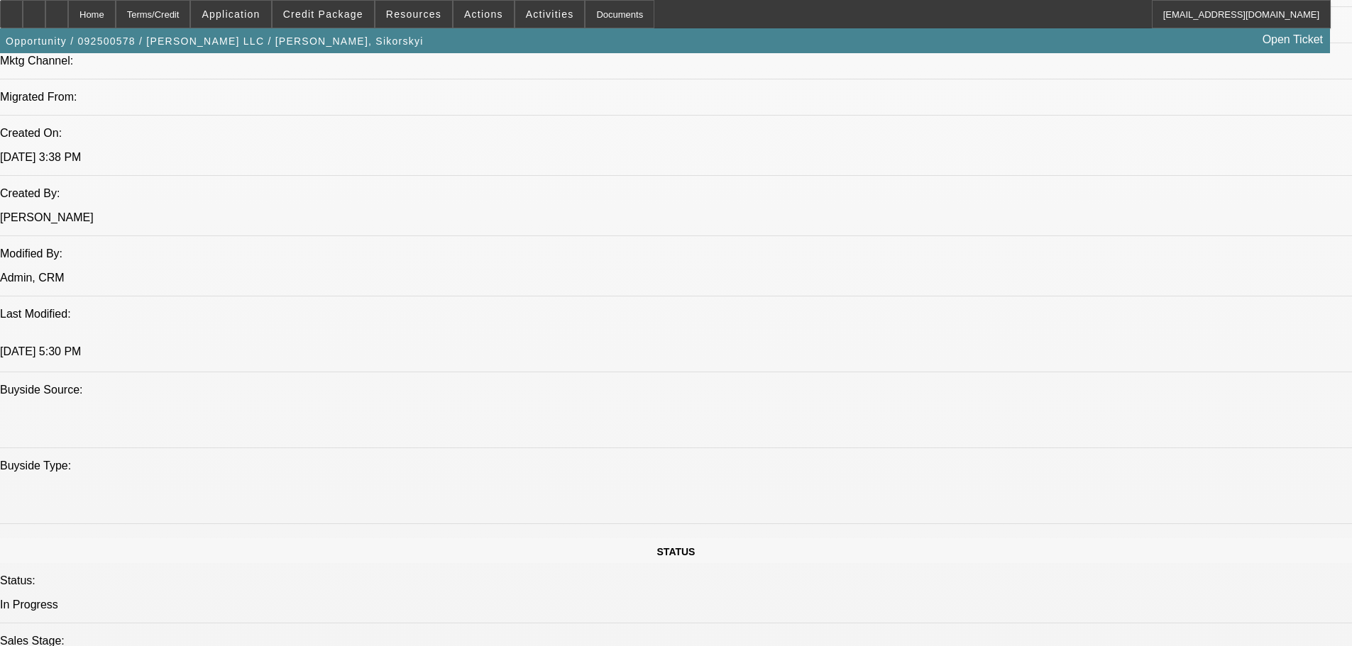
scroll to position [944, 0]
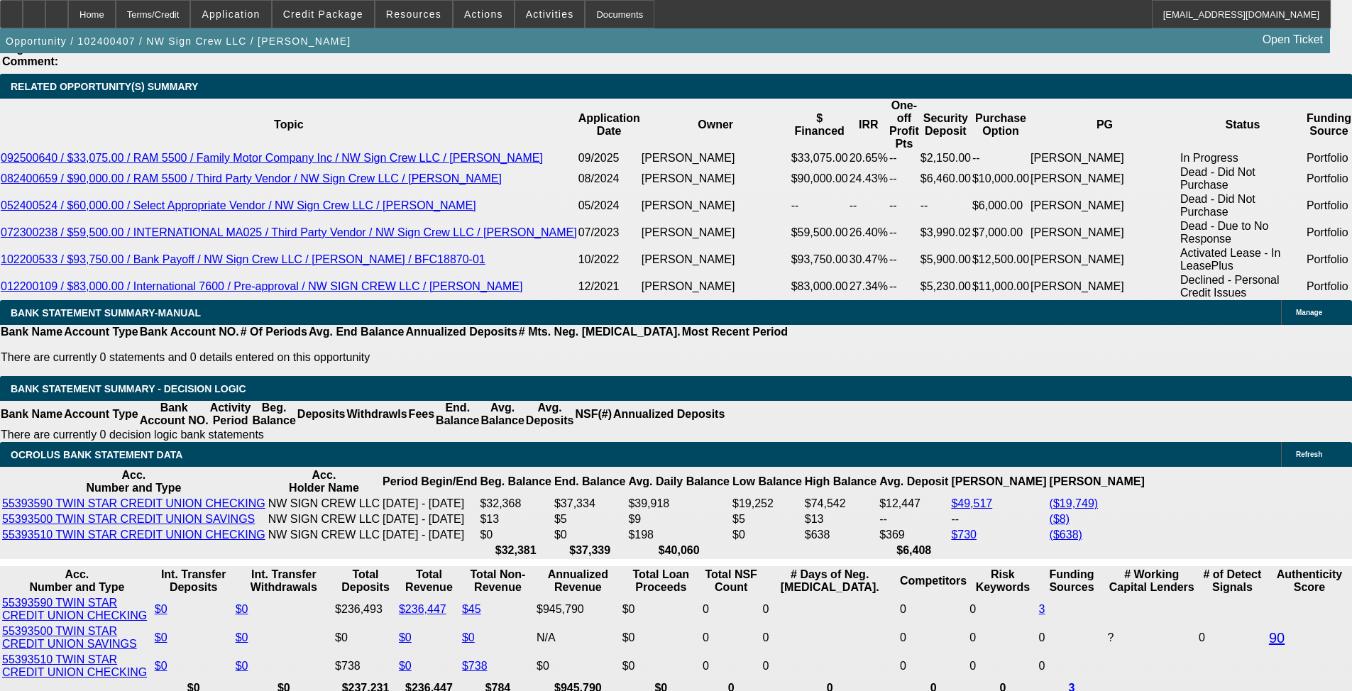
select select "0"
select select "2"
select select "0.1"
select select "4"
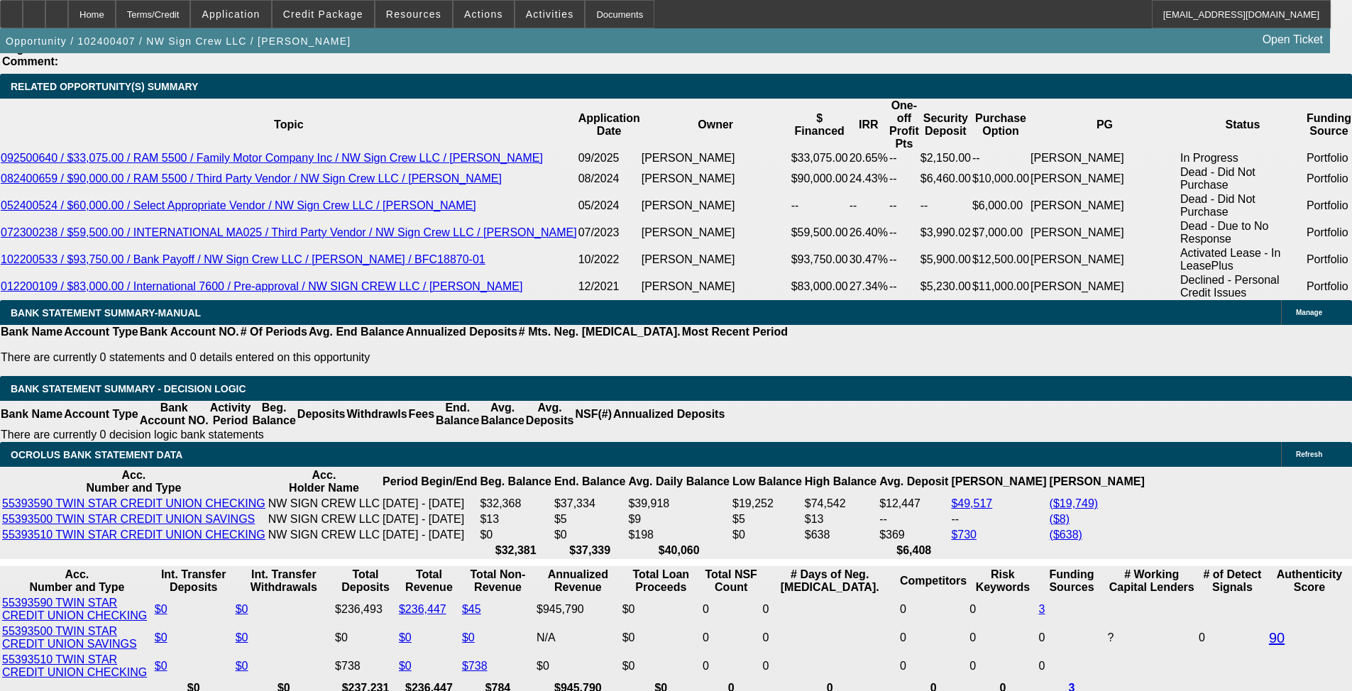
select select "0"
select select "2"
select select "0.1"
select select "4"
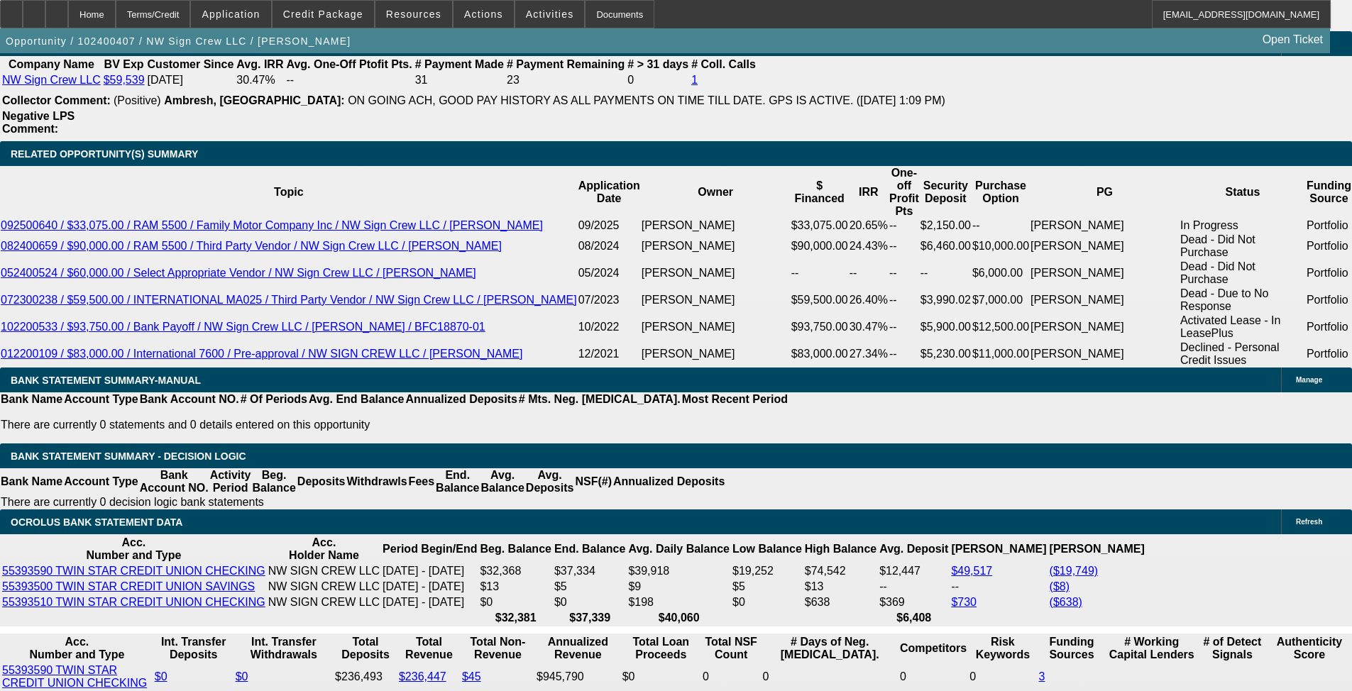
scroll to position [2470, 0]
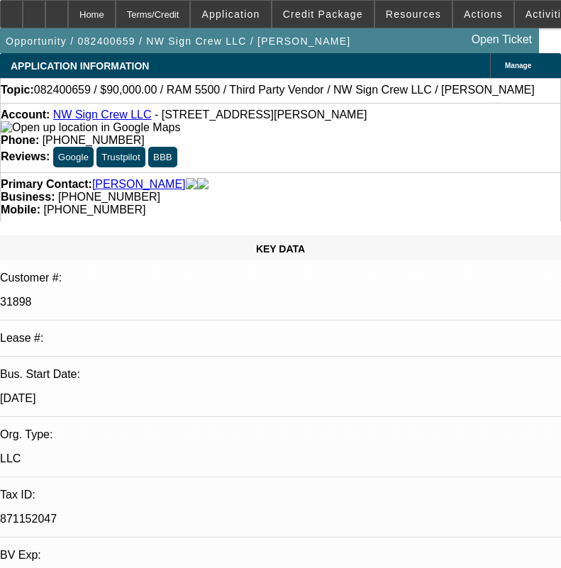
select select "0.1"
select select "2"
select select "0.1"
select select "4"
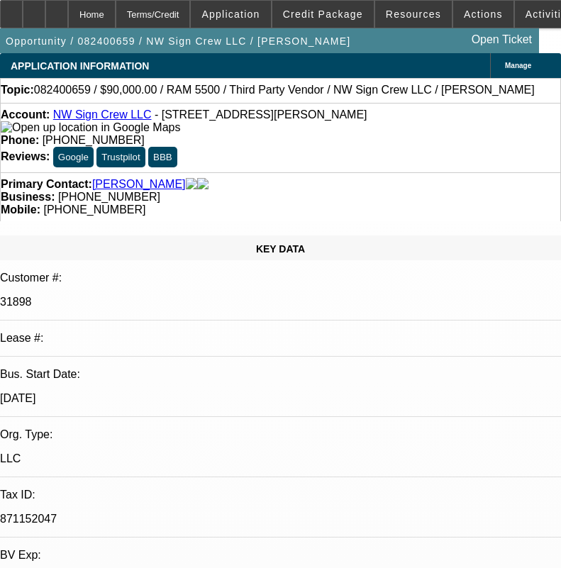
select select "0.1"
select select "2"
select select "0.1"
select select "4"
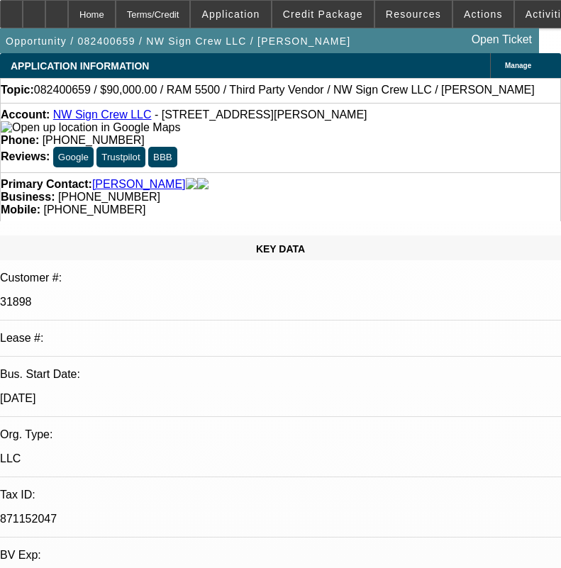
select select "0.15"
select select "2"
select select "0.1"
select select "4"
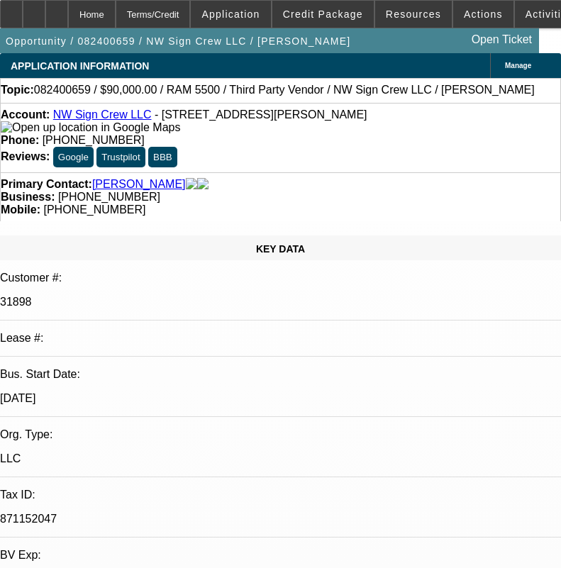
select select "0.15"
select select "2"
select select "0.1"
select select "4"
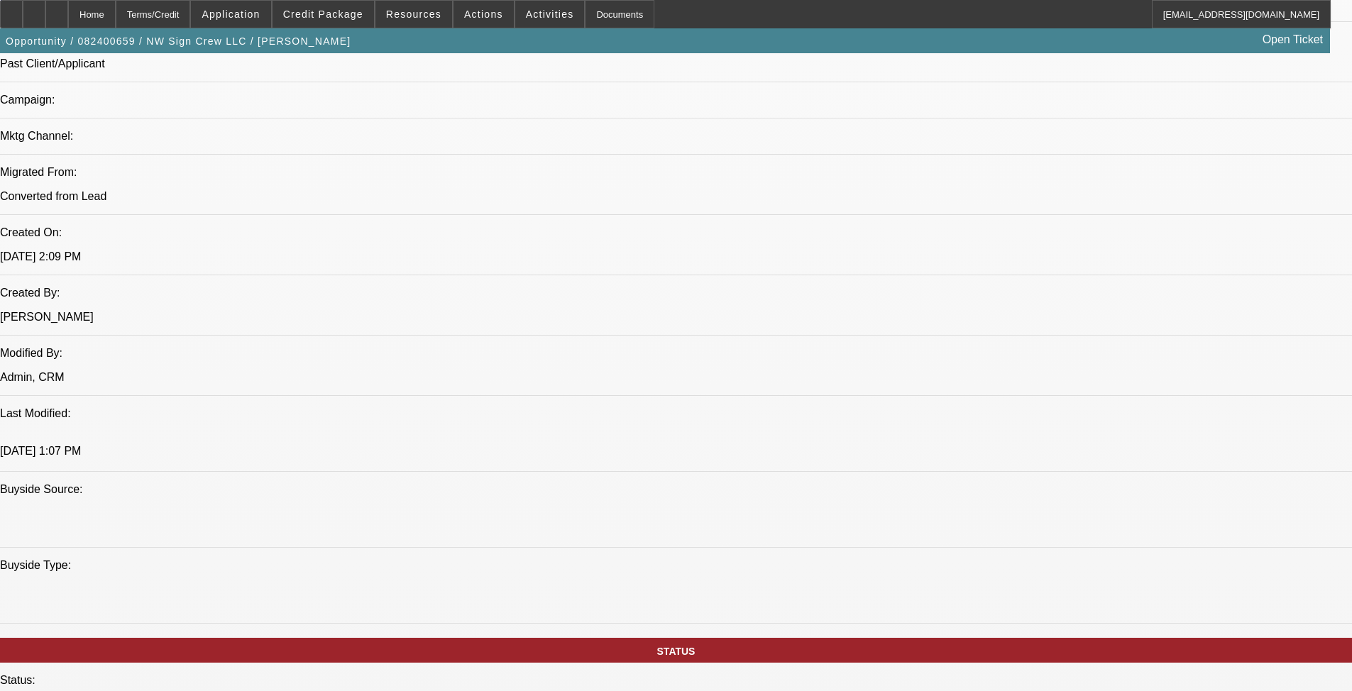
scroll to position [990, 0]
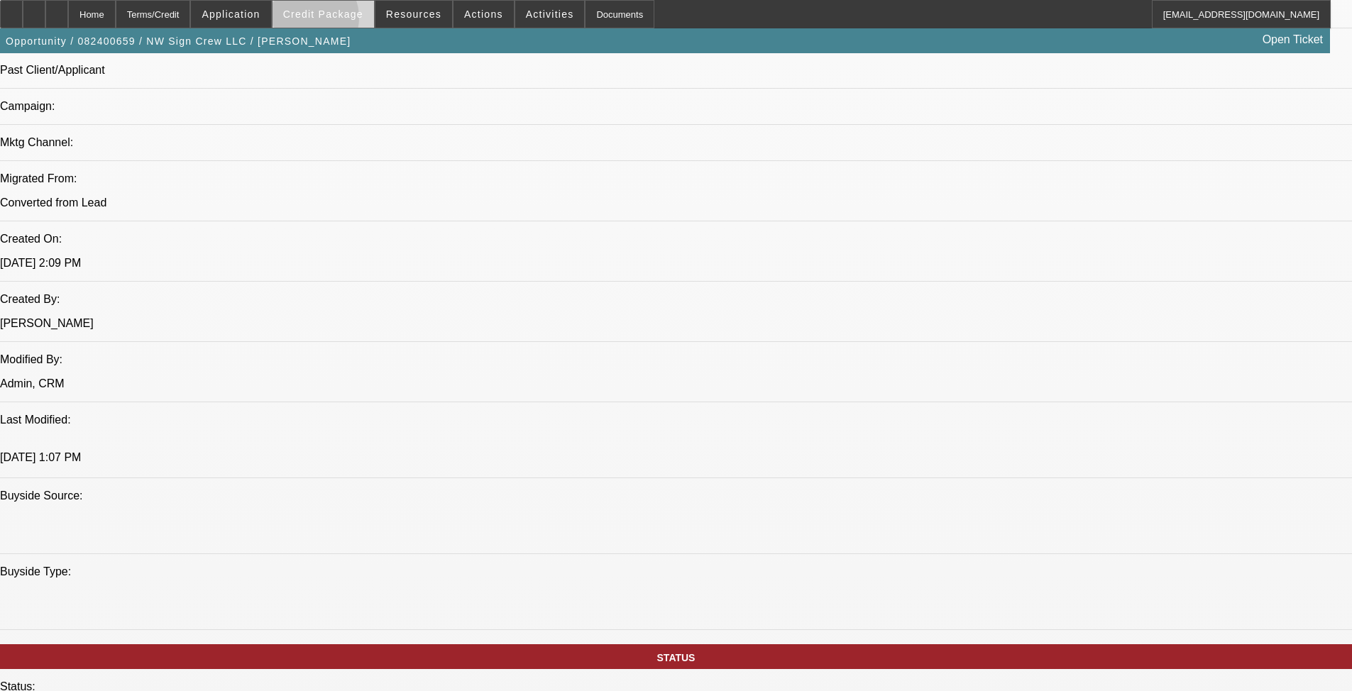
click at [328, 21] on span at bounding box center [322, 14] width 101 height 34
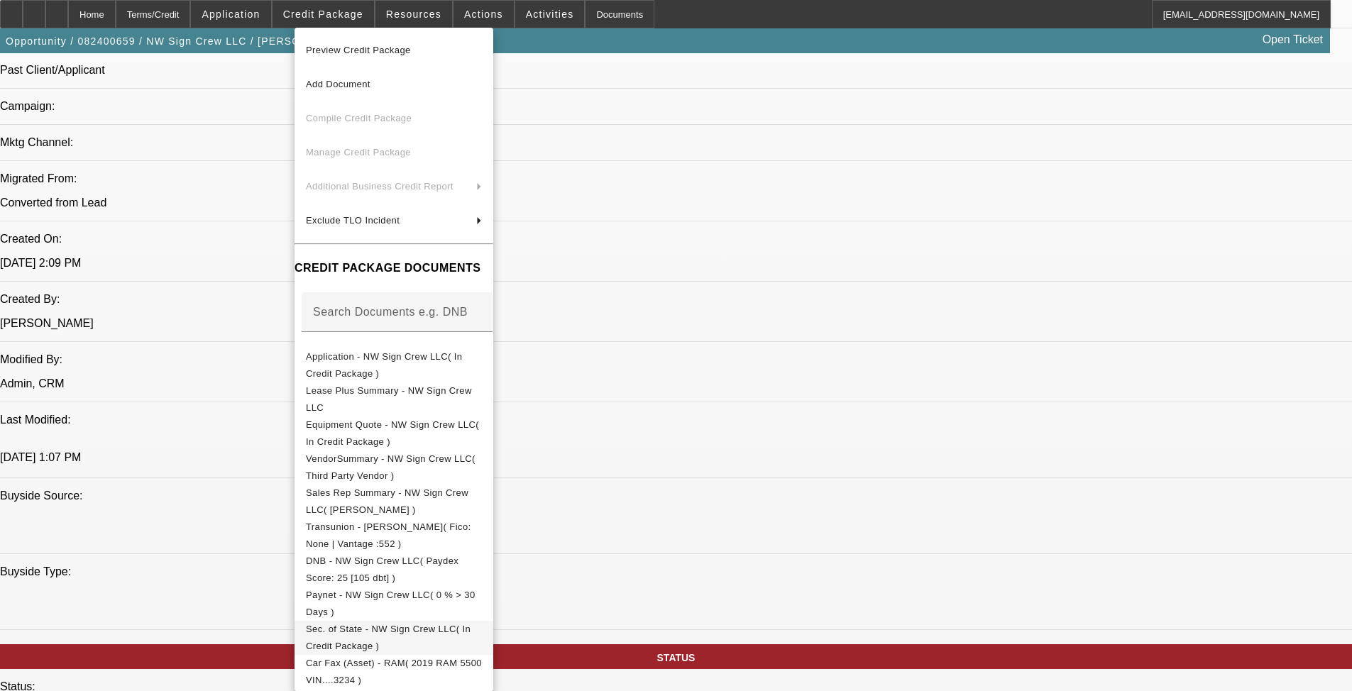
click at [375, 578] on span "Sec. of State - NW Sign Crew LLC( In Credit Package )" at bounding box center [394, 638] width 176 height 34
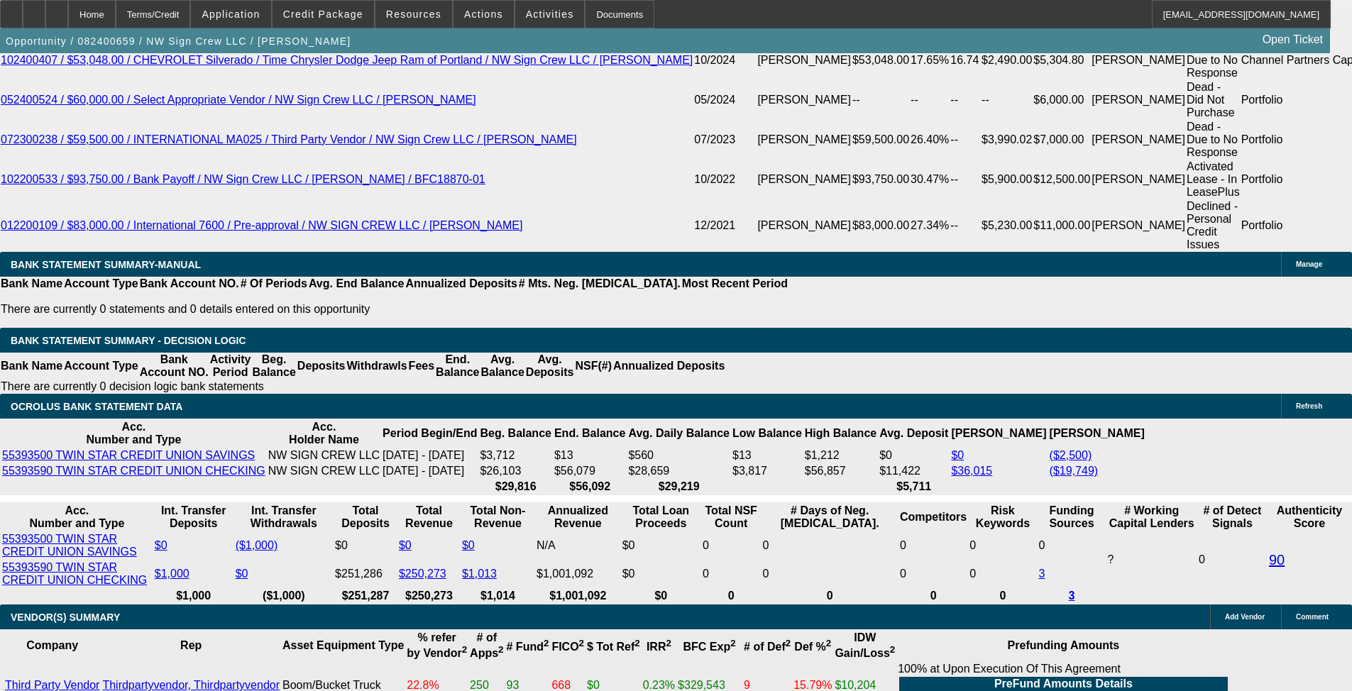
scroll to position [2763, 0]
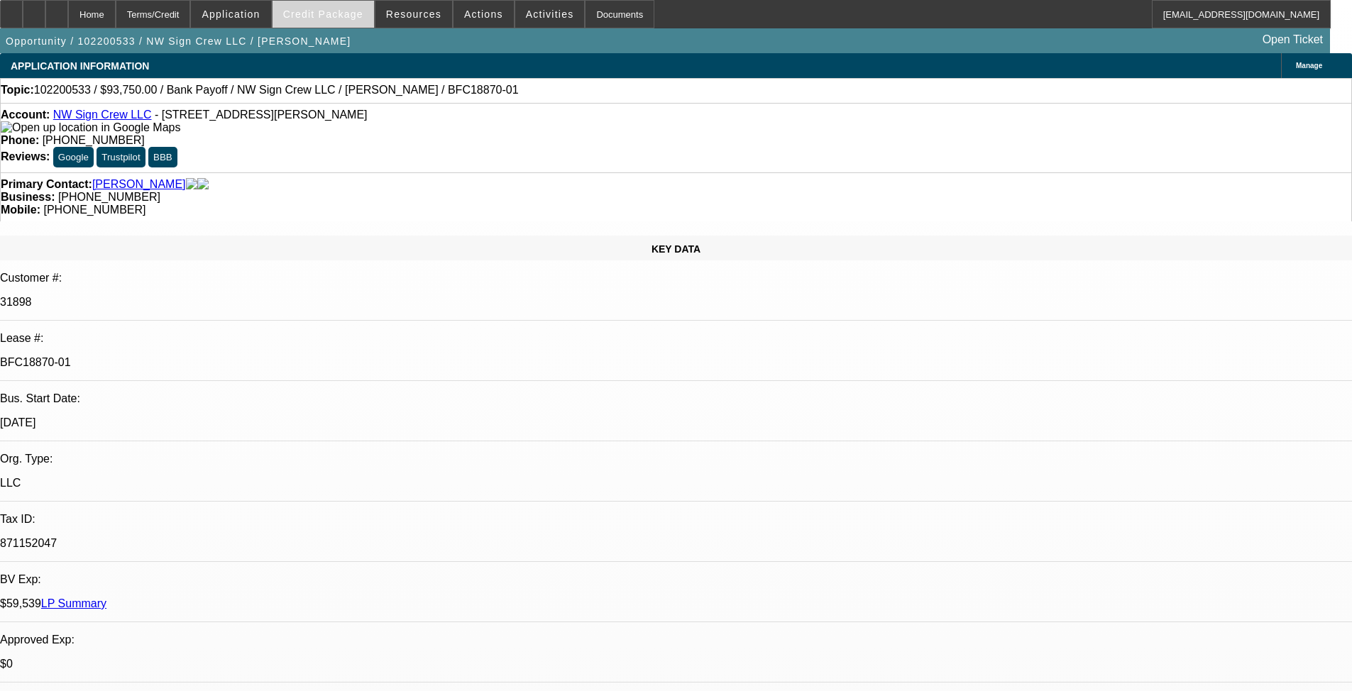
select select "0"
select select "2"
select select "0.1"
select select "4"
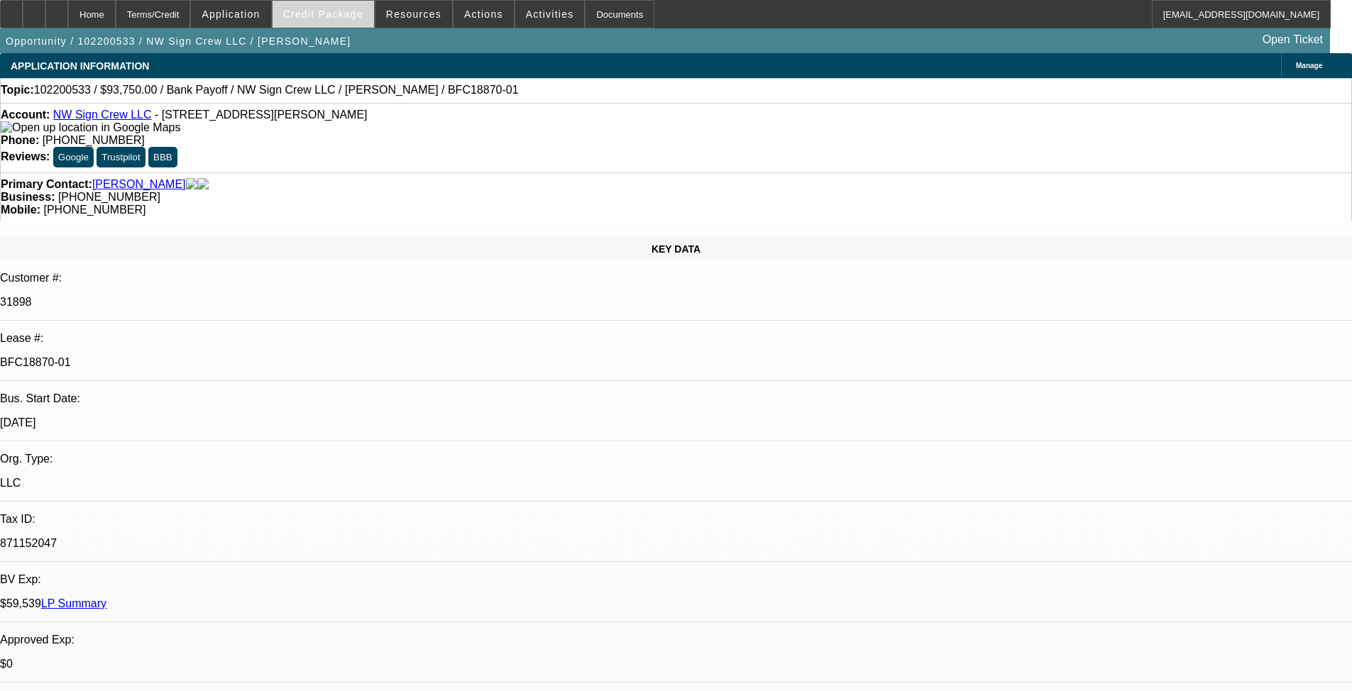
select select "0"
select select "2"
select select "0.1"
select select "4"
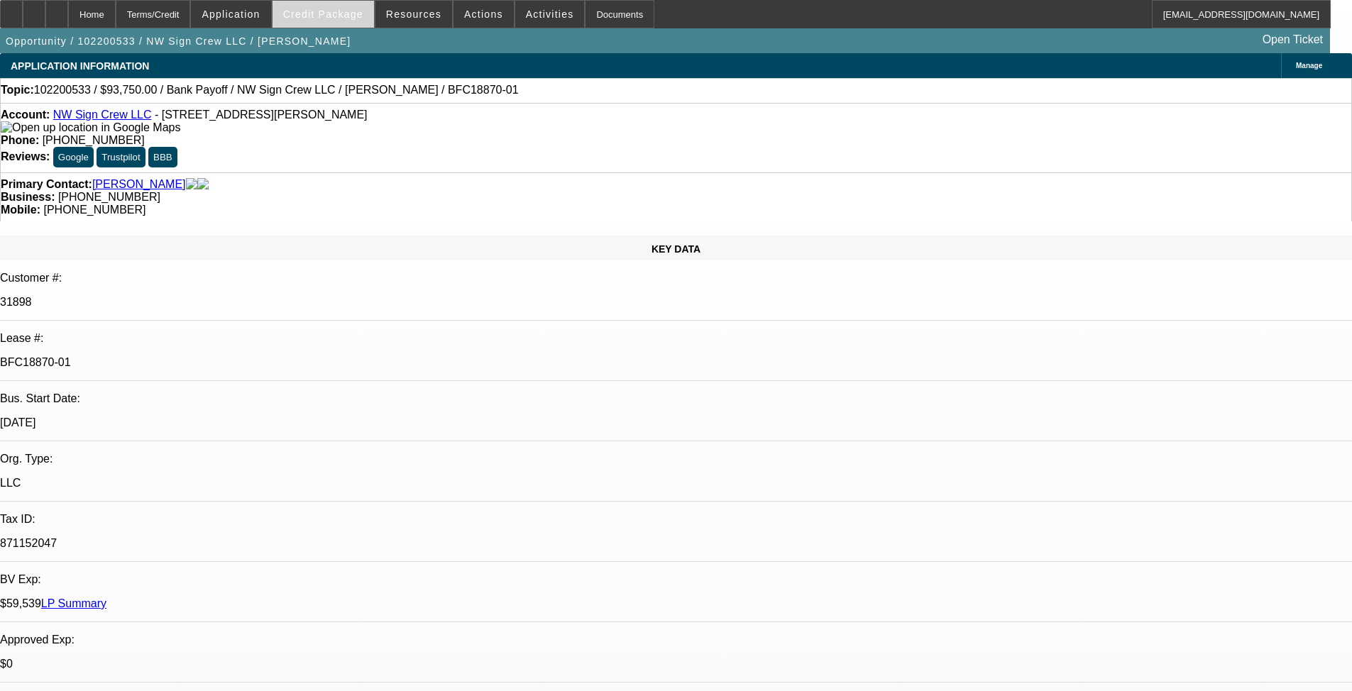
select select "0"
select select "2"
select select "0.1"
select select "4"
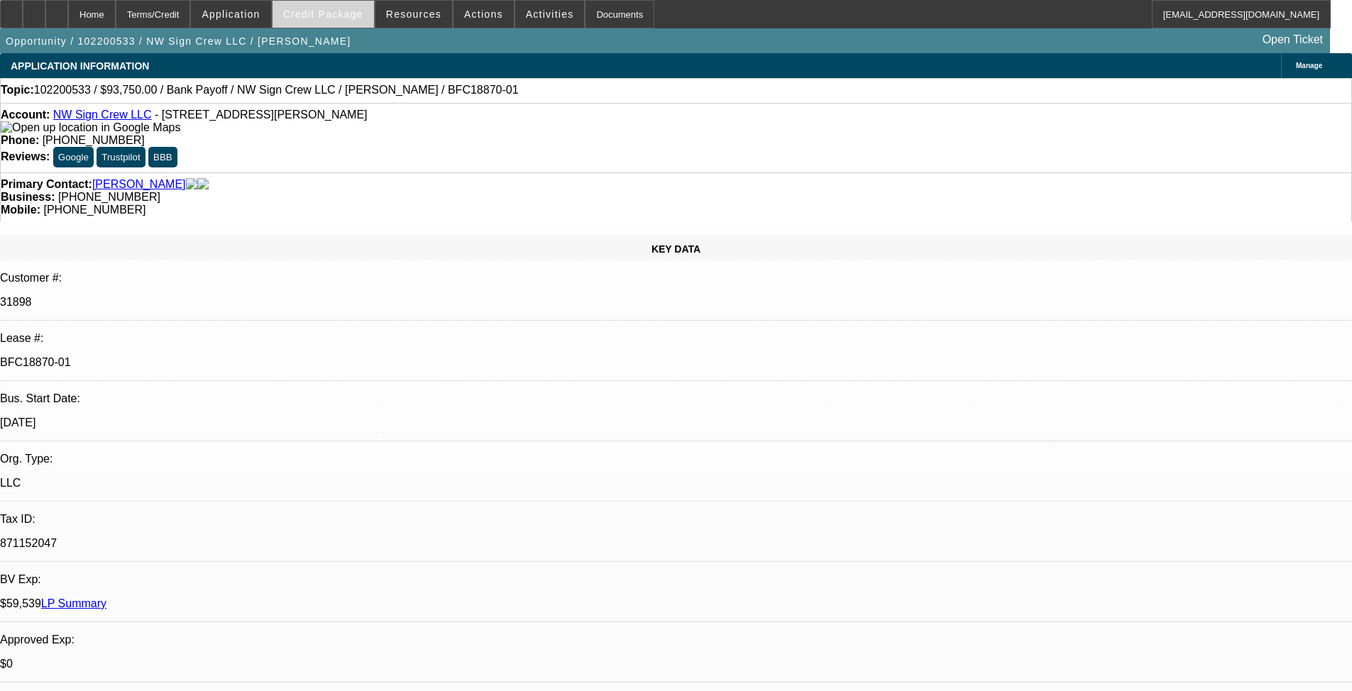
select select "0"
select select "2"
select select "0.1"
select select "4"
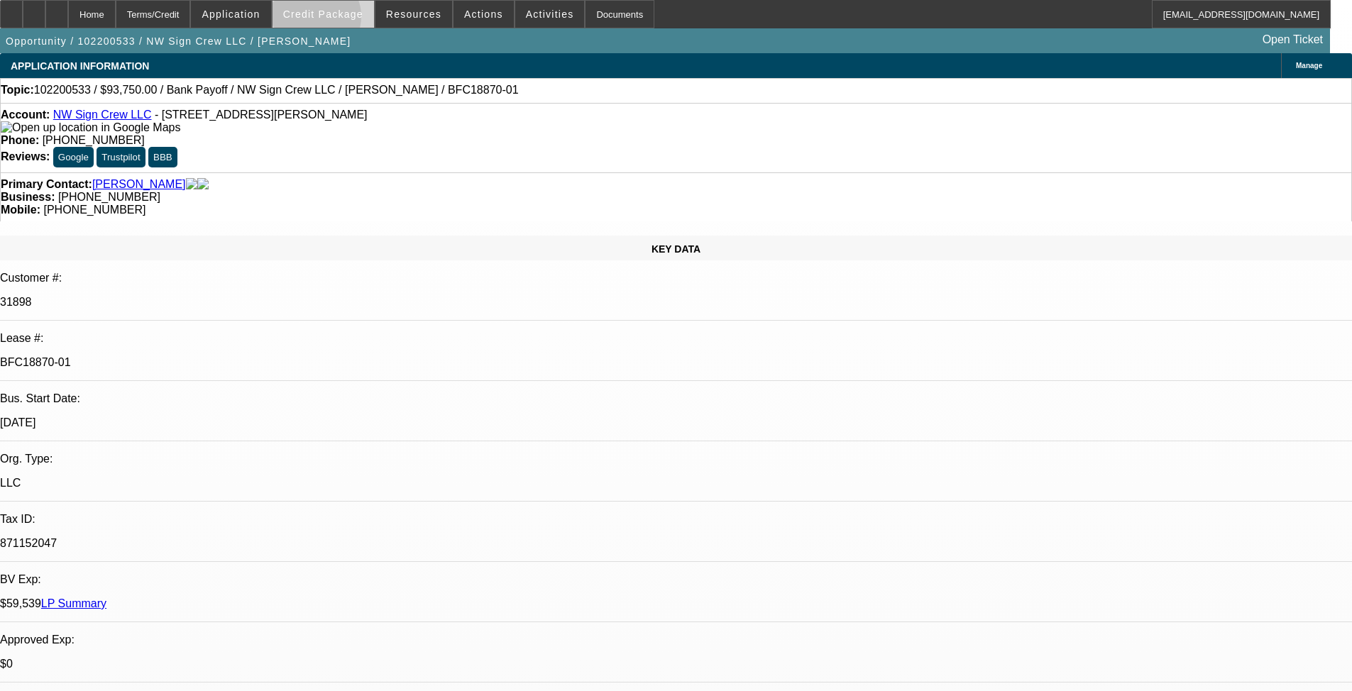
click at [338, 20] on span at bounding box center [322, 14] width 101 height 34
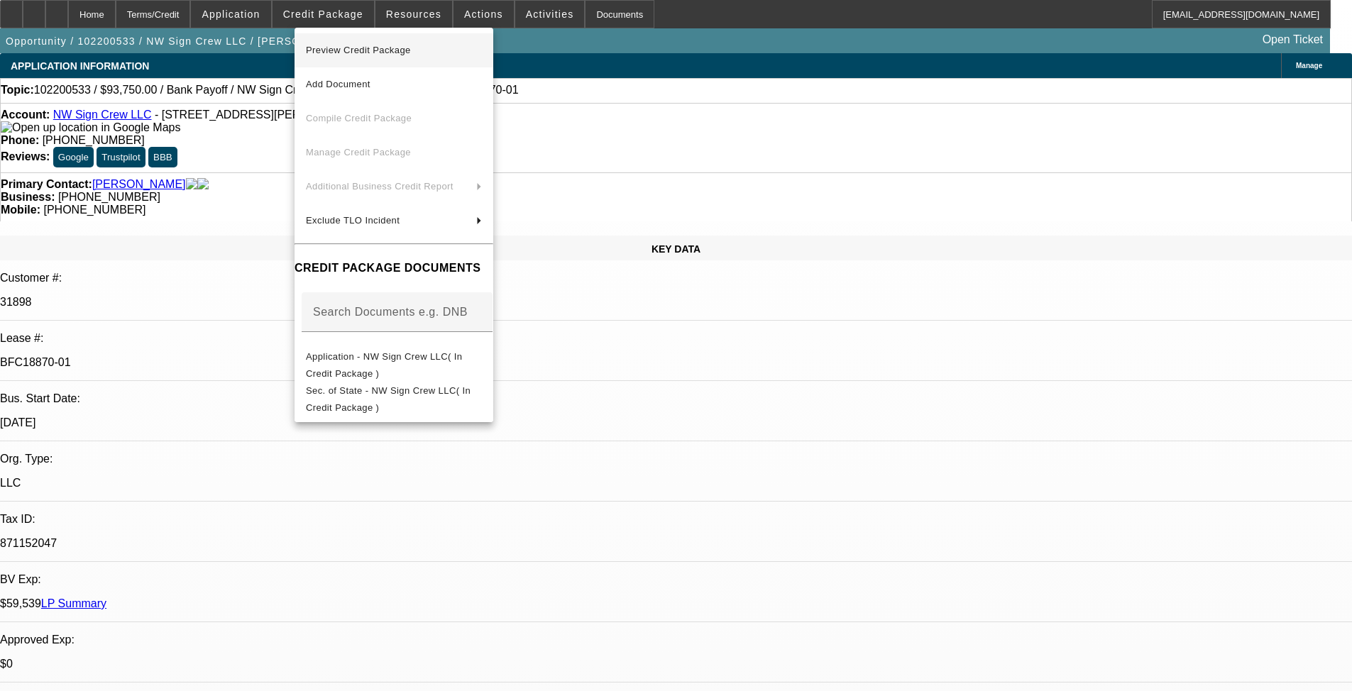
click at [345, 45] on span "Preview Credit Package" at bounding box center [358, 50] width 105 height 11
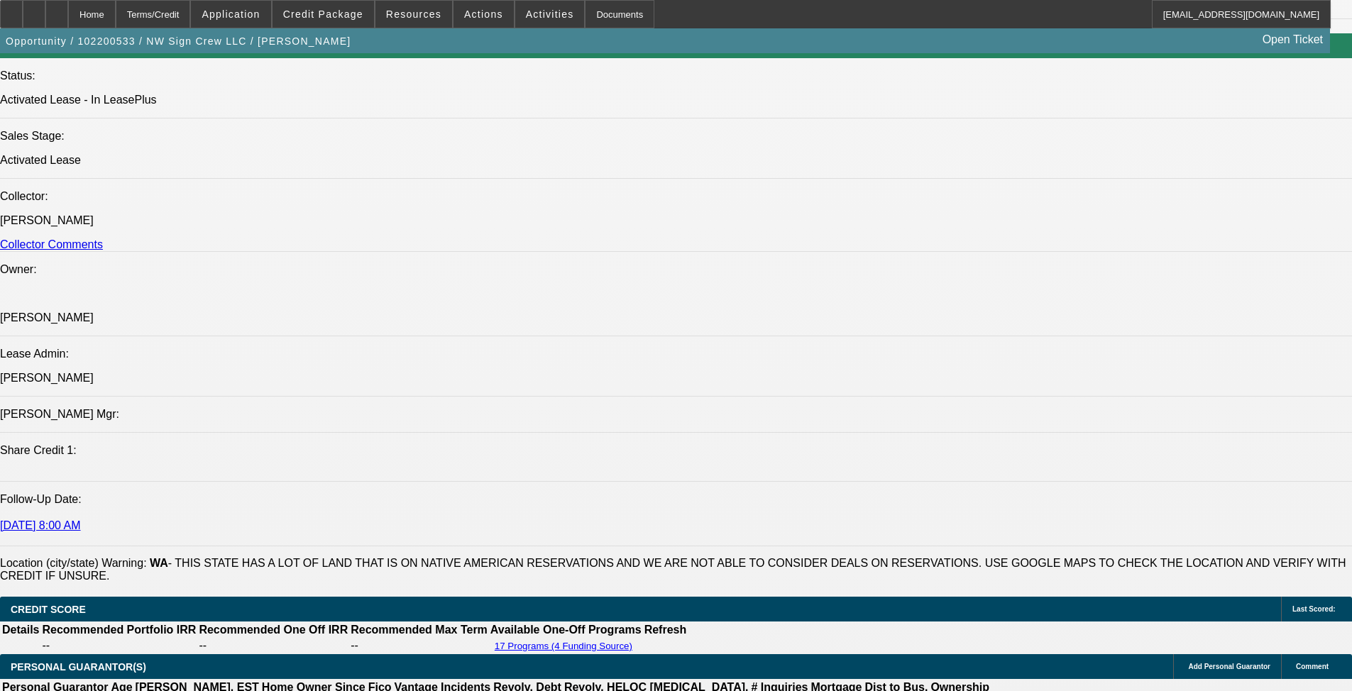
scroll to position [1621, 0]
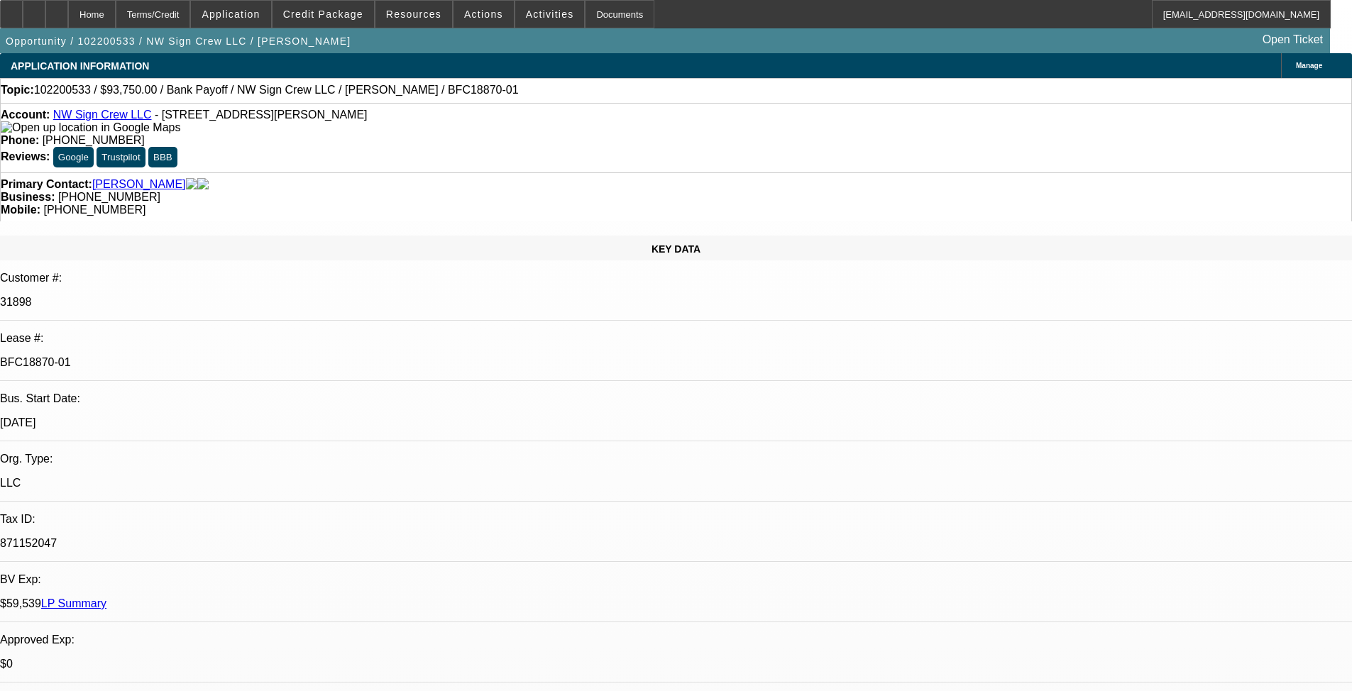
select select "0"
select select "2"
select select "0.1"
select select "4"
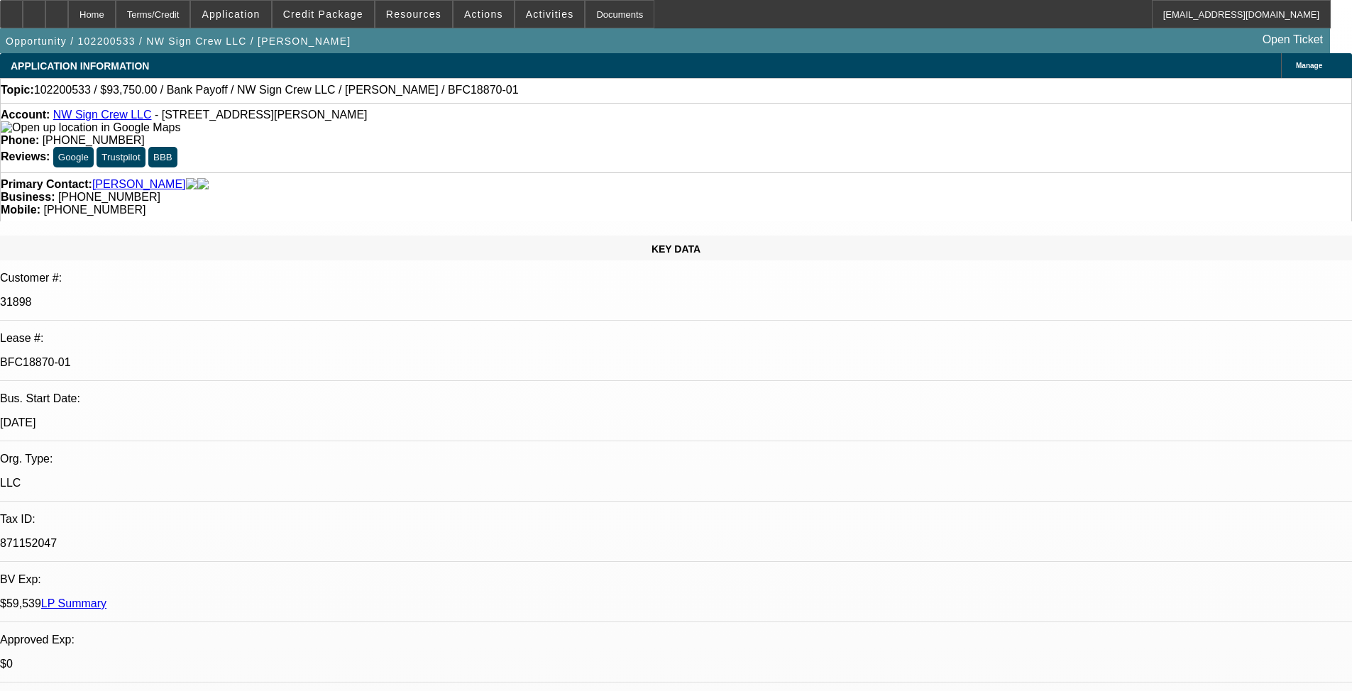
select select "0"
select select "2"
select select "0.1"
select select "4"
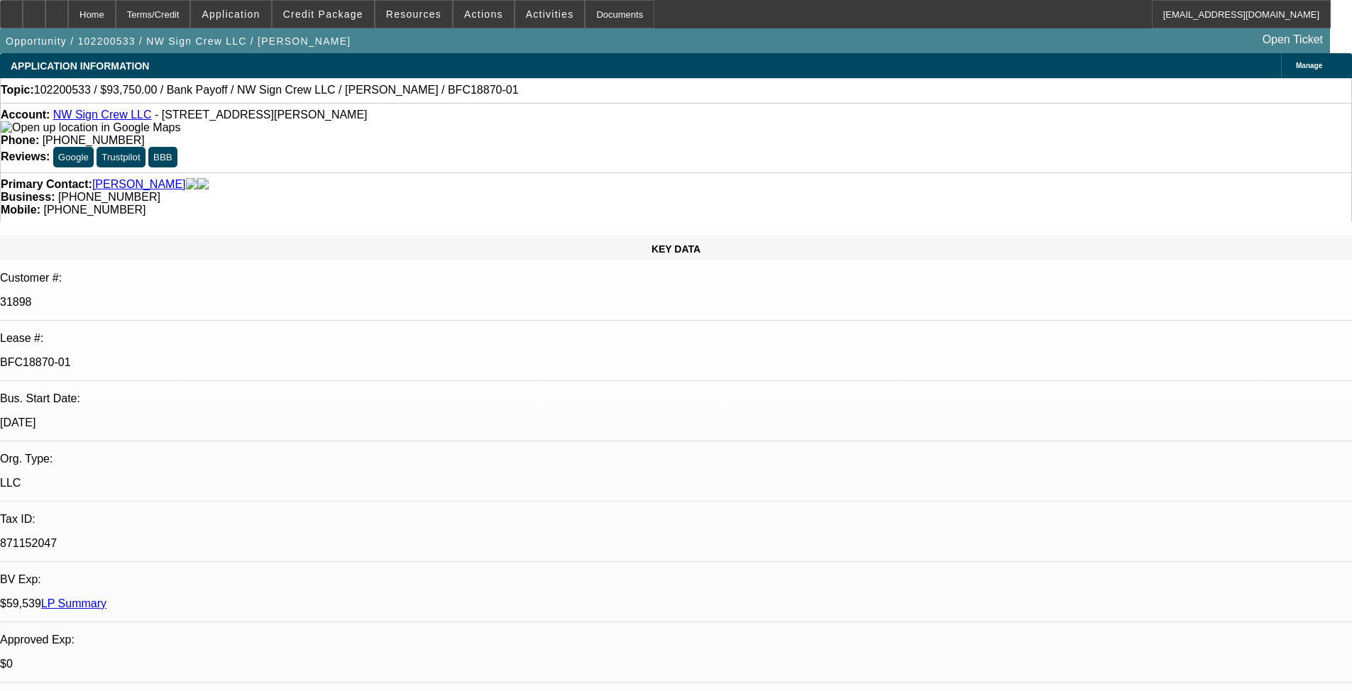
select select "0"
select select "2"
select select "0.1"
select select "4"
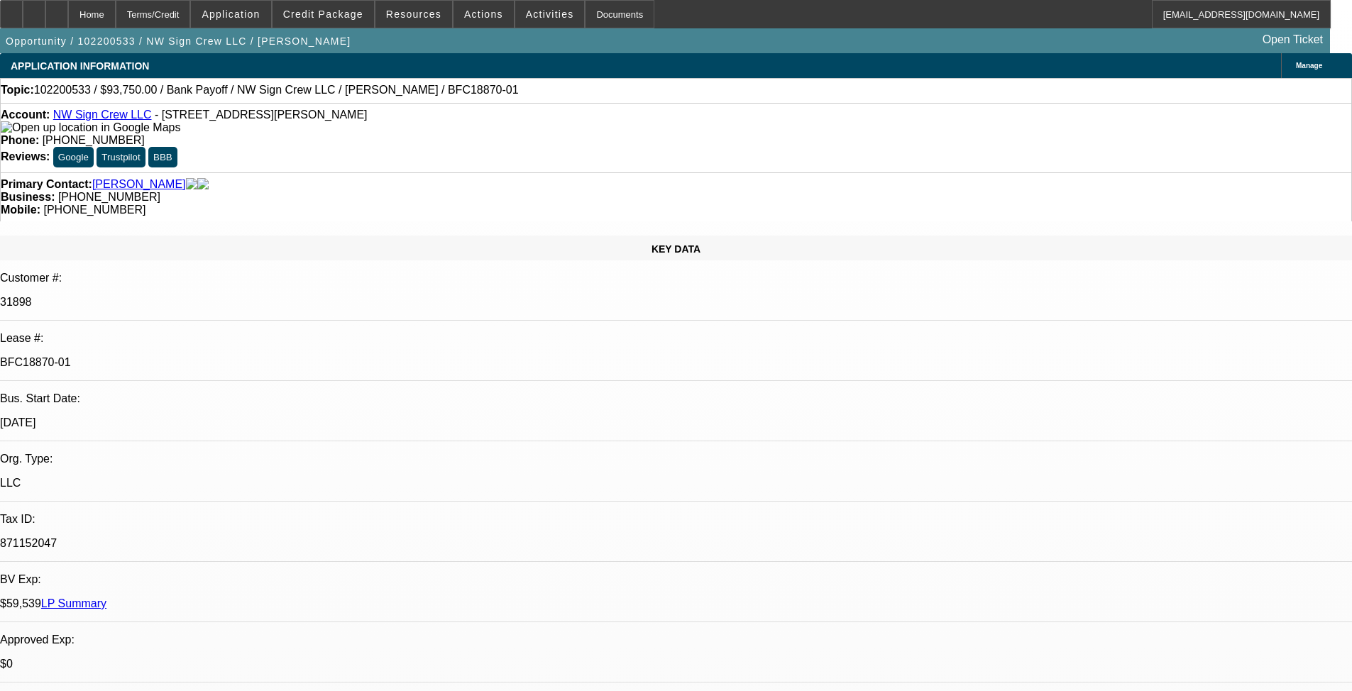
select select "0"
select select "2"
select select "0.1"
select select "4"
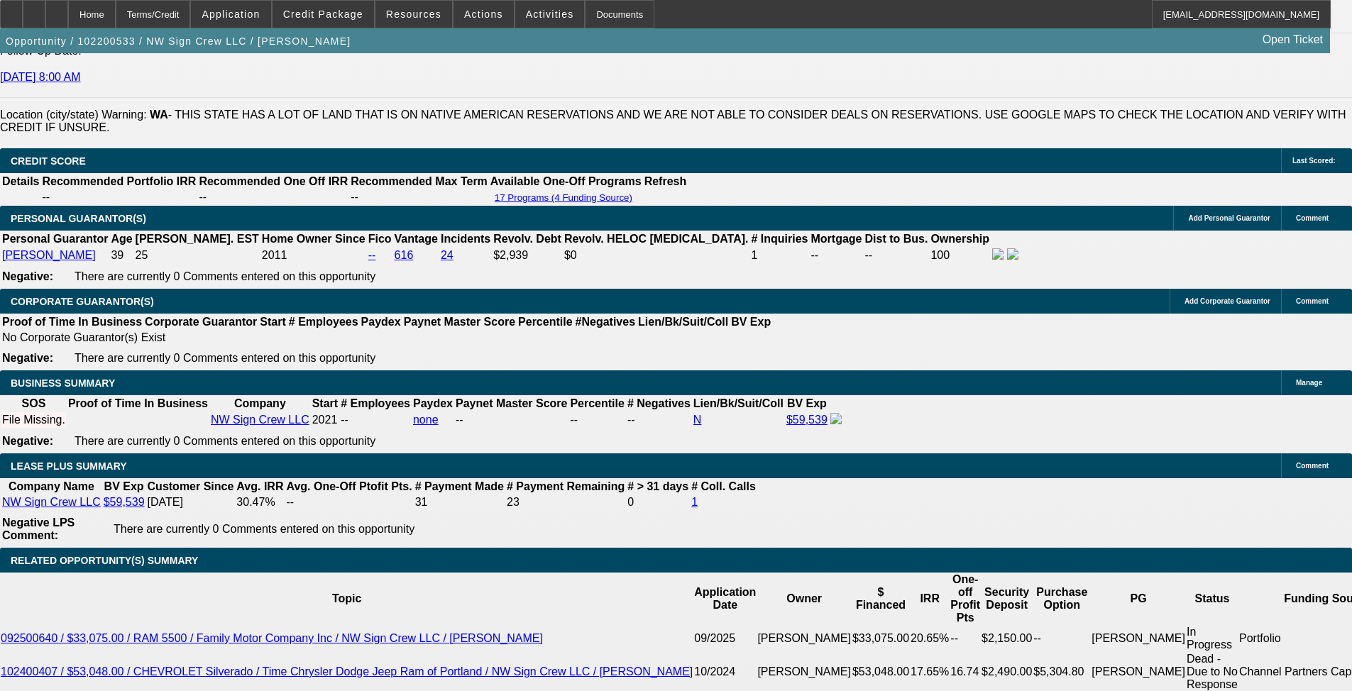
scroll to position [2189, 0]
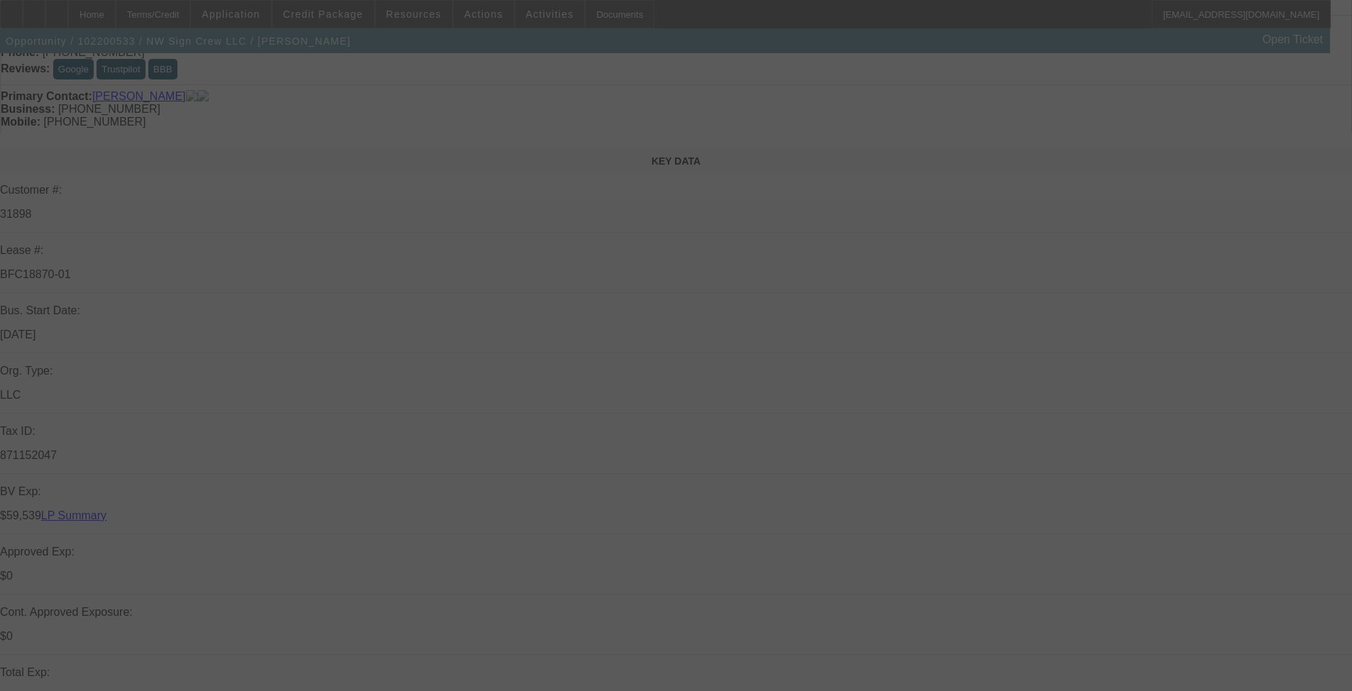
scroll to position [213, 0]
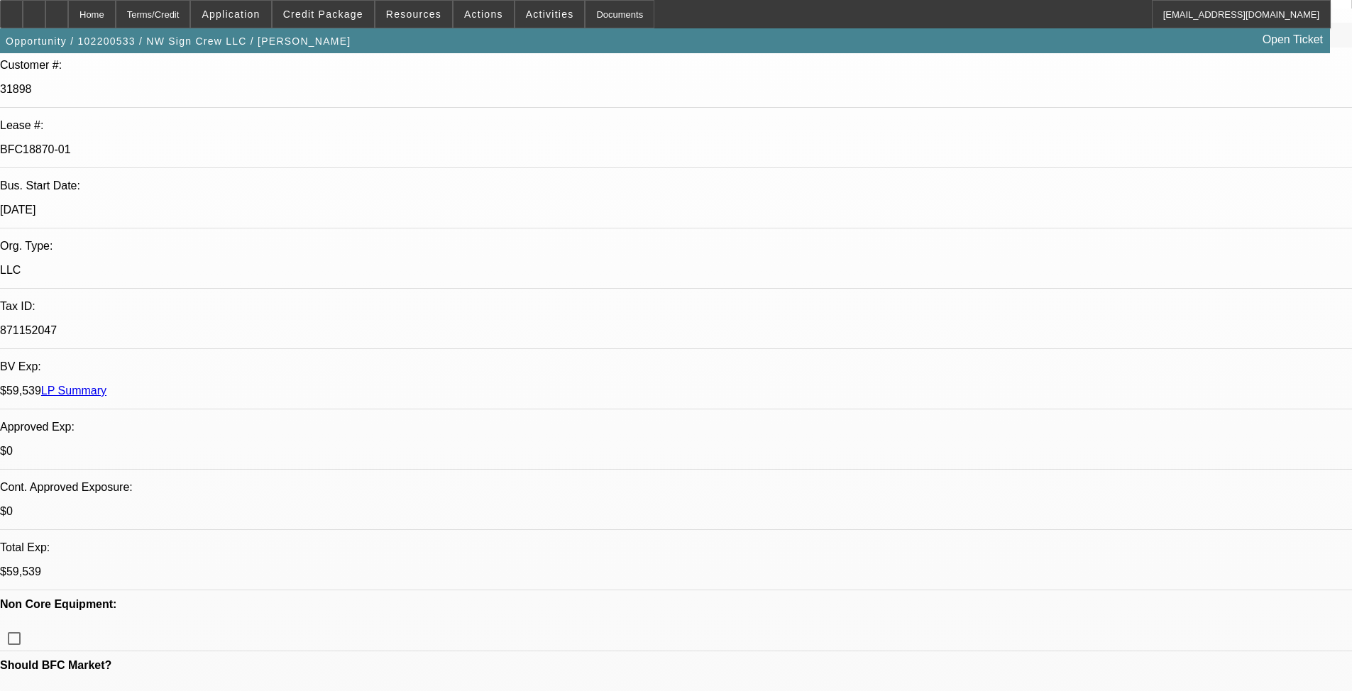
select select "0"
select select "2"
select select "0.1"
select select "4"
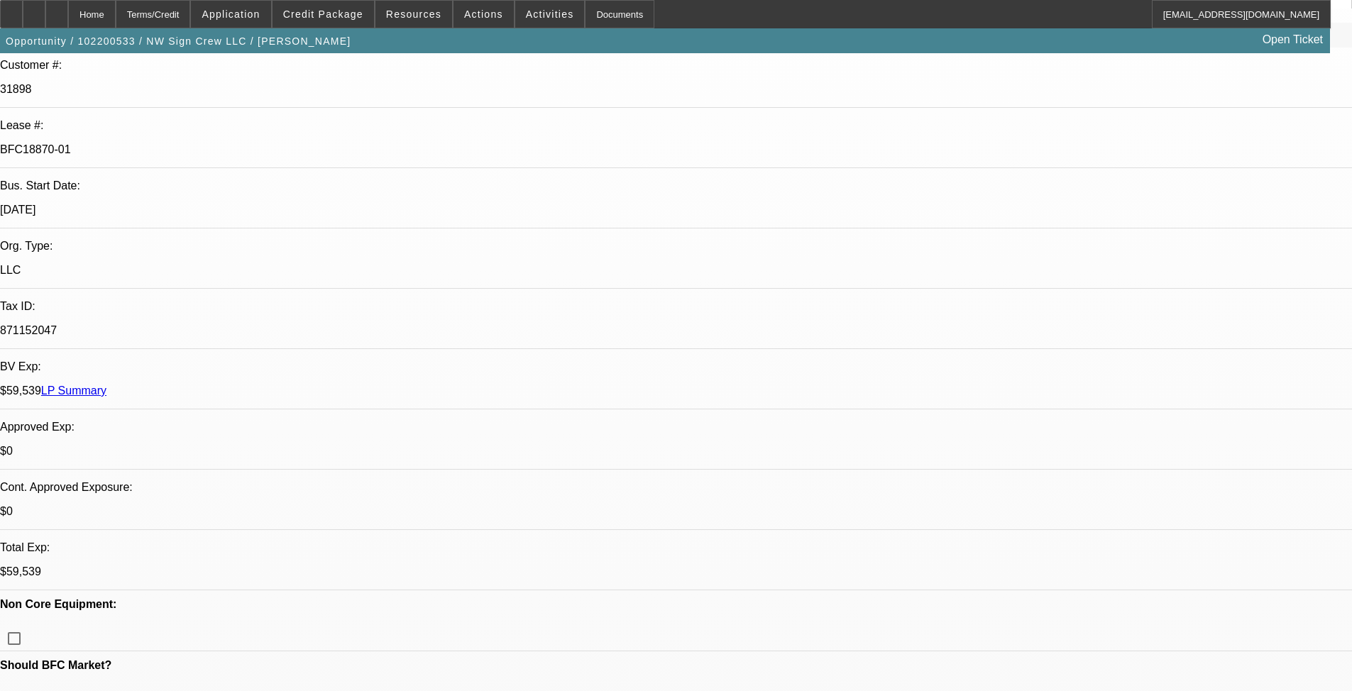
select select "0"
select select "2"
select select "0.1"
select select "4"
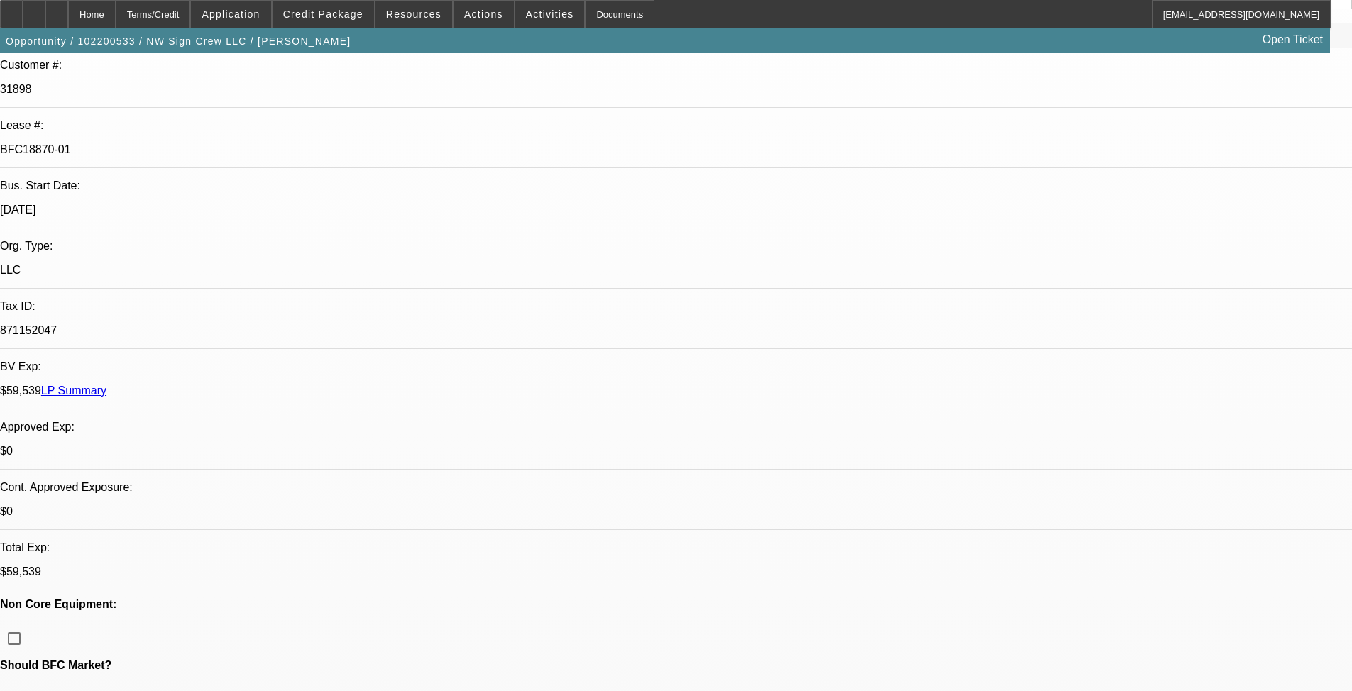
select select "0"
select select "2"
select select "0.1"
select select "4"
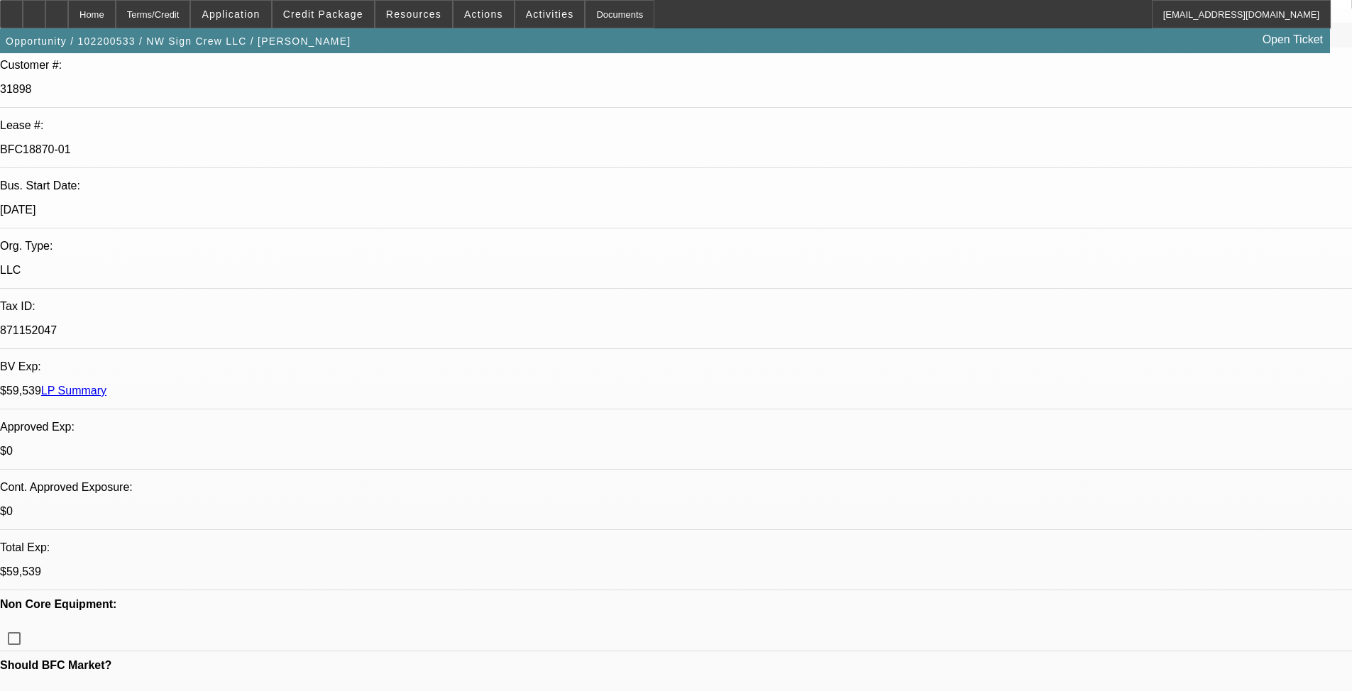
select select "0"
select select "2"
select select "0.1"
select select "4"
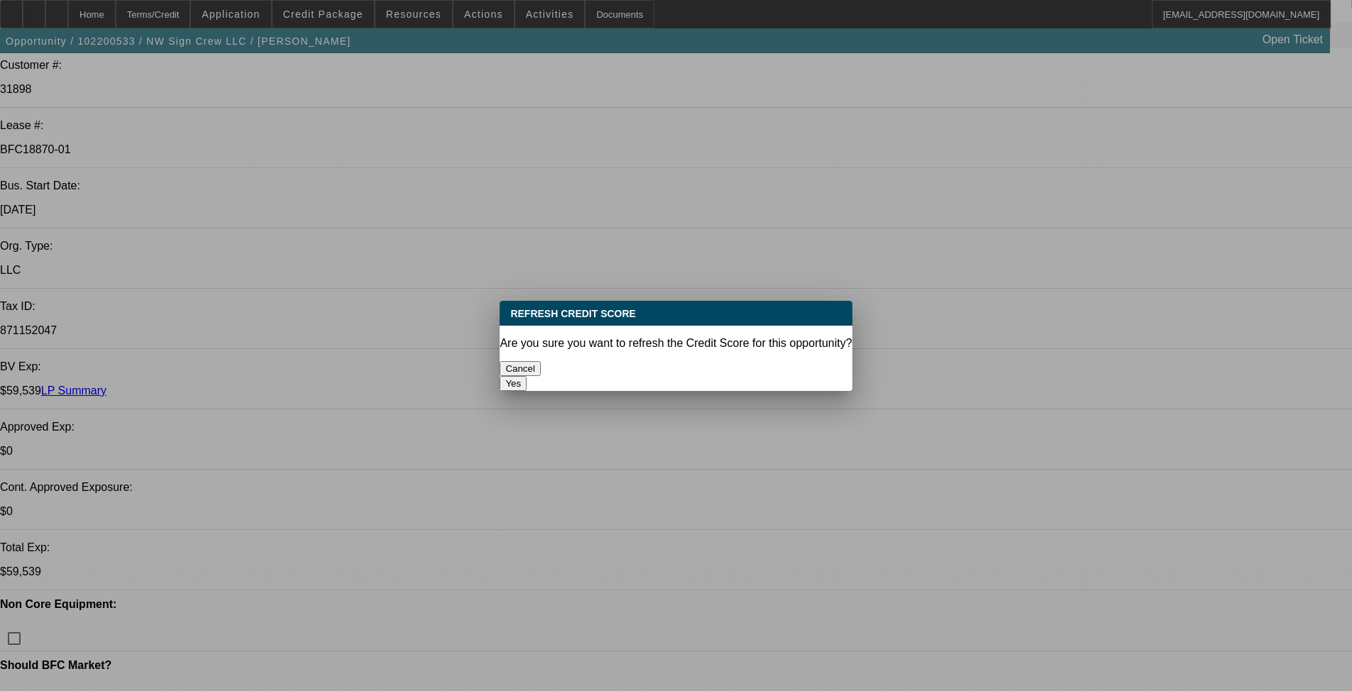
click at [526, 376] on button "Yes" at bounding box center [512, 383] width 27 height 15
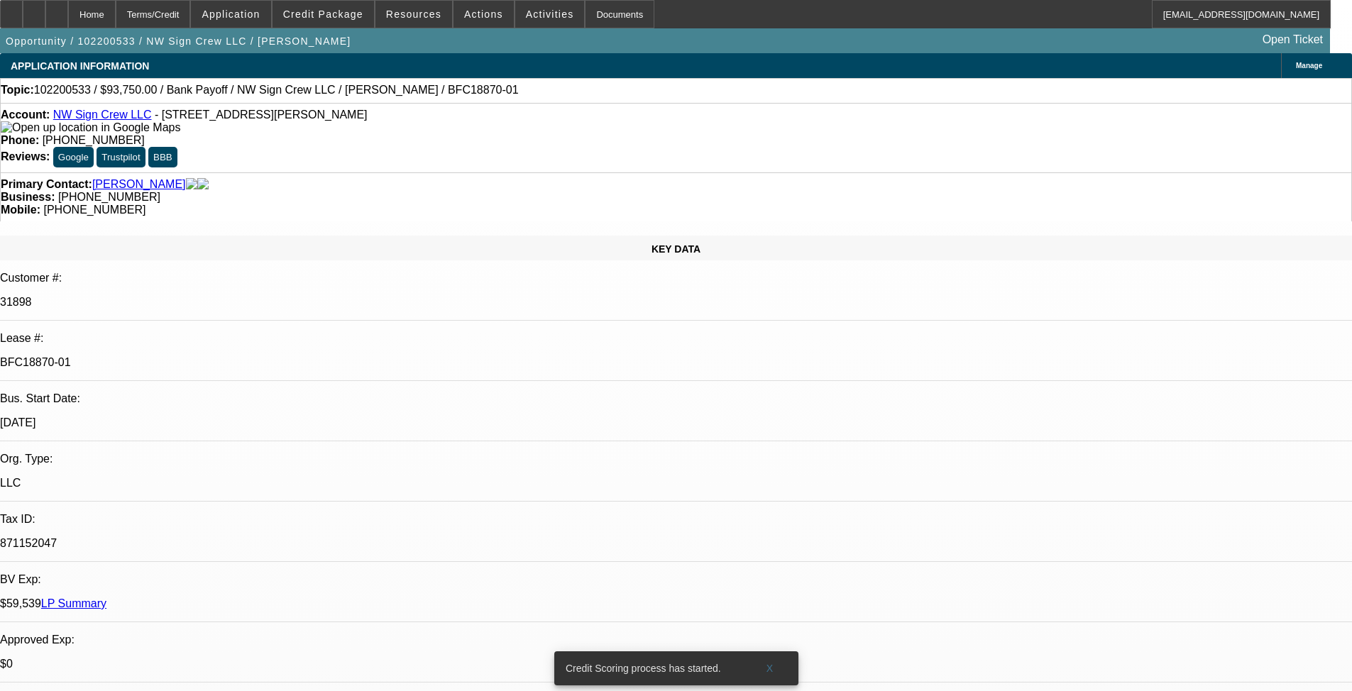
scroll to position [213, 0]
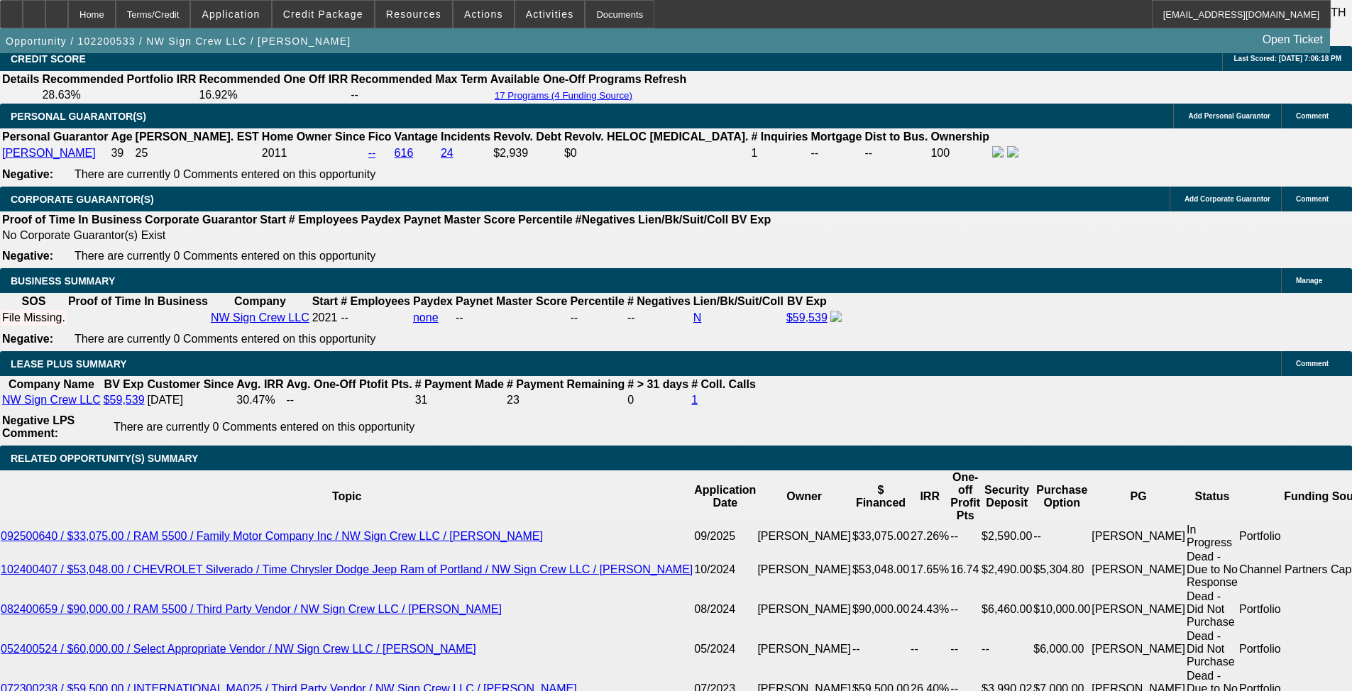
scroll to position [2483, 0]
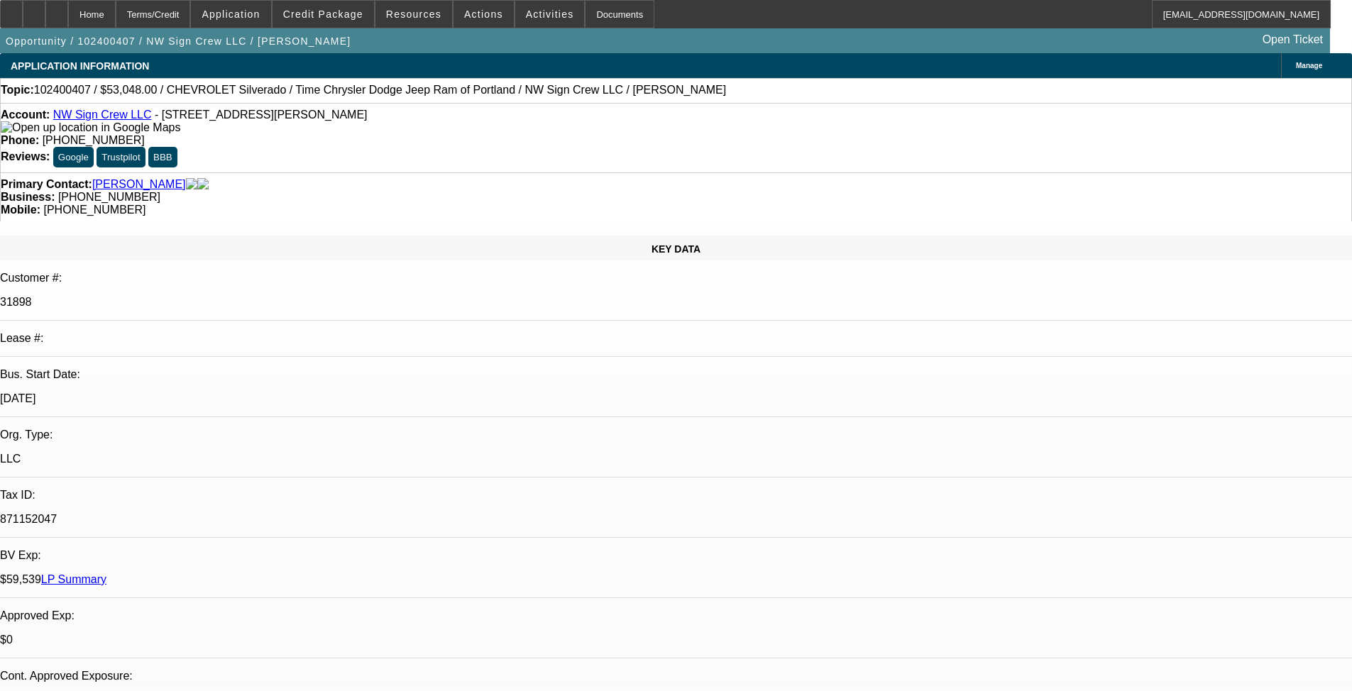
select select "0"
select select "2"
select select "0.1"
select select "4"
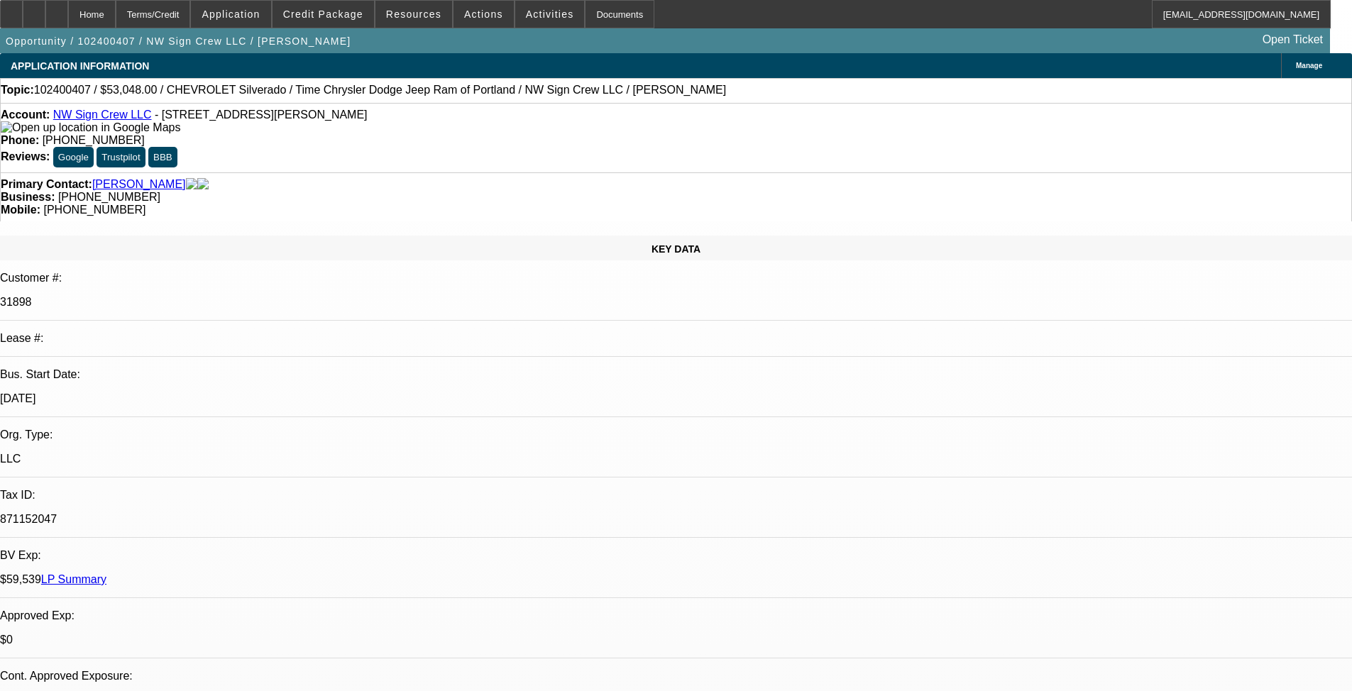
select select "0"
select select "2"
select select "0.1"
select select "4"
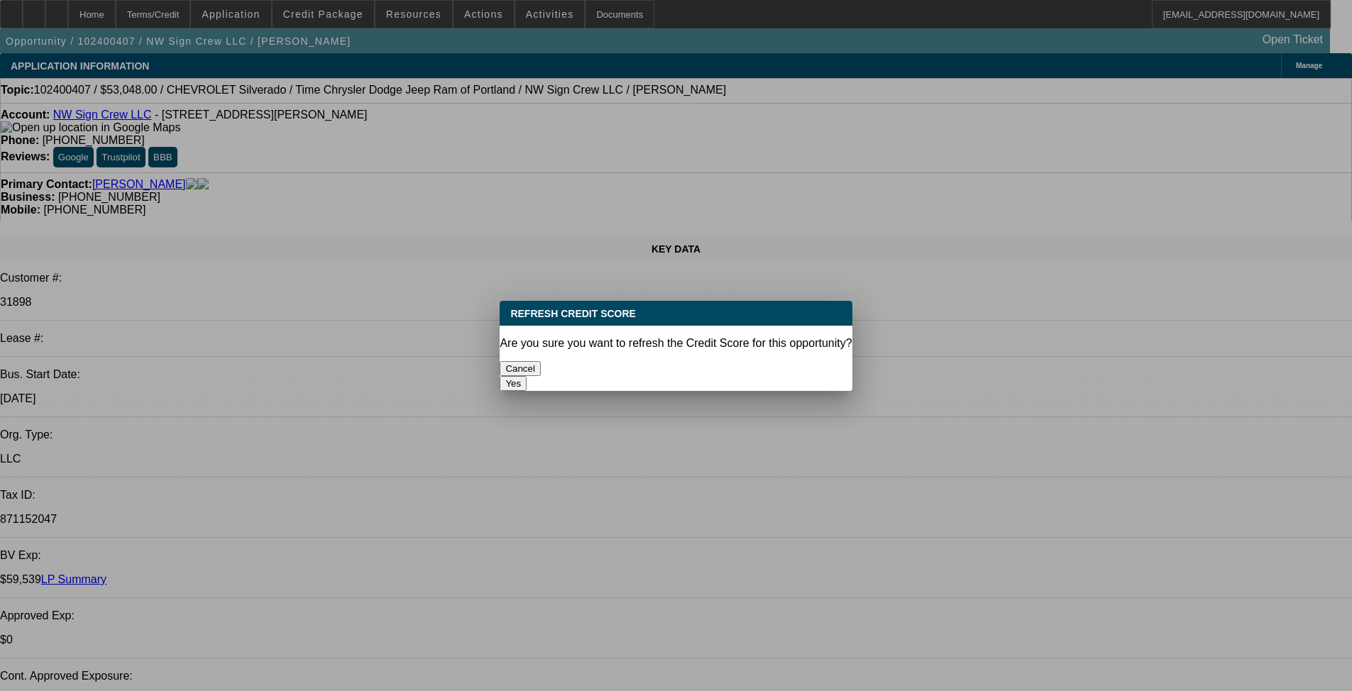
click at [526, 376] on button "Yes" at bounding box center [512, 383] width 27 height 15
